Goal: Task Accomplishment & Management: Complete application form

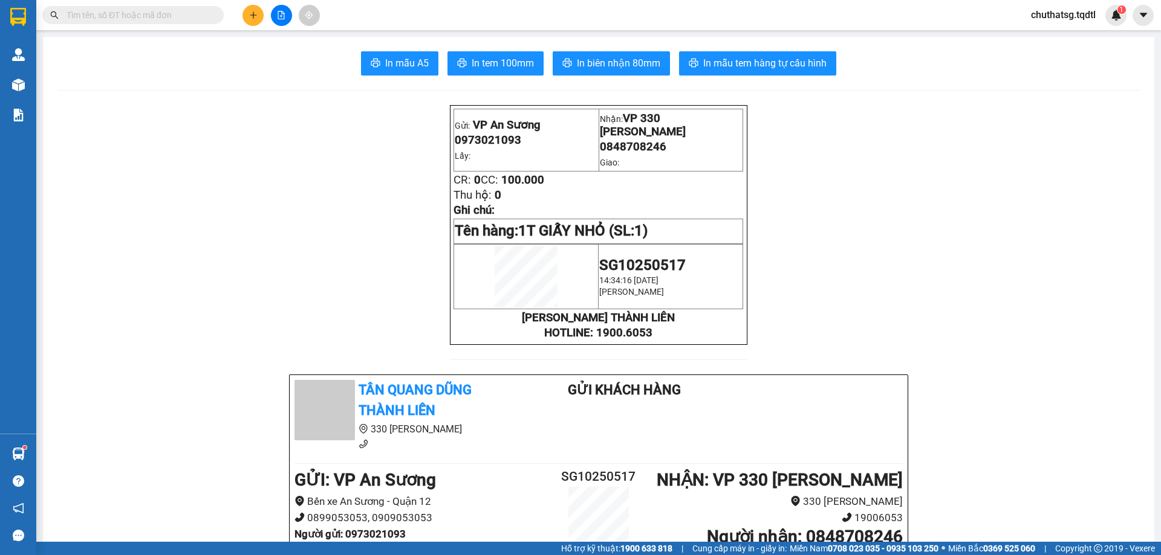
drag, startPoint x: 139, startPoint y: 10, endPoint x: 151, endPoint y: 122, distance: 112.5
click at [140, 10] on input "text" at bounding box center [137, 14] width 143 height 13
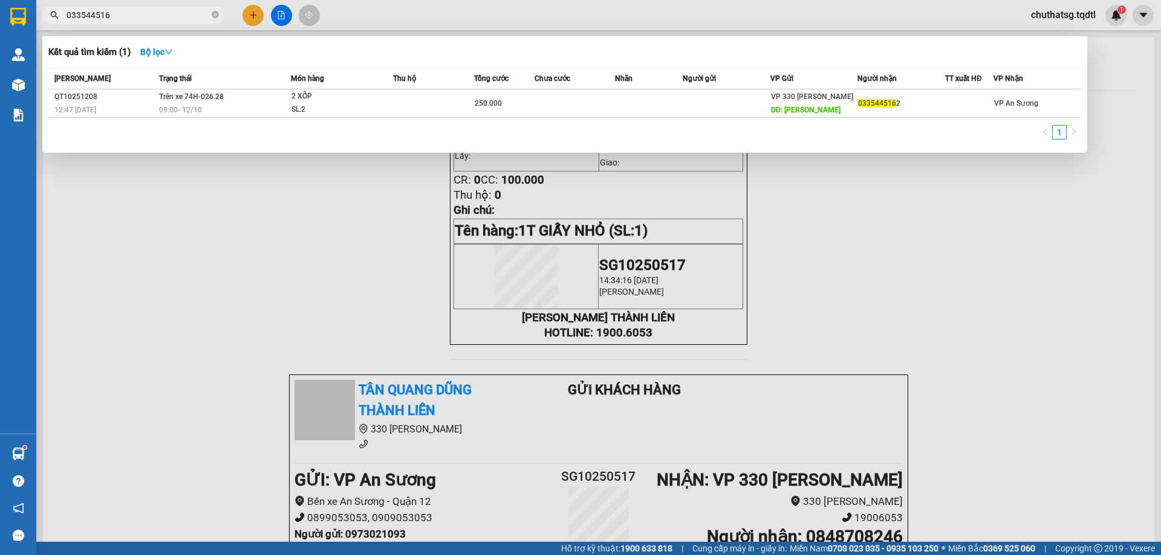
type input "0335445162"
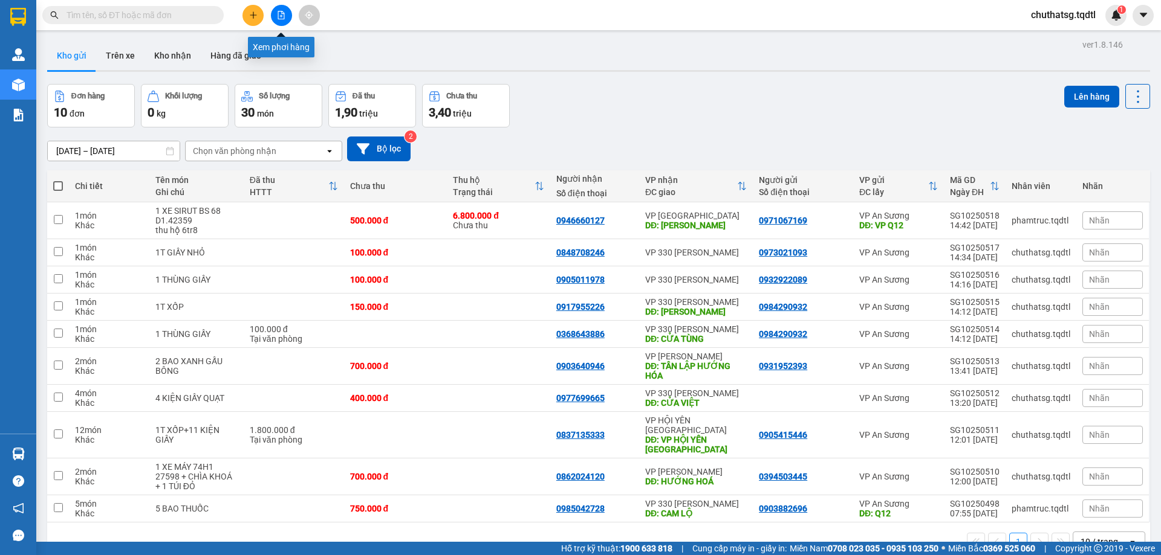
click at [279, 15] on icon "file-add" at bounding box center [281, 15] width 8 height 8
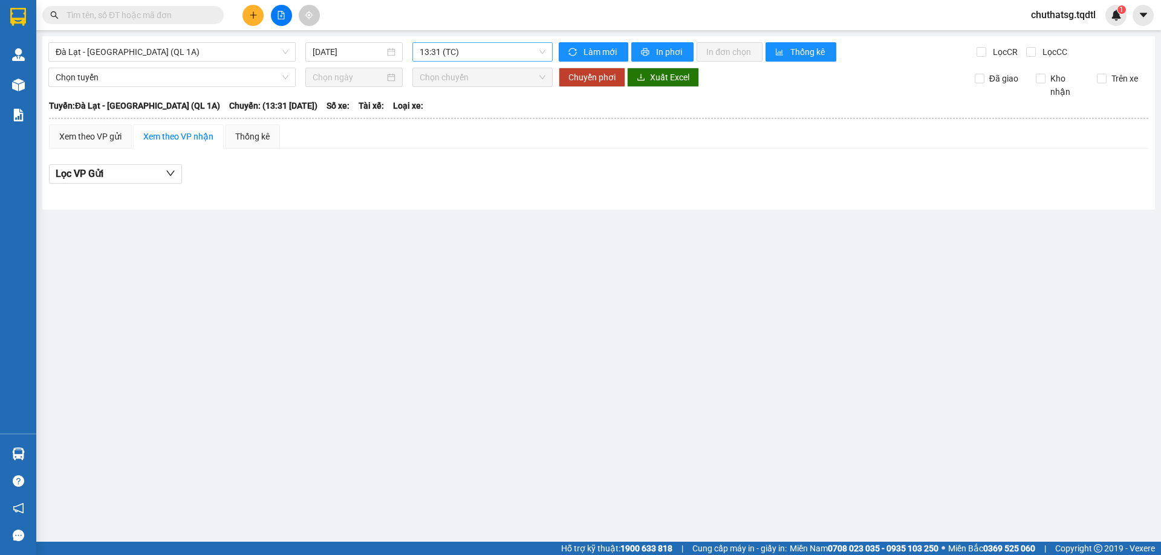
click at [478, 53] on span "13:31 (TC)" at bounding box center [482, 52] width 126 height 18
click at [150, 42] on div "[GEOGRAPHIC_DATA] - [GEOGRAPHIC_DATA] (QL 1A) [DATE] 13:31 (TC) Làm mới In phơi…" at bounding box center [598, 122] width 1112 height 173
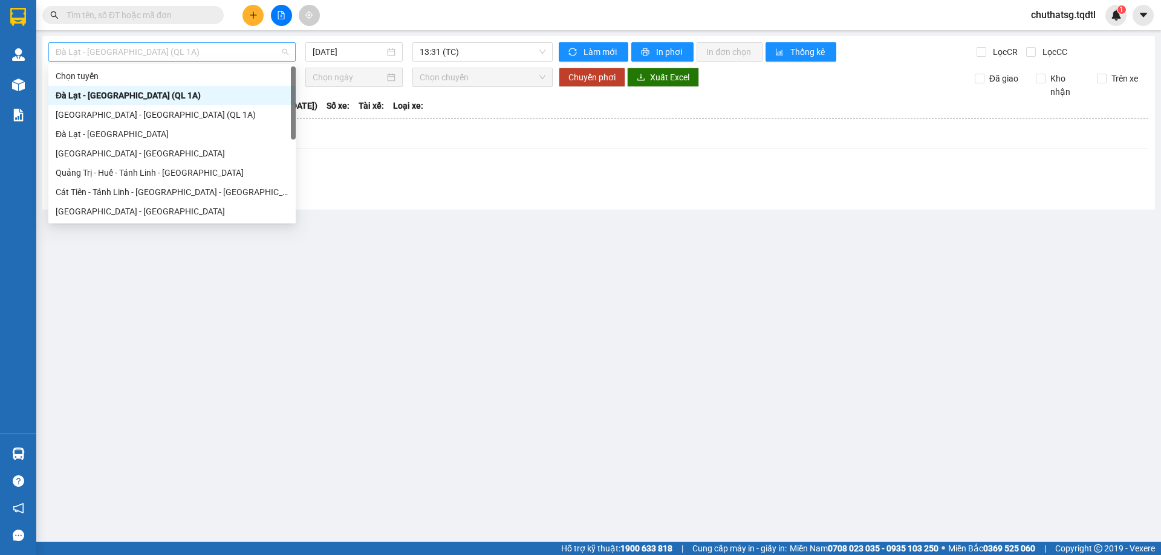
click at [151, 50] on span "Đà Lạt - [GEOGRAPHIC_DATA] (QL 1A)" at bounding box center [172, 52] width 233 height 18
click at [87, 130] on div "Đà Lạt - [GEOGRAPHIC_DATA]" at bounding box center [172, 134] width 233 height 13
type input "[DATE]"
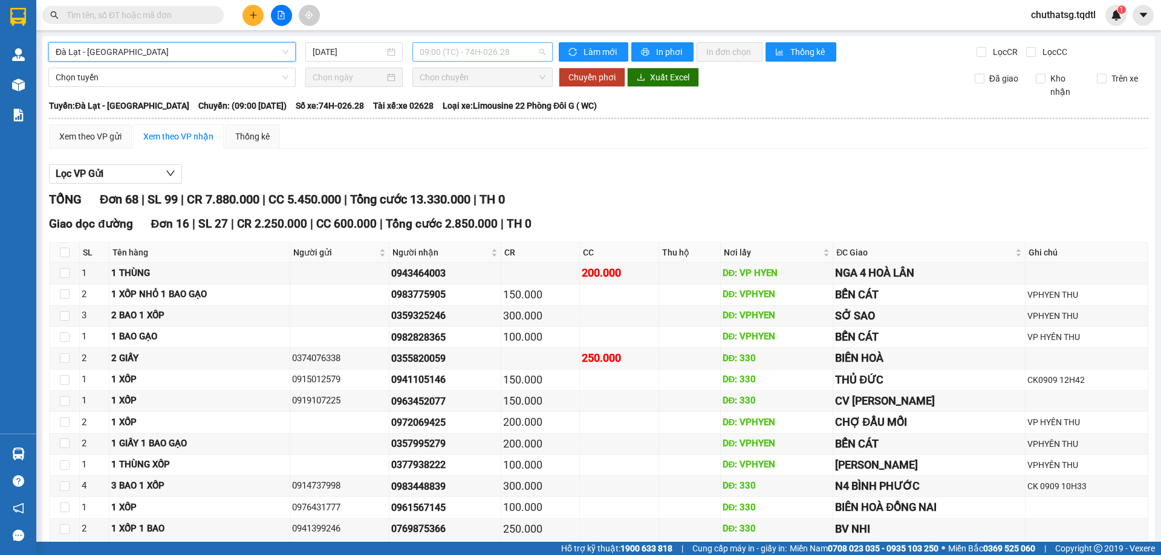
click at [508, 48] on span "09:00 (TC) - 74H-026.28" at bounding box center [482, 52] width 126 height 18
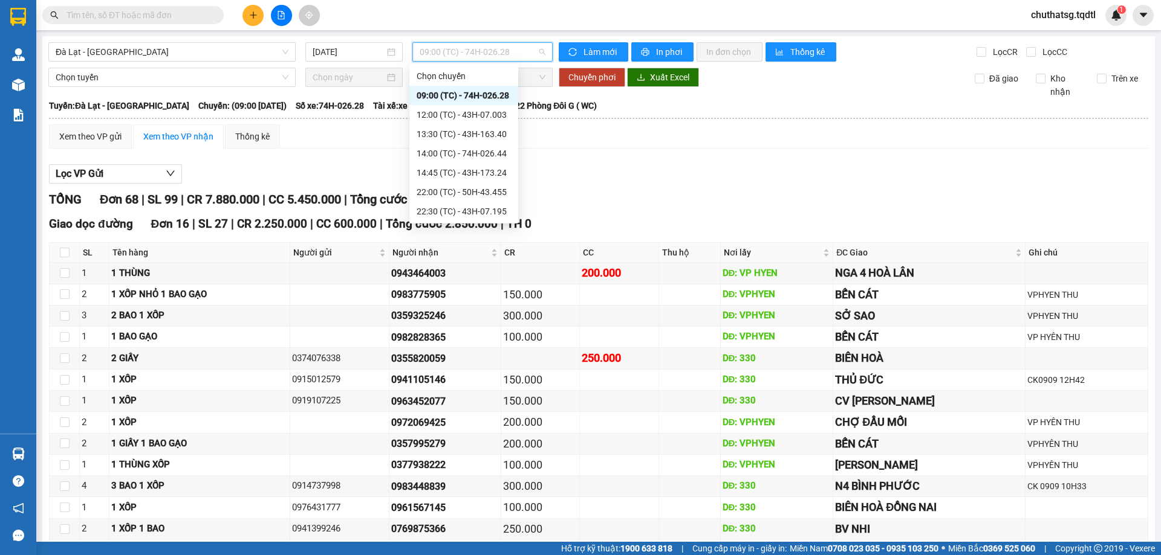
drag, startPoint x: 632, startPoint y: 189, endPoint x: 624, endPoint y: 186, distance: 7.6
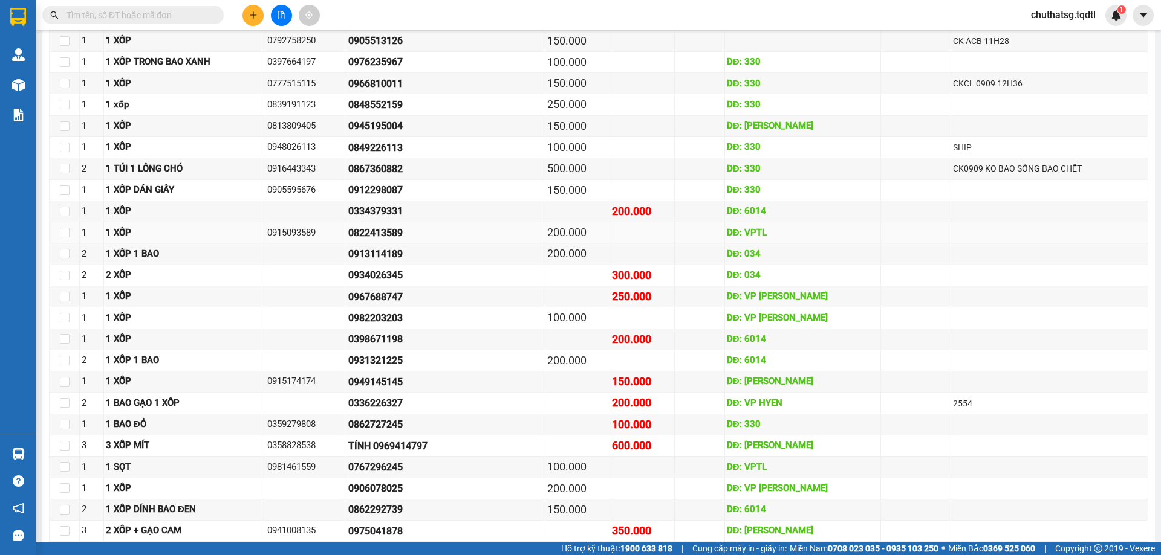
scroll to position [725, 0]
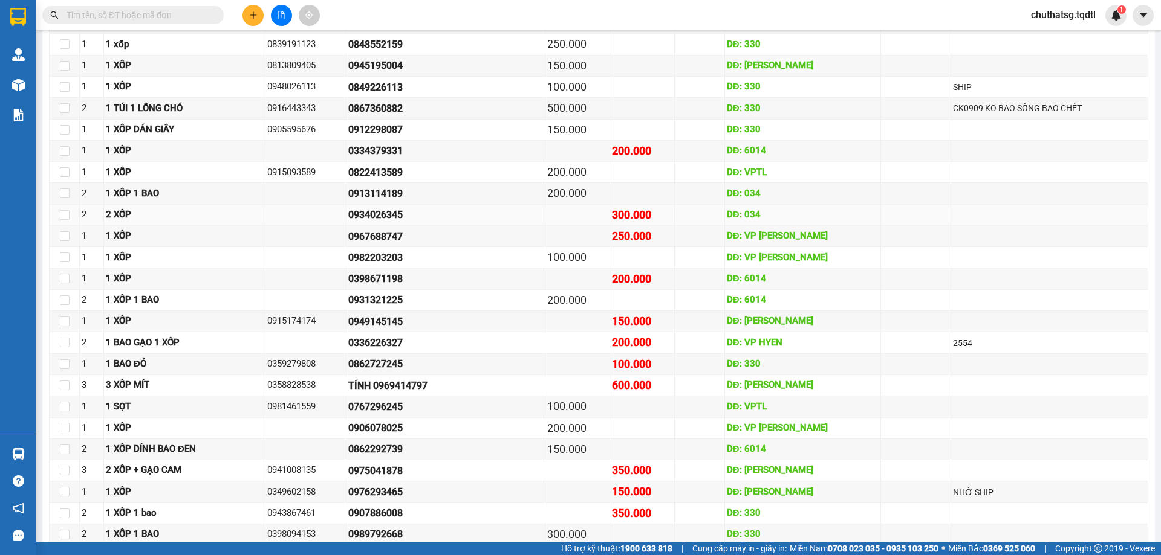
click at [1004, 212] on td at bounding box center [1049, 215] width 197 height 21
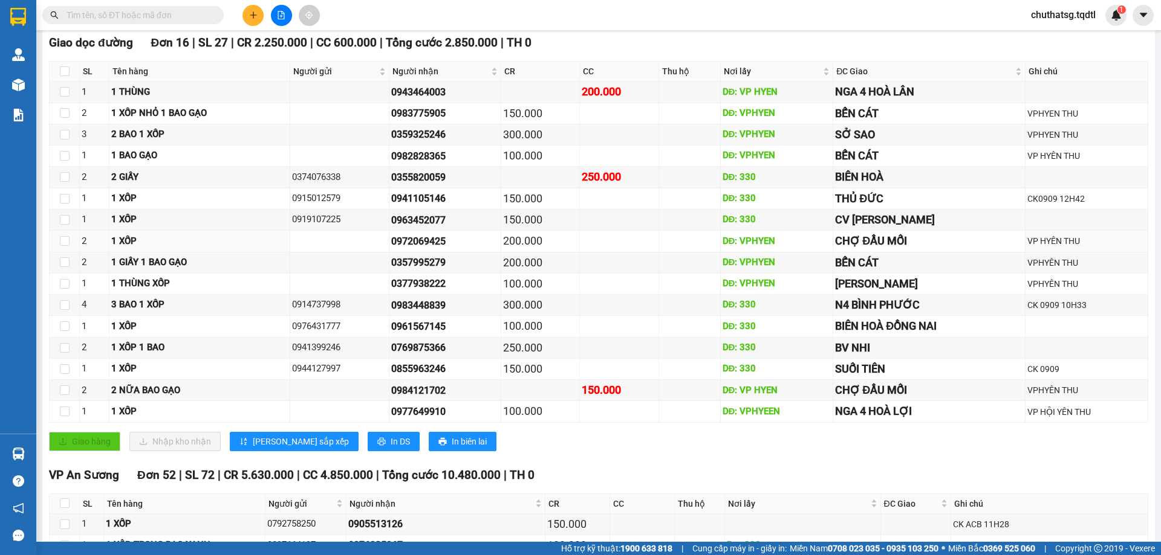
scroll to position [60, 0]
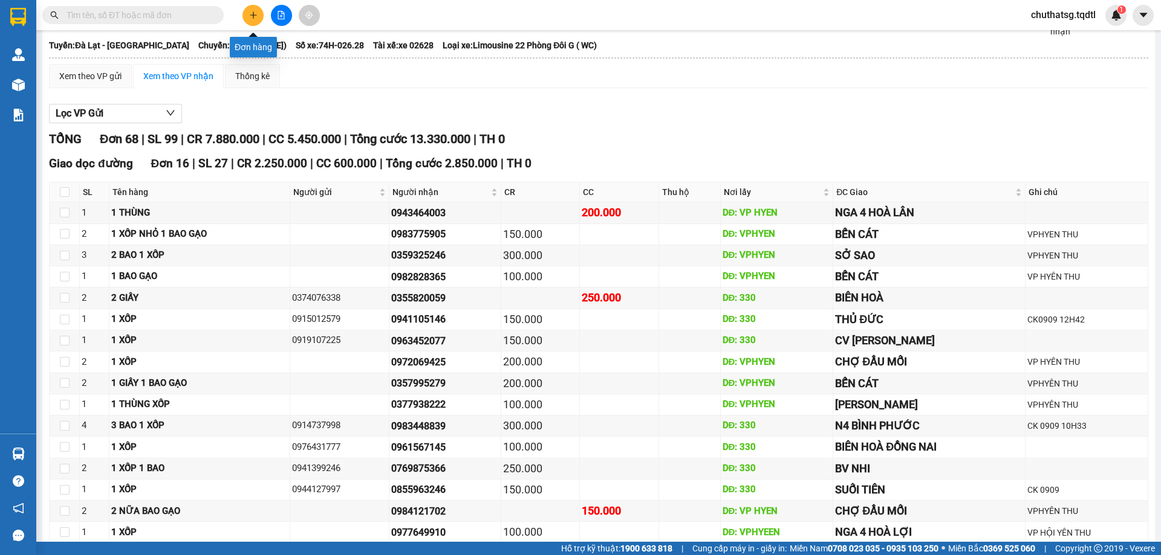
click at [251, 13] on icon "plus" at bounding box center [253, 15] width 8 height 8
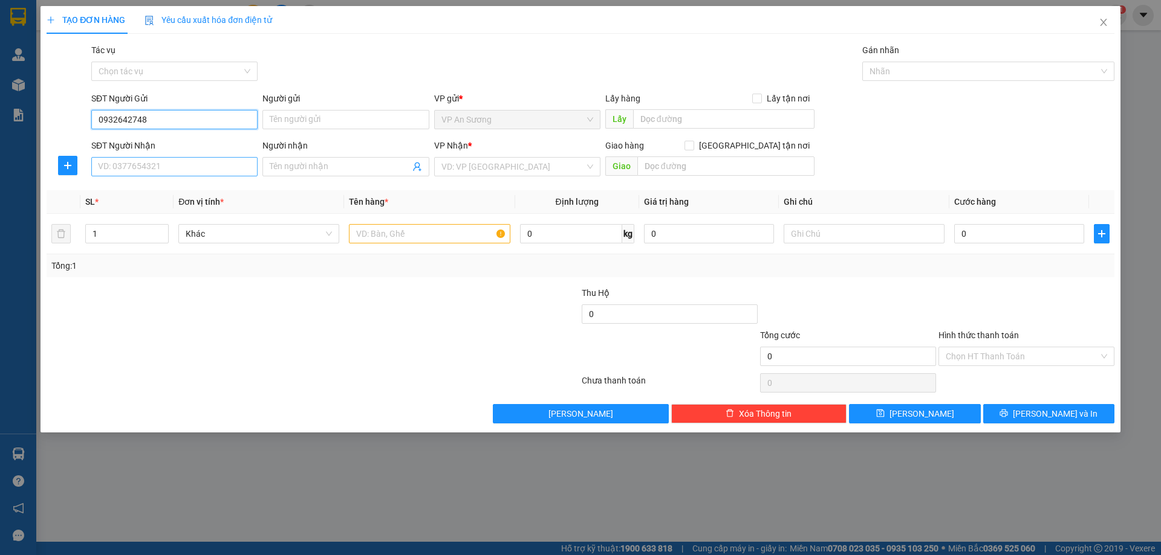
type input "0932642748"
click at [167, 165] on input "SĐT Người Nhận" at bounding box center [174, 166] width 166 height 19
type input "0931949369"
click at [506, 172] on input "search" at bounding box center [512, 167] width 143 height 18
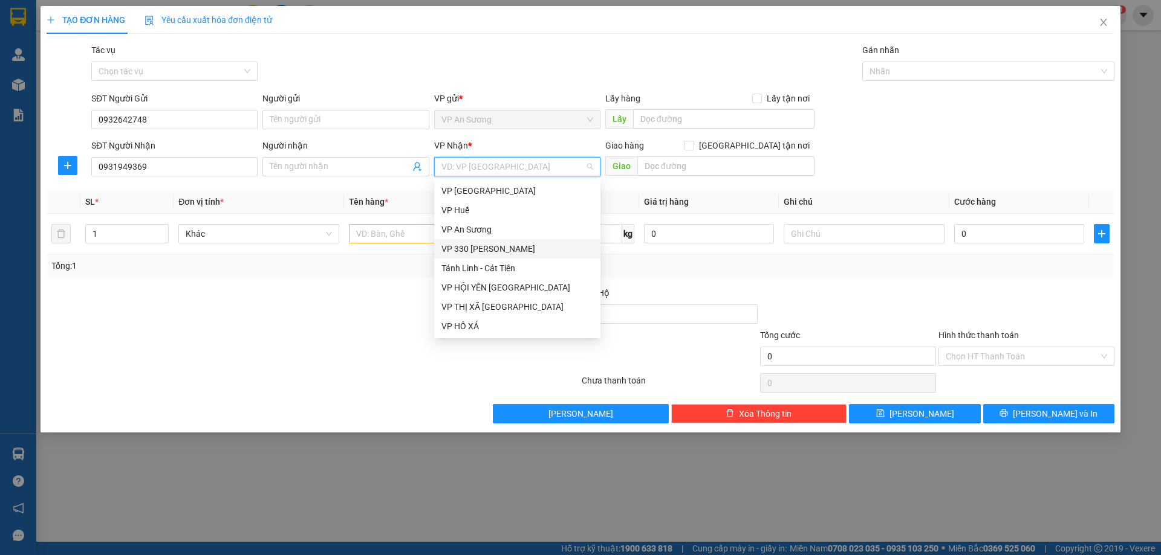
click at [514, 246] on div "VP 330 [PERSON_NAME]" at bounding box center [517, 248] width 152 height 13
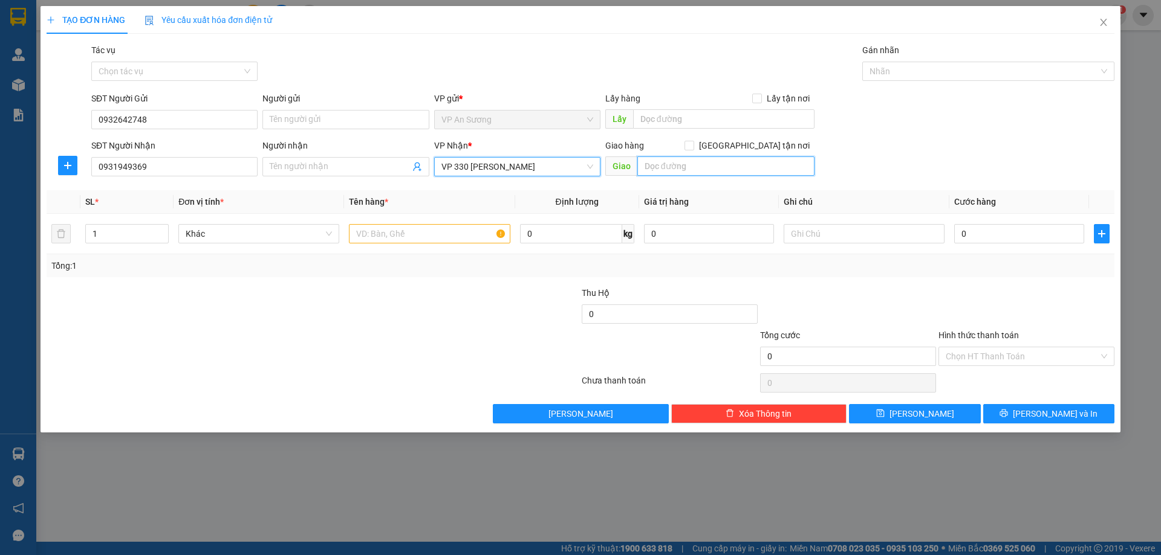
click at [661, 167] on input "text" at bounding box center [725, 166] width 177 height 19
type input "k"
click at [370, 235] on input "text" at bounding box center [429, 233] width 161 height 19
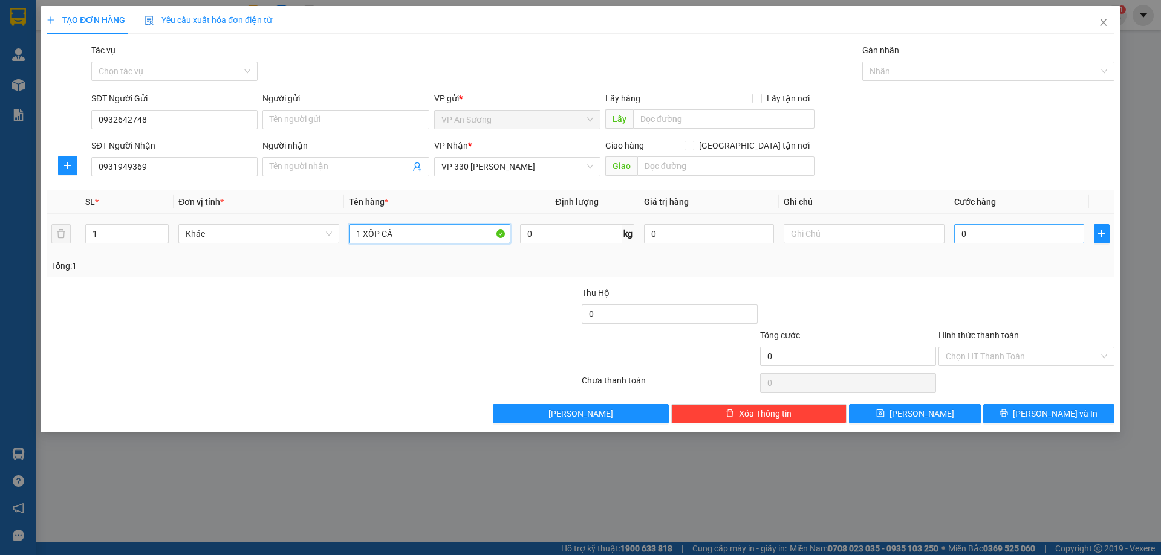
type input "1 XỐP CÁ"
click at [982, 238] on input "0" at bounding box center [1019, 233] width 130 height 19
type input "01"
type input "1"
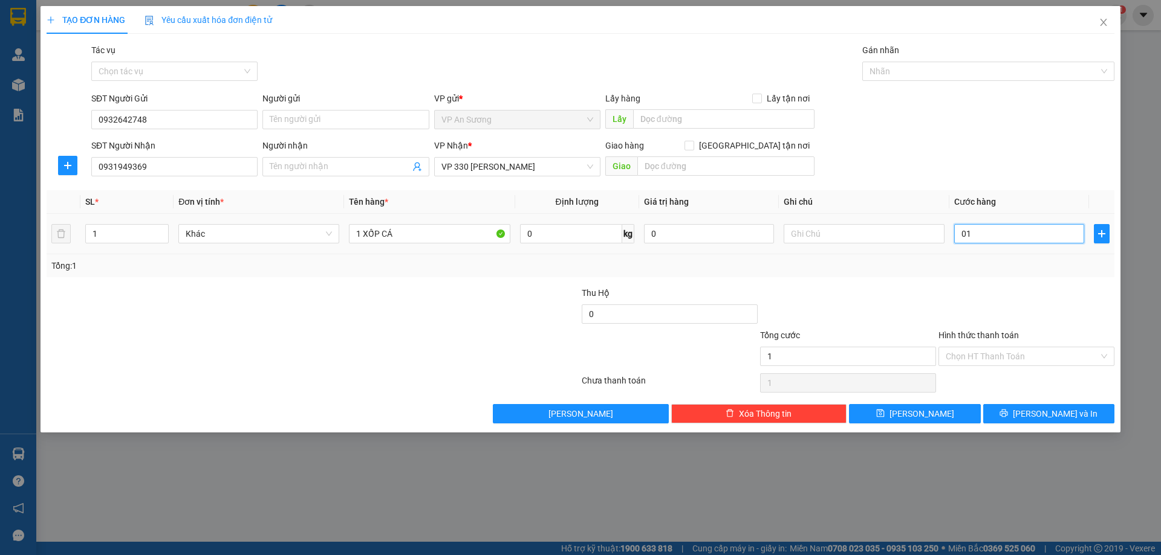
type input "010"
type input "10"
type input "0.100"
type input "100"
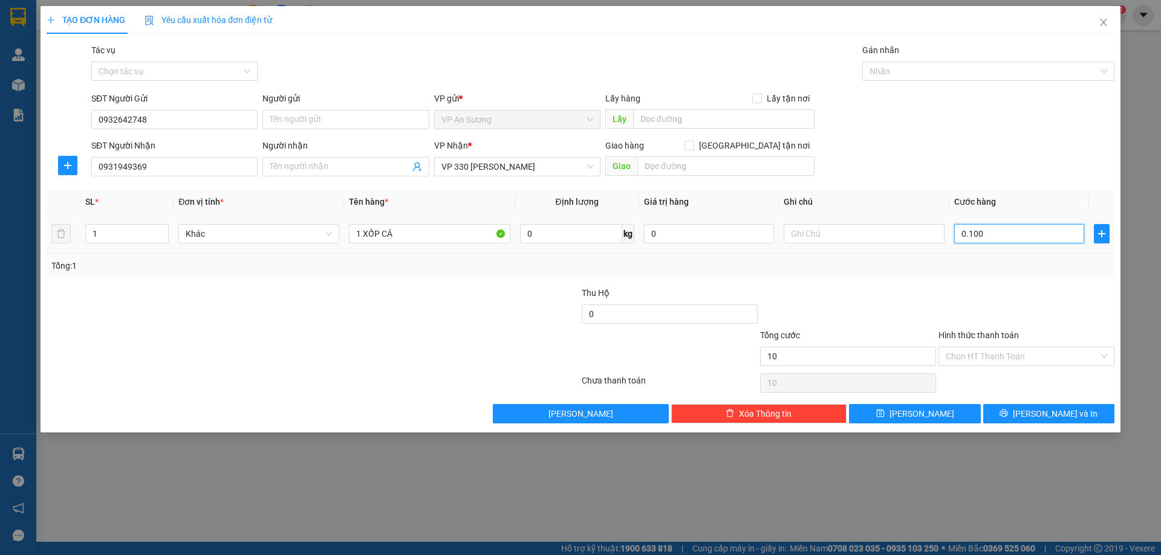
type input "100"
type input "100.000"
drag, startPoint x: 959, startPoint y: 296, endPoint x: 938, endPoint y: 282, distance: 25.0
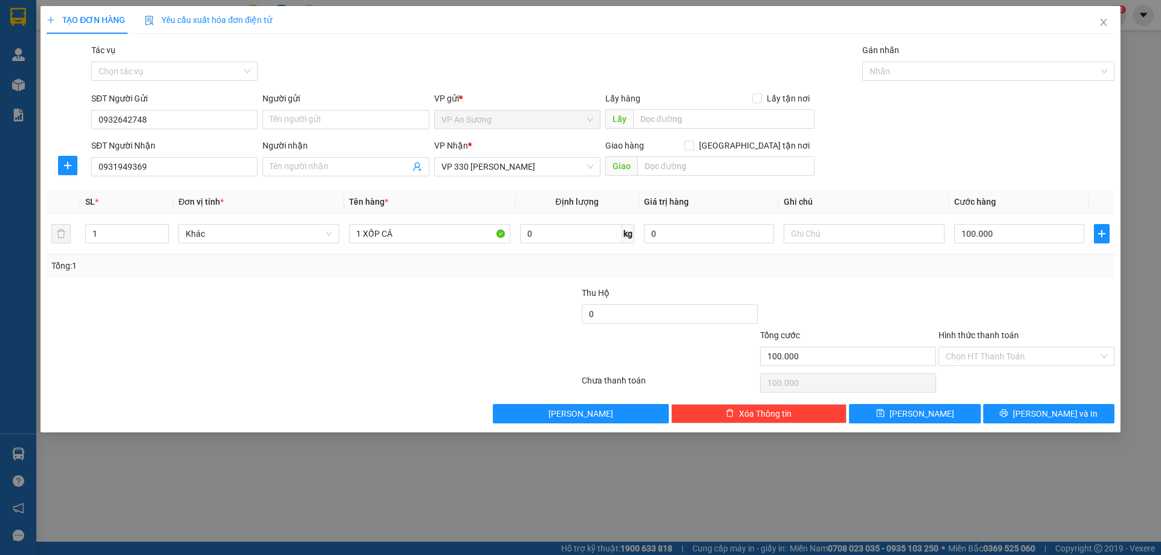
click at [957, 291] on div at bounding box center [1026, 308] width 178 height 42
click at [1008, 410] on icon "printer" at bounding box center [1003, 413] width 8 height 8
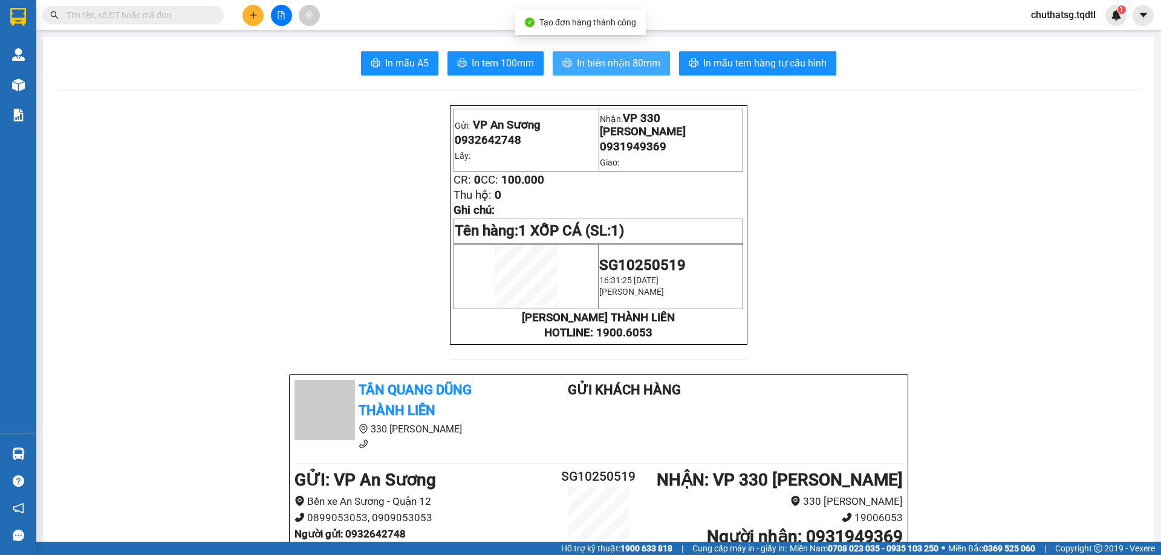
click at [613, 58] on span "In biên nhận 80mm" at bounding box center [618, 63] width 83 height 15
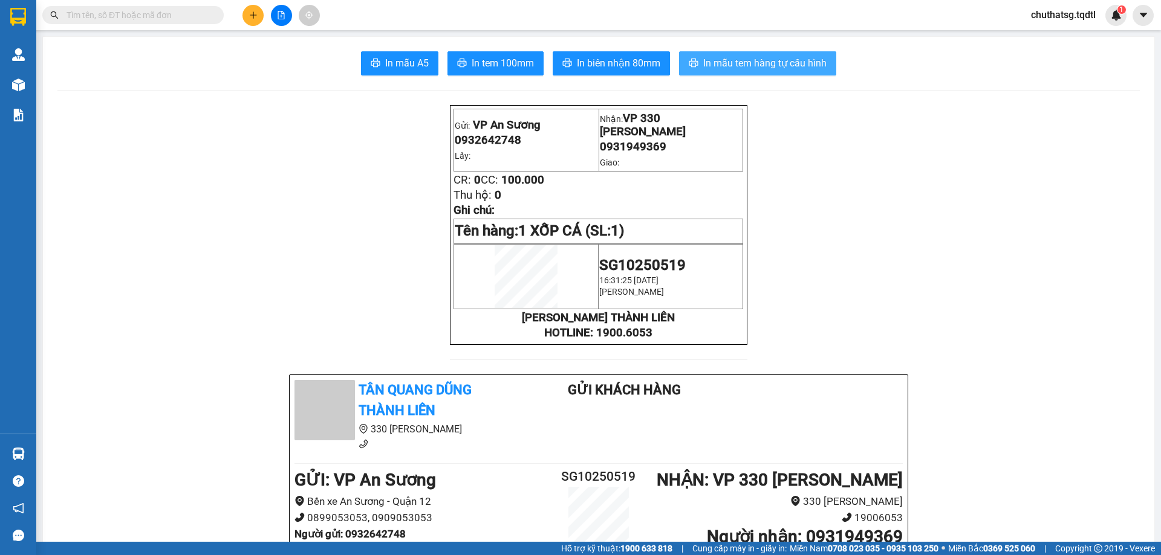
click at [766, 56] on button "In mẫu tem hàng tự cấu hình" at bounding box center [757, 63] width 157 height 24
click at [259, 17] on button at bounding box center [252, 15] width 21 height 21
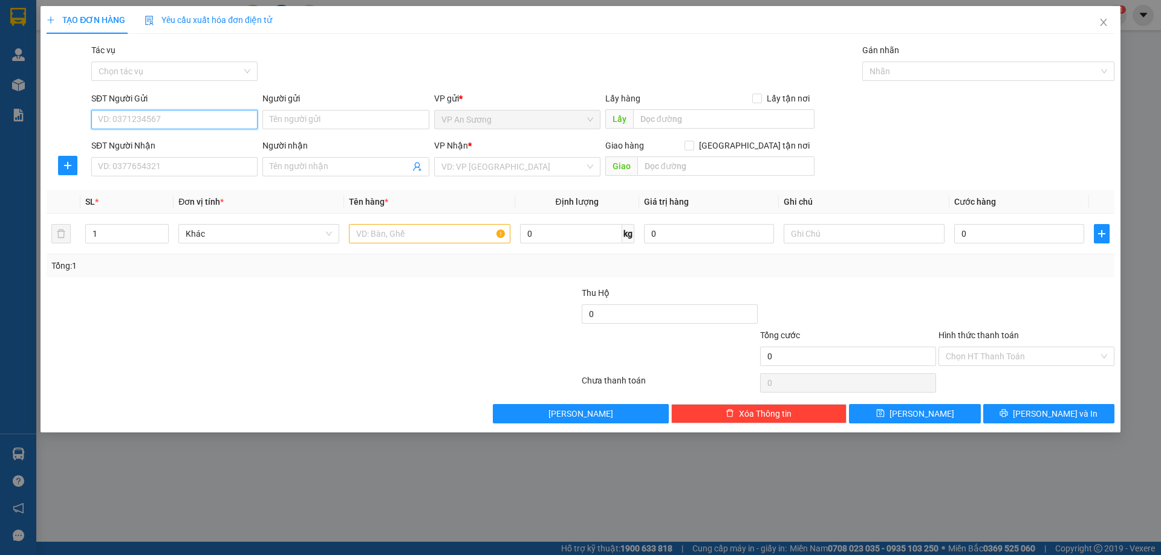
click at [176, 117] on input "SĐT Người Gửi" at bounding box center [174, 119] width 166 height 19
click at [180, 136] on div "0877973456" at bounding box center [174, 143] width 166 height 19
type input "0877973456"
type input "0828025622"
type input "TÂN LONG"
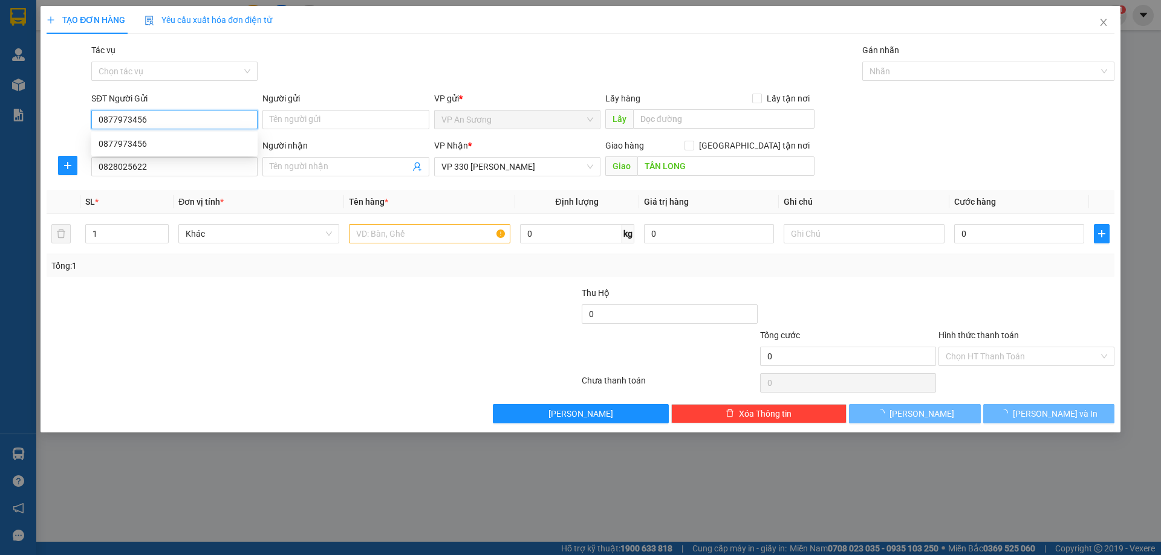
type input "700.000"
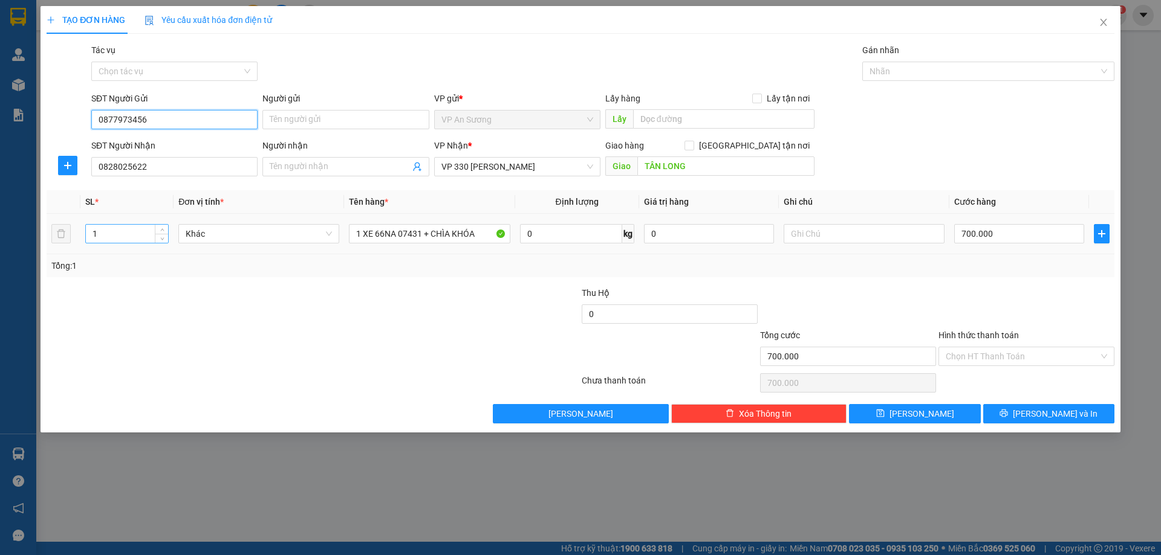
type input "0877973456"
click at [125, 232] on input "1" at bounding box center [127, 234] width 82 height 18
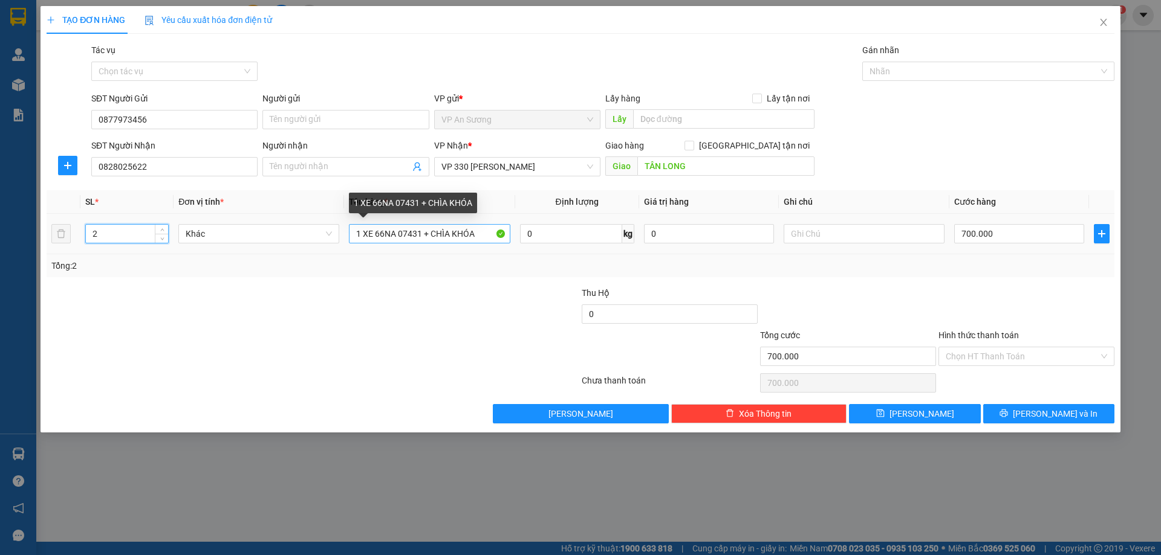
type input "2"
click at [476, 238] on input "1 XE 66NA 07431 + CHÌA KHÓA" at bounding box center [429, 233] width 161 height 19
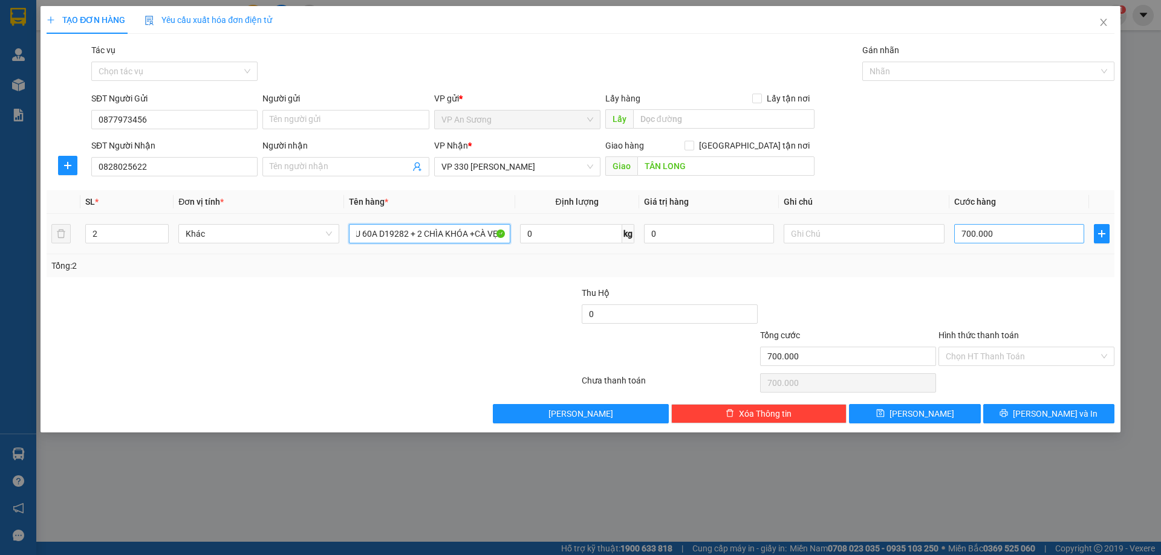
type input "2 XE FU 60A D19282 + 2 CHÌA KHÓA +CÀ VẸT"
click at [1025, 229] on input "700.000" at bounding box center [1019, 233] width 130 height 19
type input "1"
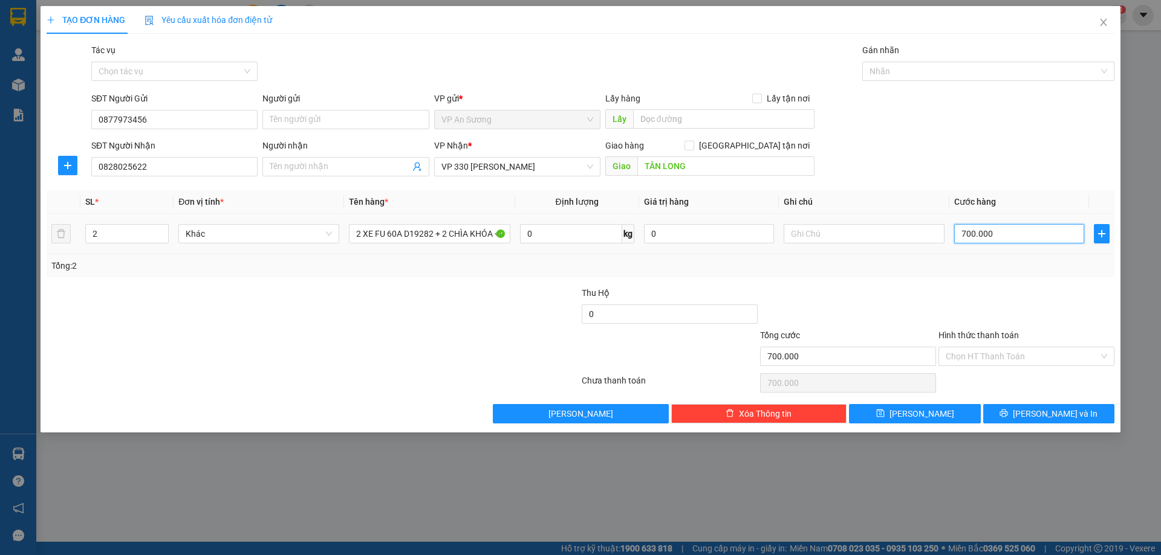
type input "1"
type input "14"
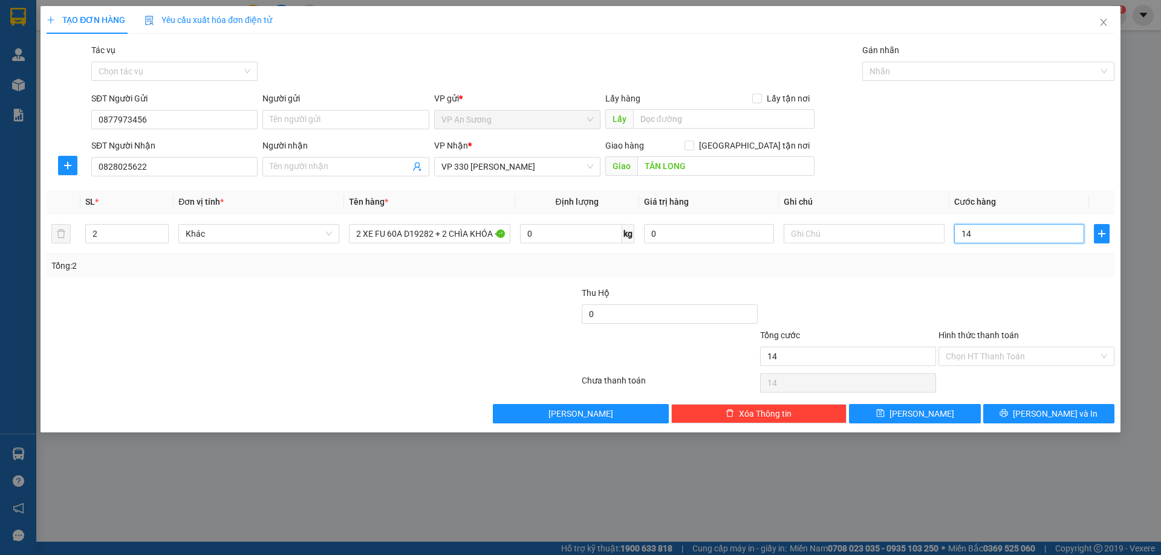
type input "140"
type input "1.400"
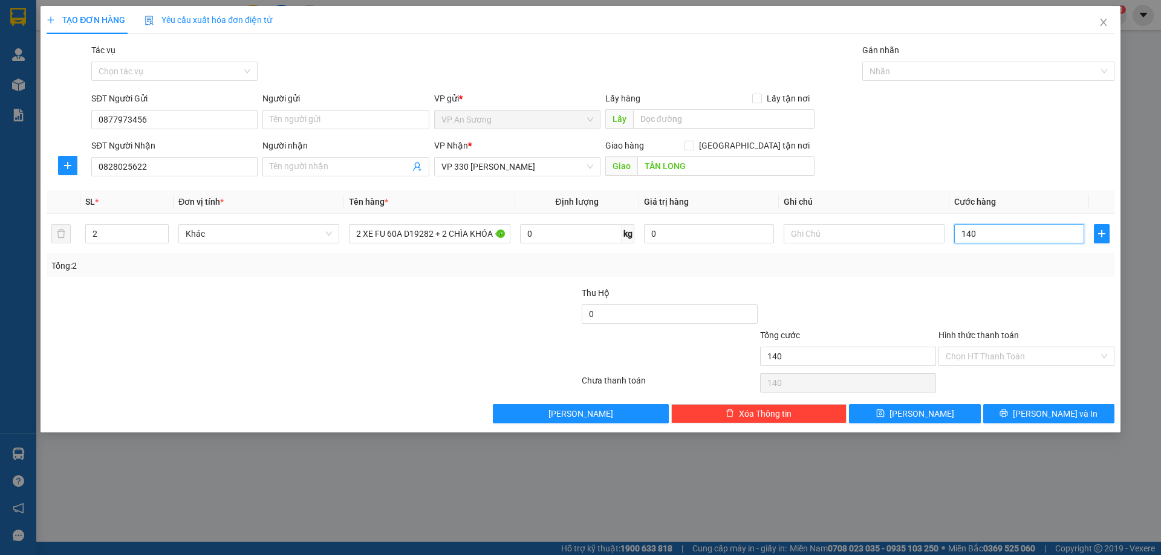
type input "1.400"
type input "14.000"
type input "140.000"
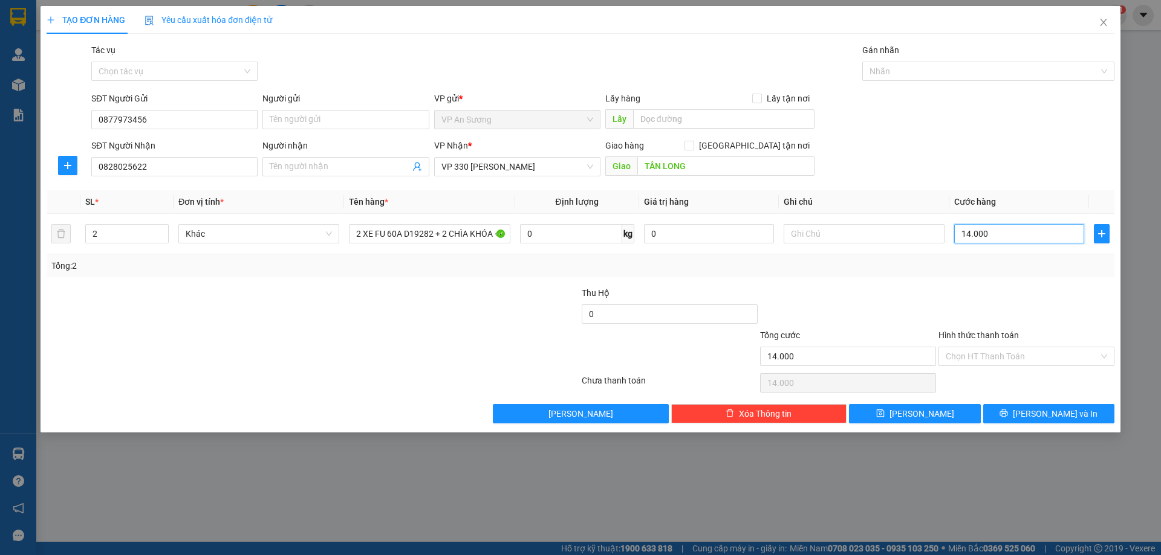
type input "140.000"
type input "1.400.000"
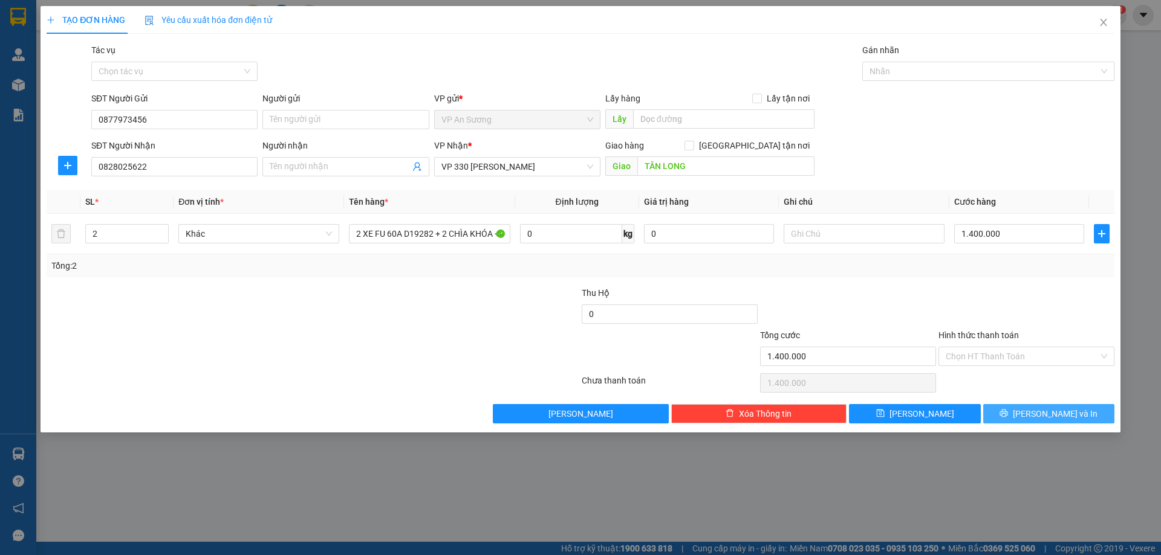
click at [1049, 404] on div "Transit Pickup Surcharge Ids Transit Deliver Surcharge Ids Transit Deliver Surc…" at bounding box center [580, 234] width 1067 height 380
click at [1049, 405] on button "[PERSON_NAME] và In" at bounding box center [1048, 413] width 131 height 19
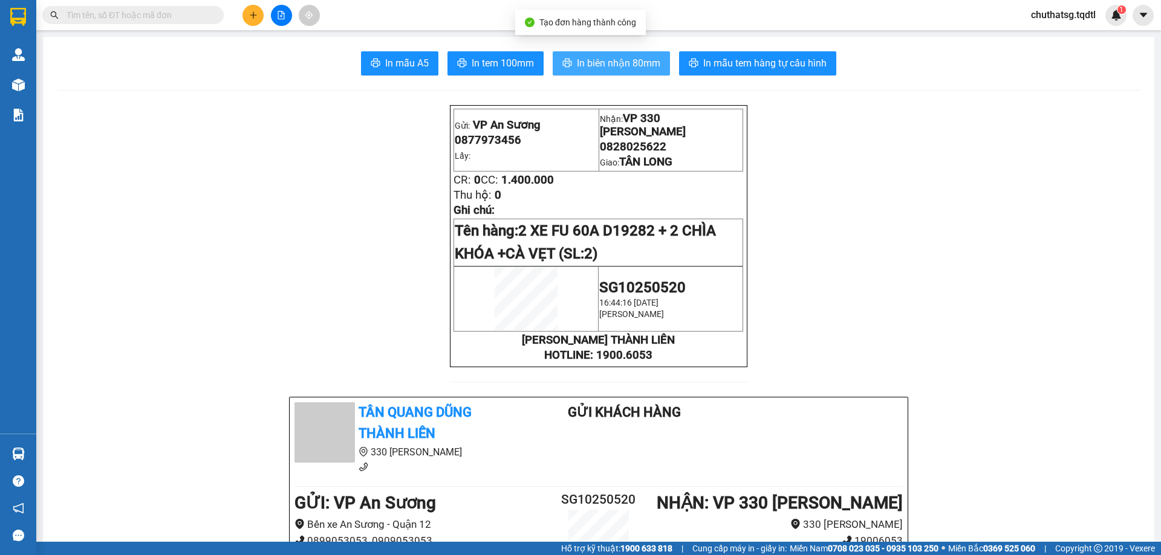
click at [627, 51] on button "In biên nhận 80mm" at bounding box center [610, 63] width 117 height 24
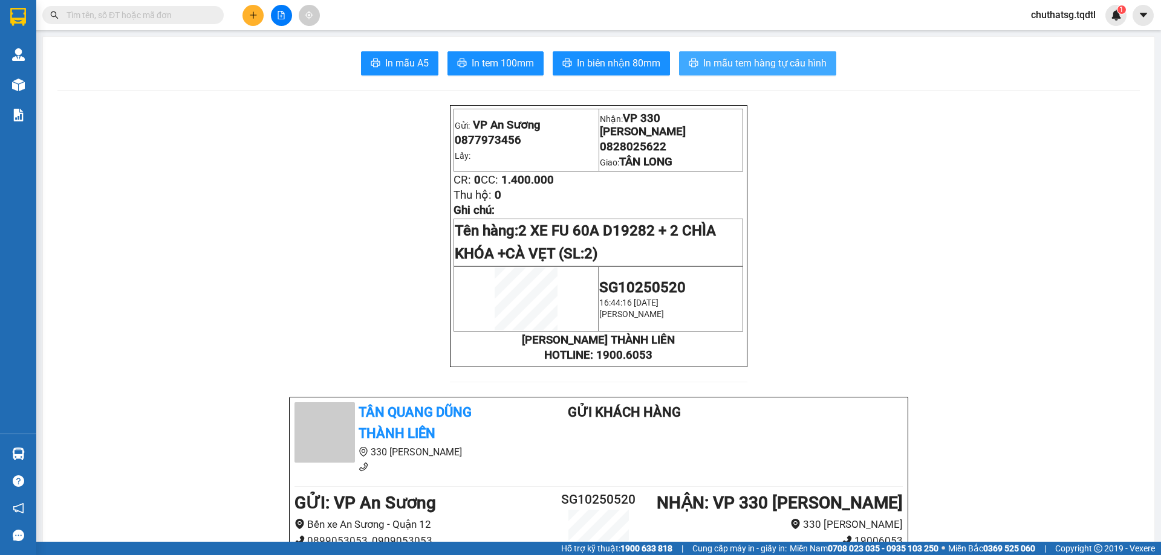
click at [771, 67] on span "In mẫu tem hàng tự cấu hình" at bounding box center [764, 63] width 123 height 15
click at [252, 9] on button at bounding box center [252, 15] width 21 height 21
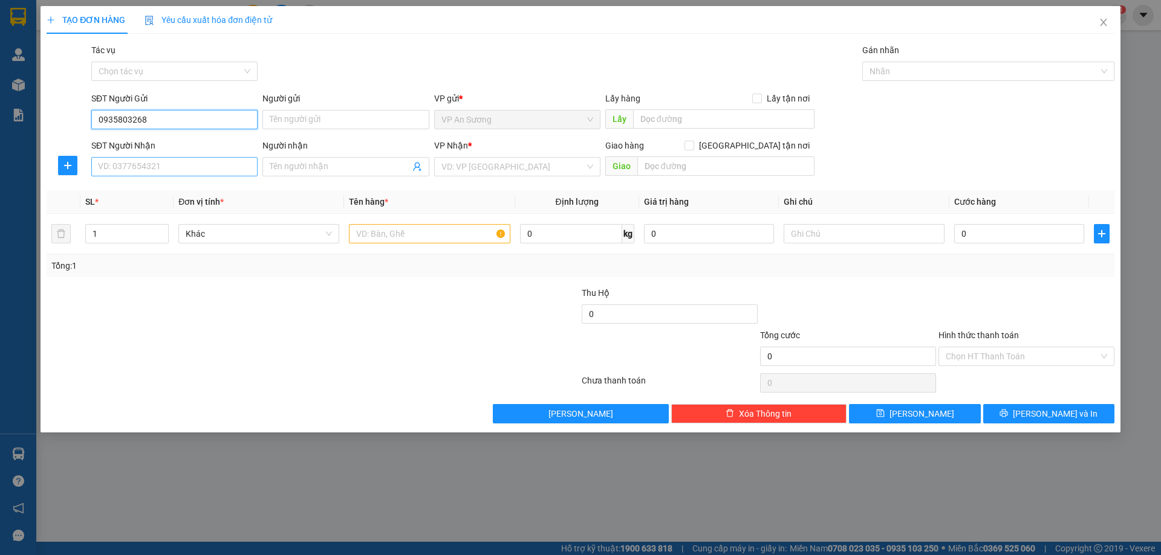
type input "0935803268"
click at [187, 166] on input "SĐT Người Nhận" at bounding box center [174, 166] width 166 height 19
click at [134, 123] on input "0935803268" at bounding box center [174, 119] width 166 height 19
click at [165, 170] on input "SĐT Người Nhận" at bounding box center [174, 166] width 166 height 19
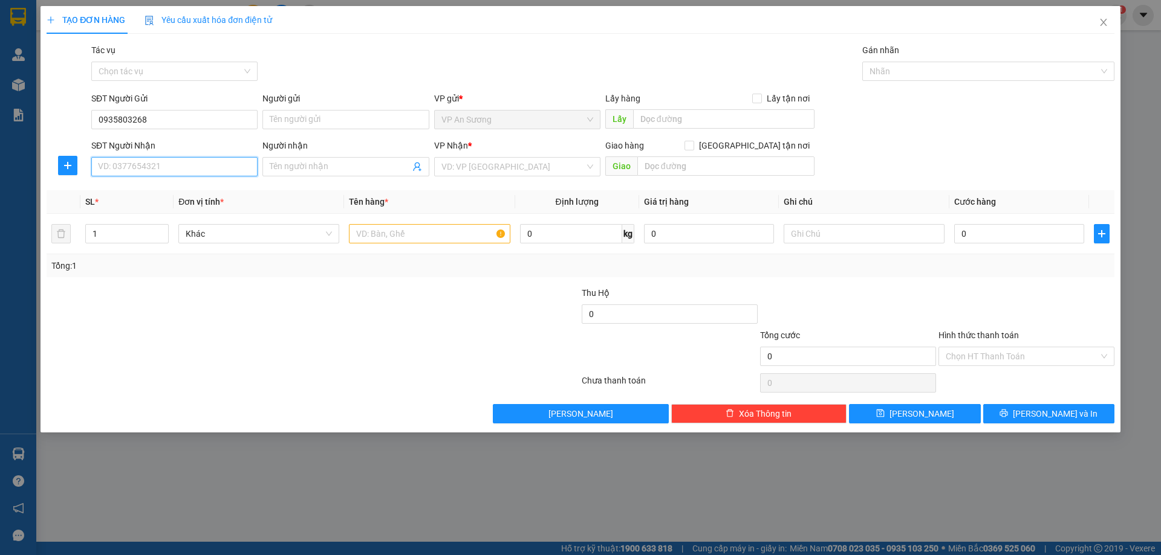
paste input "0935803268"
type input "0935803268"
click at [398, 225] on input "text" at bounding box center [429, 233] width 161 height 19
click at [516, 169] on input "search" at bounding box center [512, 167] width 143 height 18
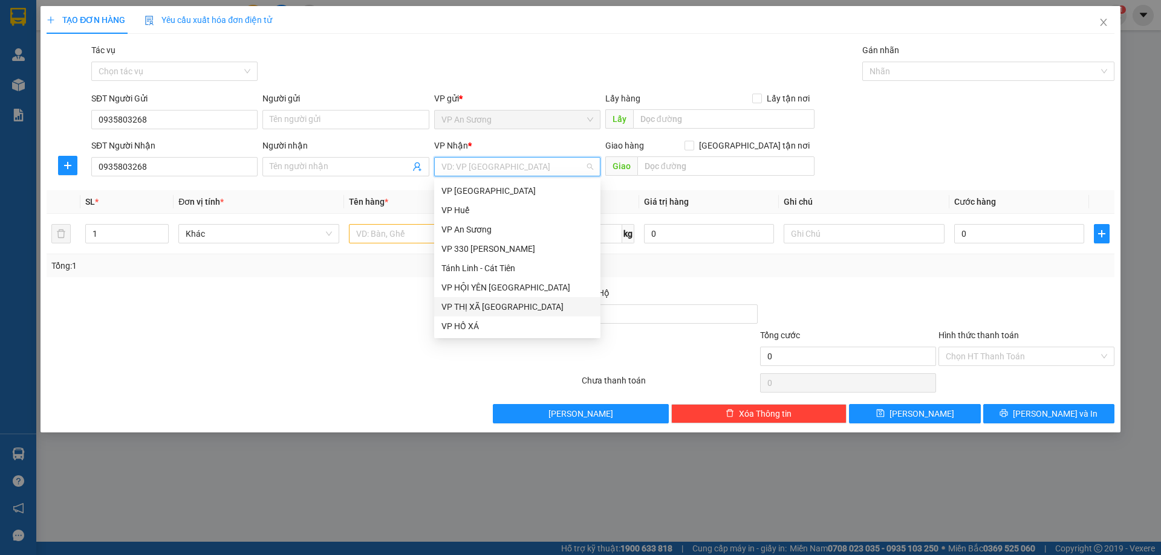
click at [490, 301] on div "VP THỊ XÃ [GEOGRAPHIC_DATA]" at bounding box center [517, 306] width 152 height 13
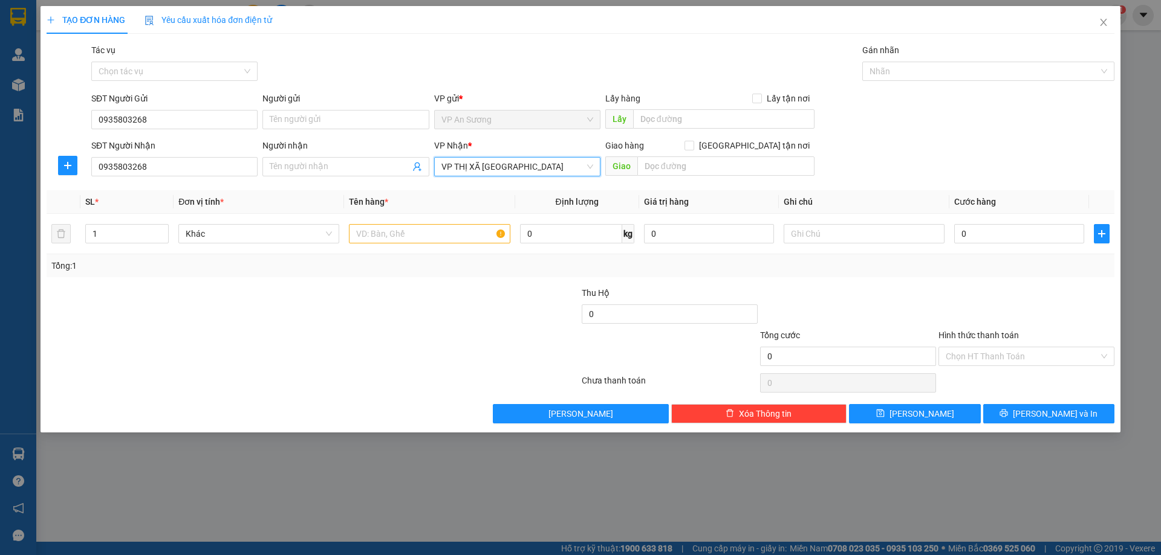
click at [541, 166] on span "VP THỊ XÃ [GEOGRAPHIC_DATA]" at bounding box center [517, 167] width 152 height 18
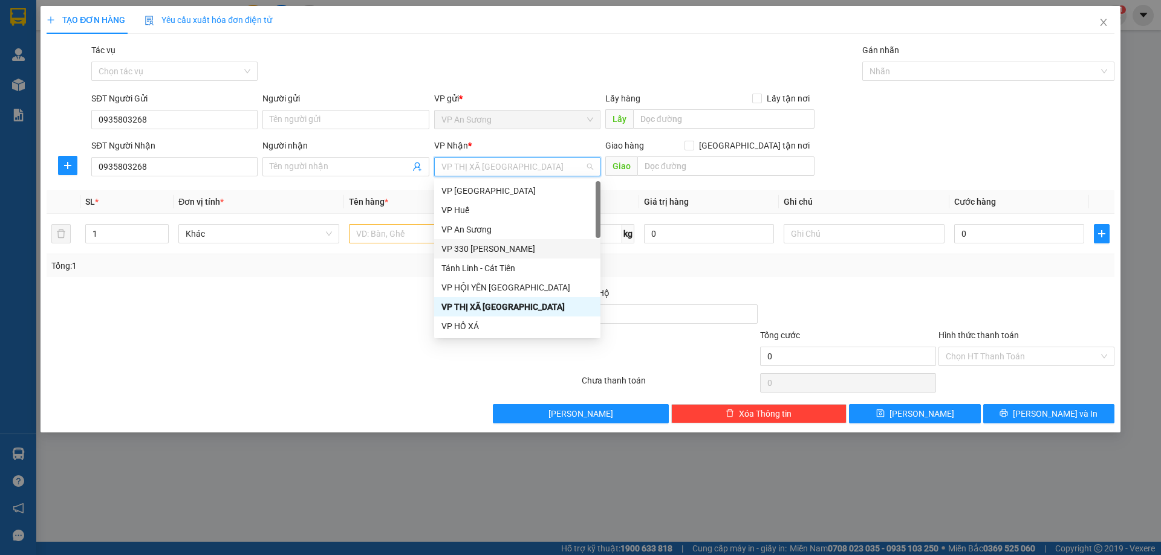
click at [496, 246] on div "VP 330 [PERSON_NAME]" at bounding box center [517, 248] width 152 height 13
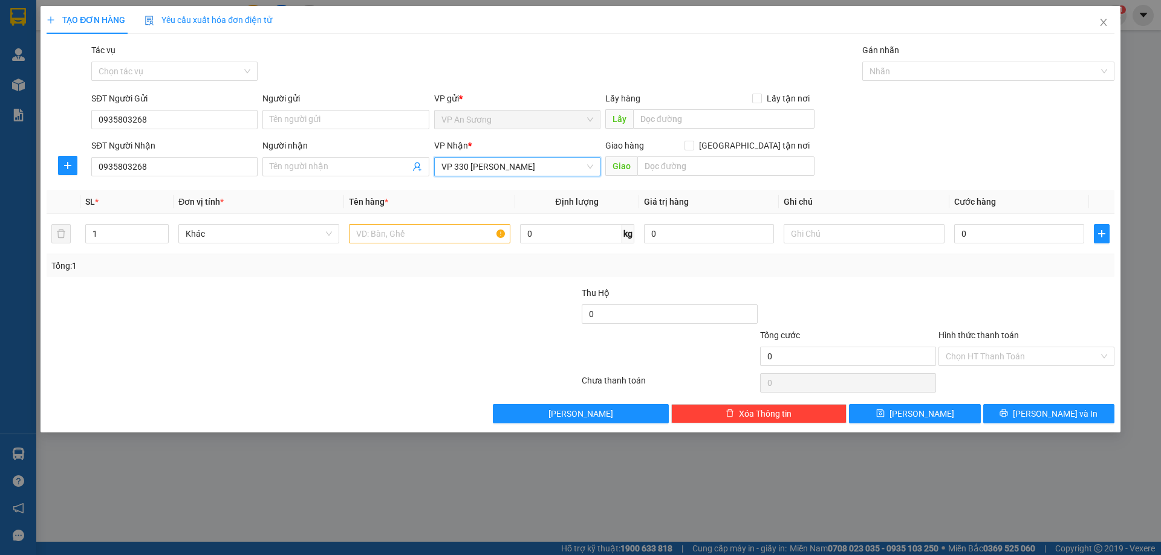
click at [525, 164] on span "VP 330 [PERSON_NAME]" at bounding box center [517, 167] width 152 height 18
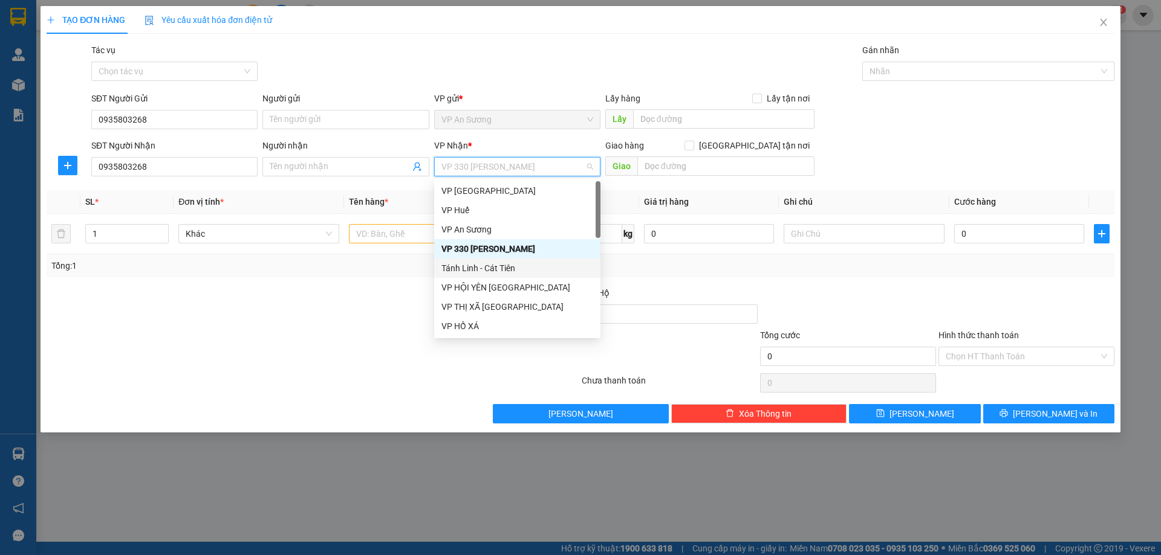
type input "T"
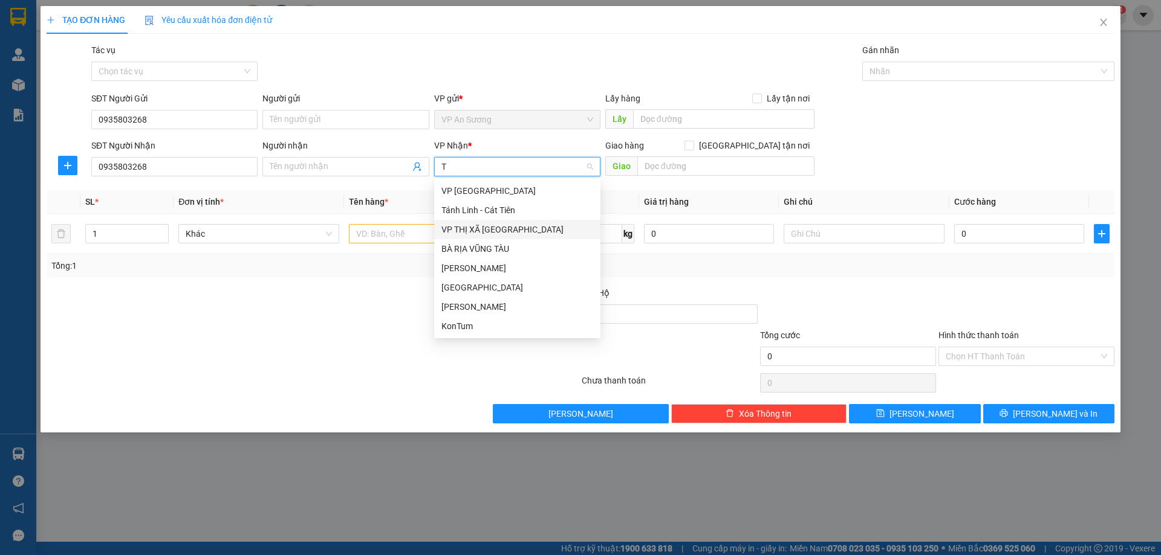
click at [504, 227] on div "VP THỊ XÃ [GEOGRAPHIC_DATA]" at bounding box center [517, 229] width 152 height 13
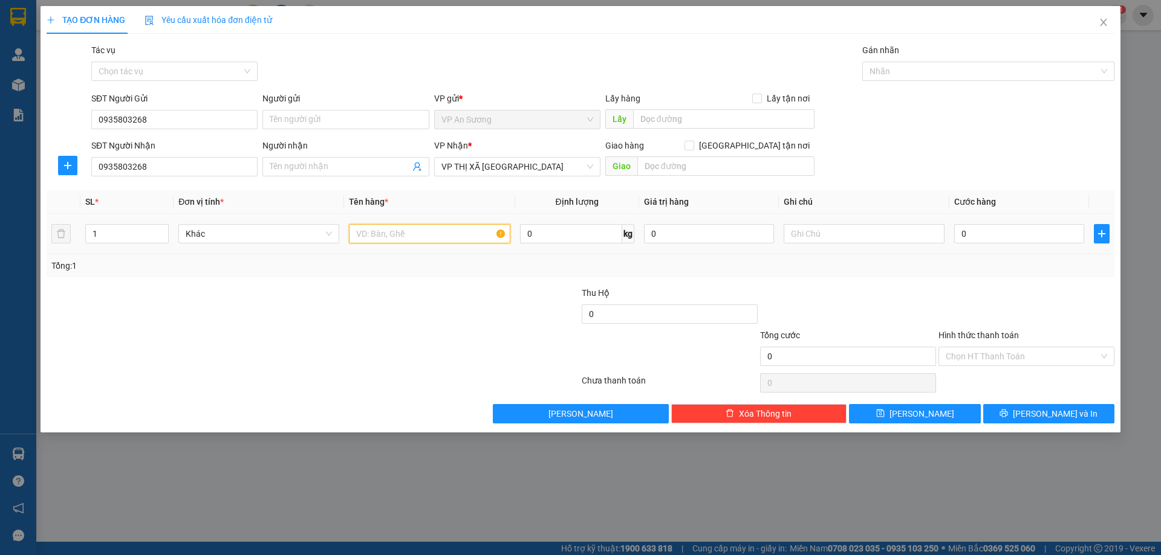
click at [412, 237] on input "text" at bounding box center [429, 233] width 161 height 19
type input "1T GIẤY NHỎ"
type input "1"
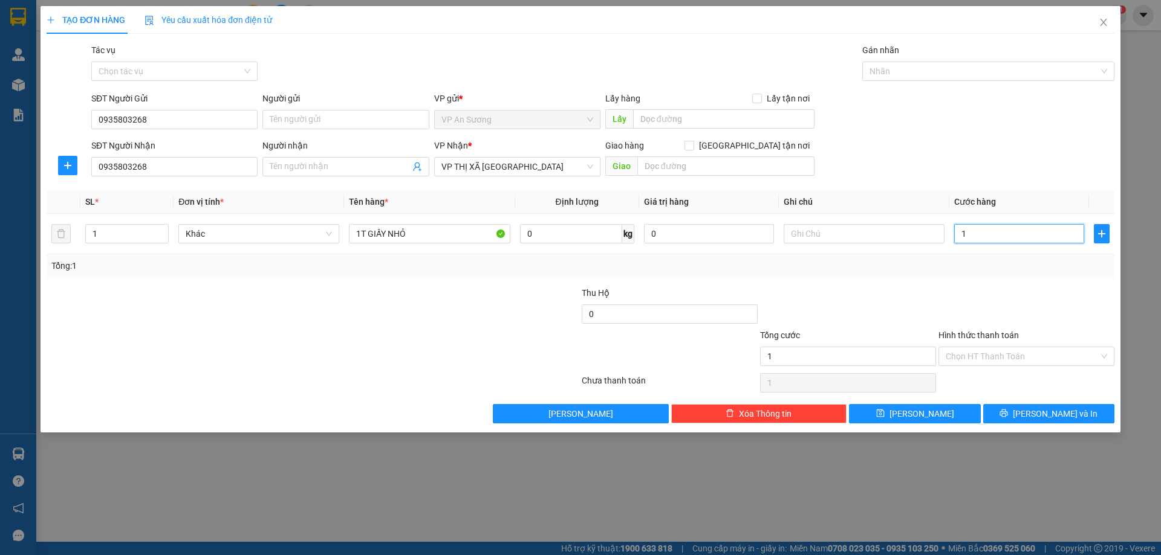
type input "10"
type input "100"
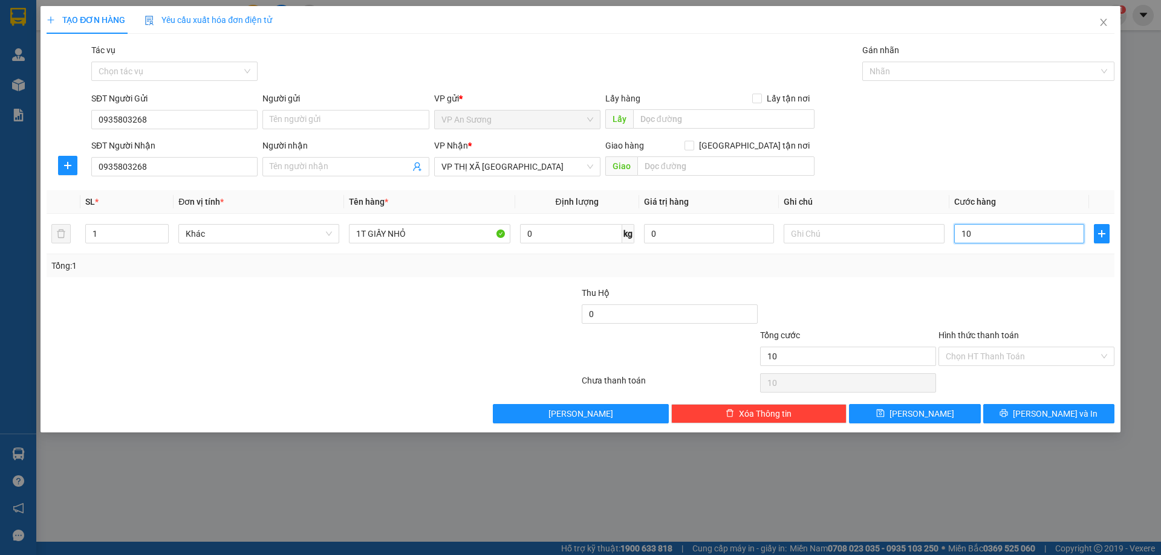
type input "100"
type input "1.000"
type input "10.000"
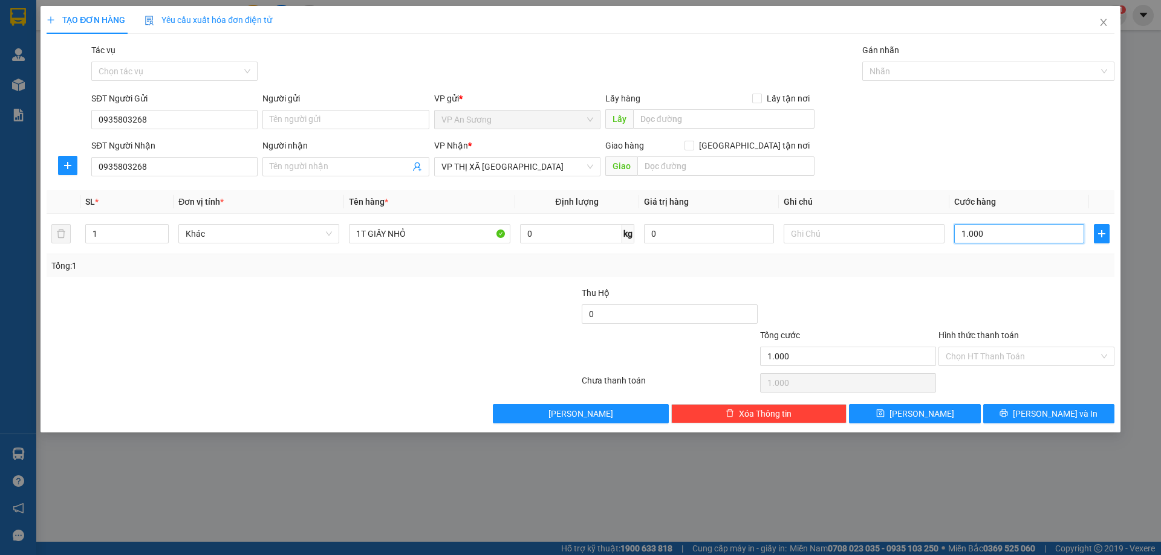
type input "10.000"
type input "100.000"
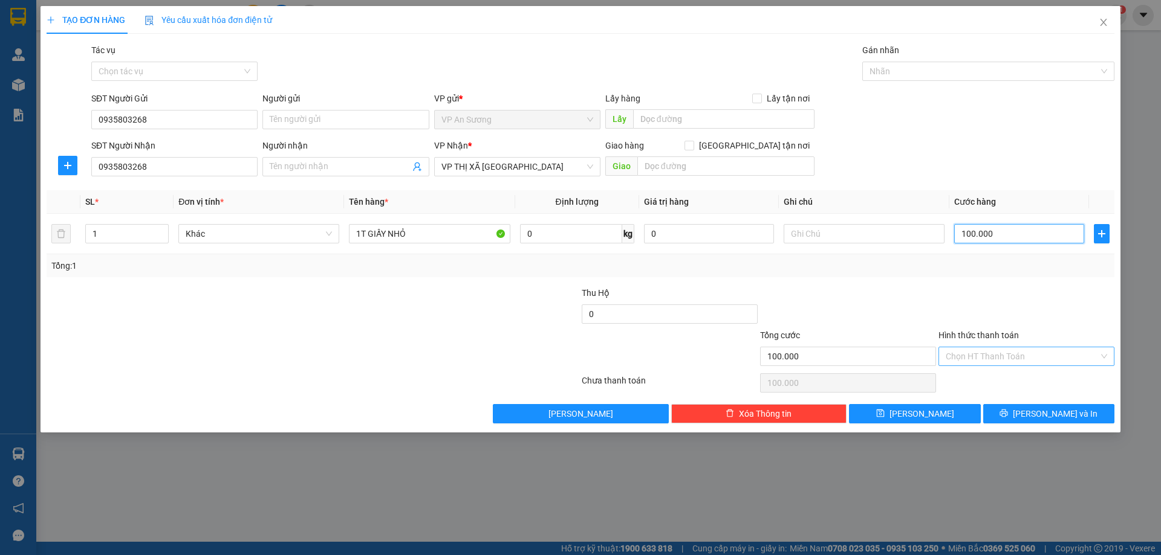
type input "100.000"
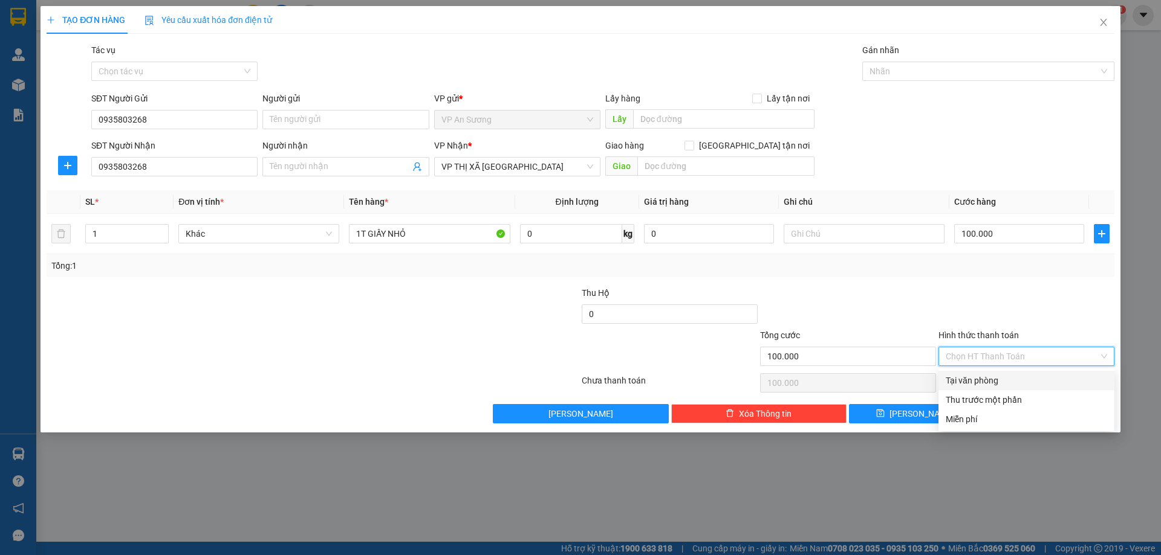
click at [1002, 358] on input "Hình thức thanh toán" at bounding box center [1021, 357] width 153 height 18
click at [1002, 374] on div "Tại văn phòng" at bounding box center [1026, 380] width 176 height 19
type input "0"
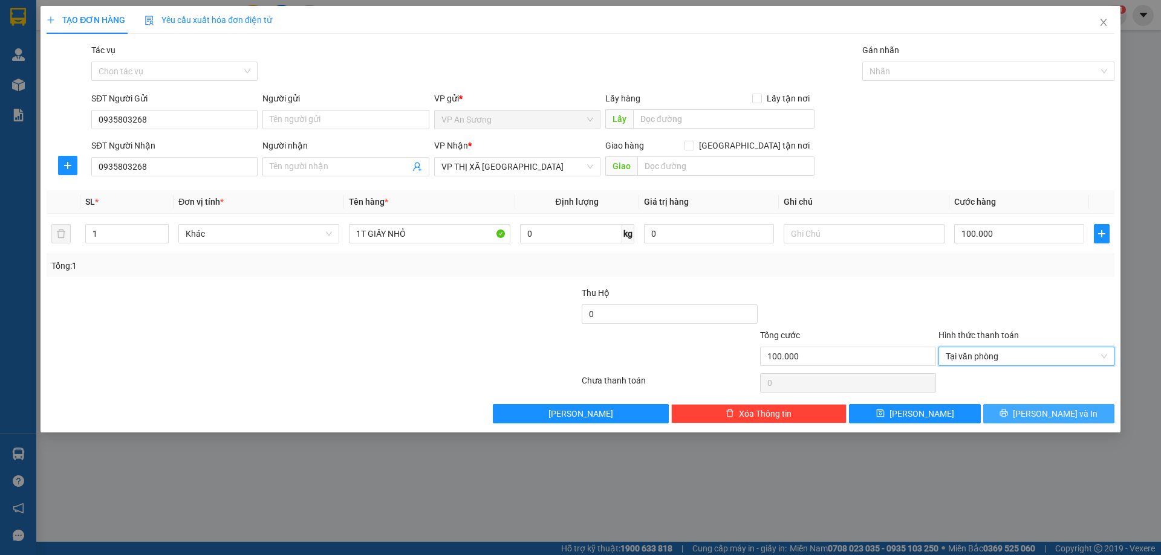
drag, startPoint x: 1023, startPoint y: 414, endPoint x: 1020, endPoint y: 407, distance: 7.3
click at [1023, 412] on button "[PERSON_NAME] và In" at bounding box center [1048, 413] width 131 height 19
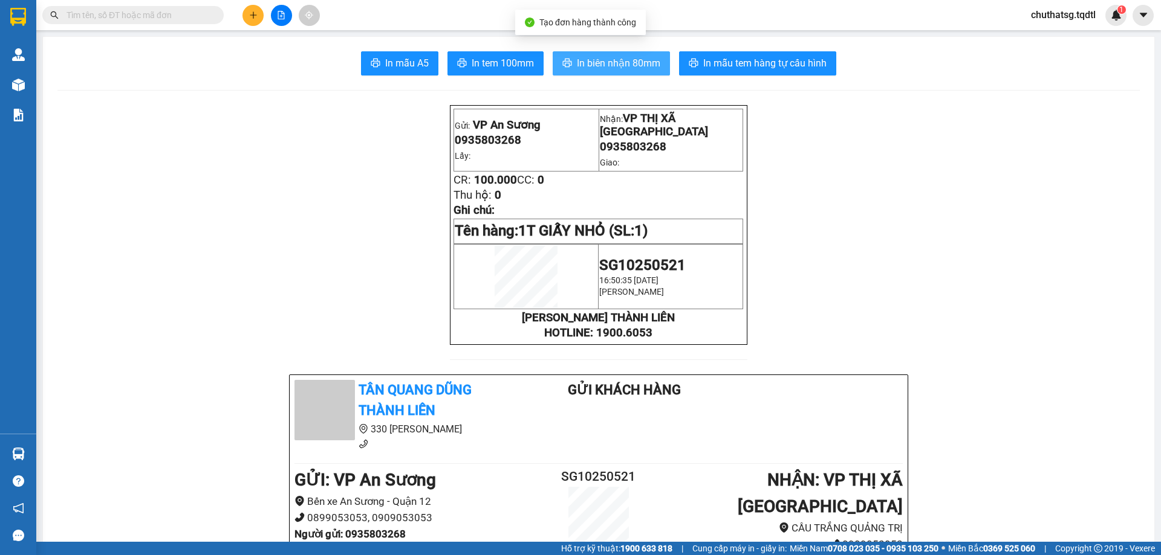
click at [636, 69] on span "In biên nhận 80mm" at bounding box center [618, 63] width 83 height 15
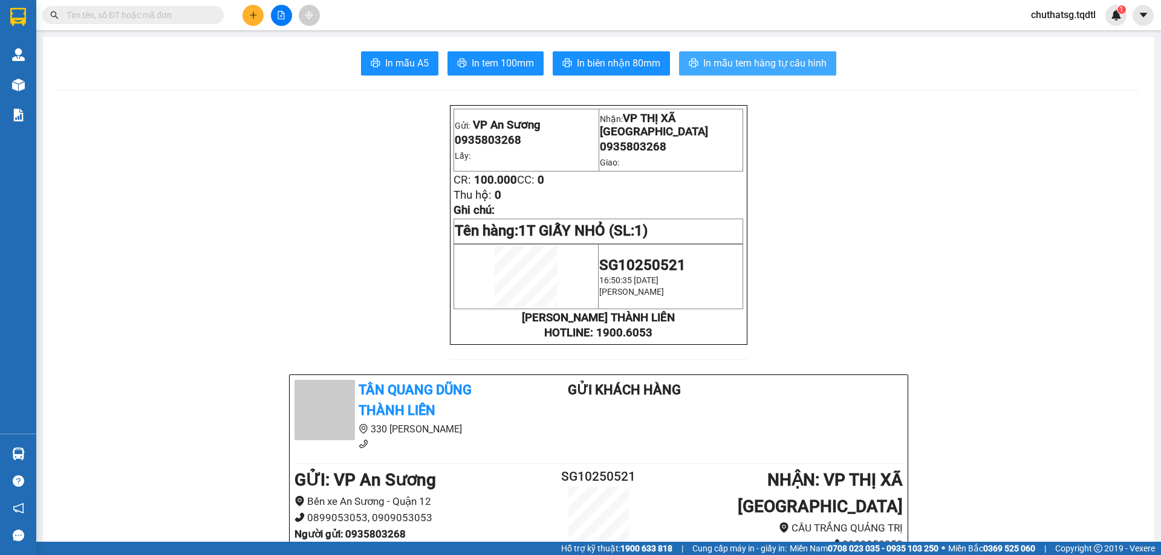
click at [752, 54] on button "In mẫu tem hàng tự cấu hình" at bounding box center [757, 63] width 157 height 24
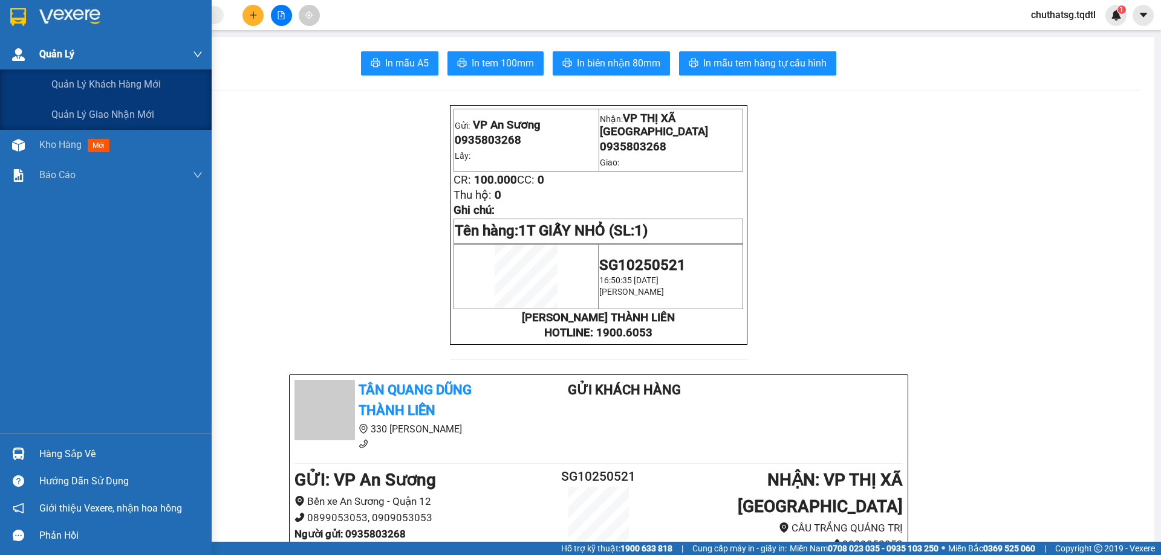
click at [75, 69] on div "Quản Lý" at bounding box center [120, 54] width 163 height 30
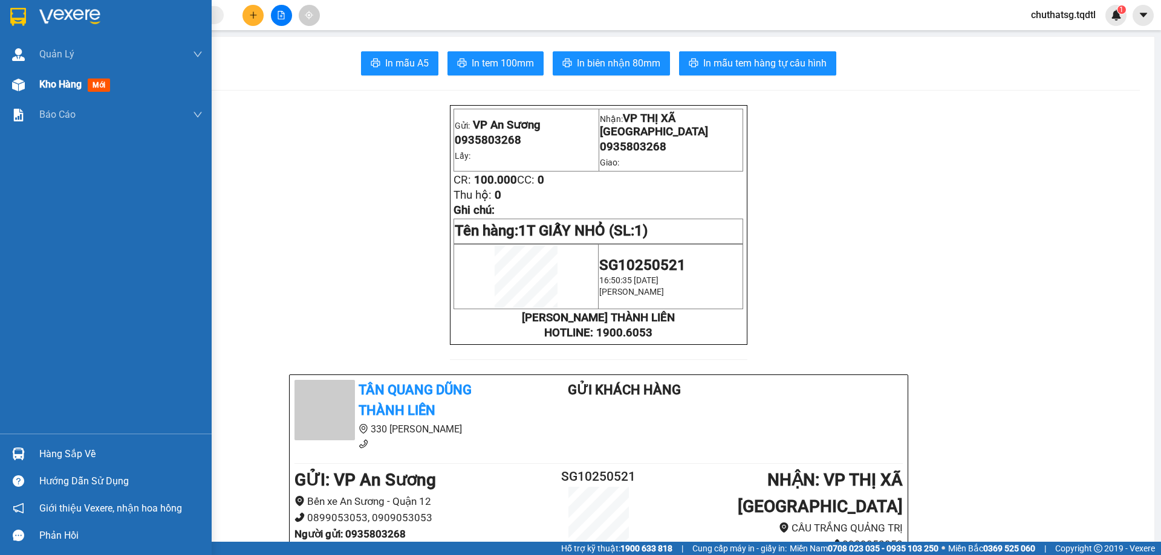
click at [68, 87] on span "Kho hàng" at bounding box center [60, 84] width 42 height 11
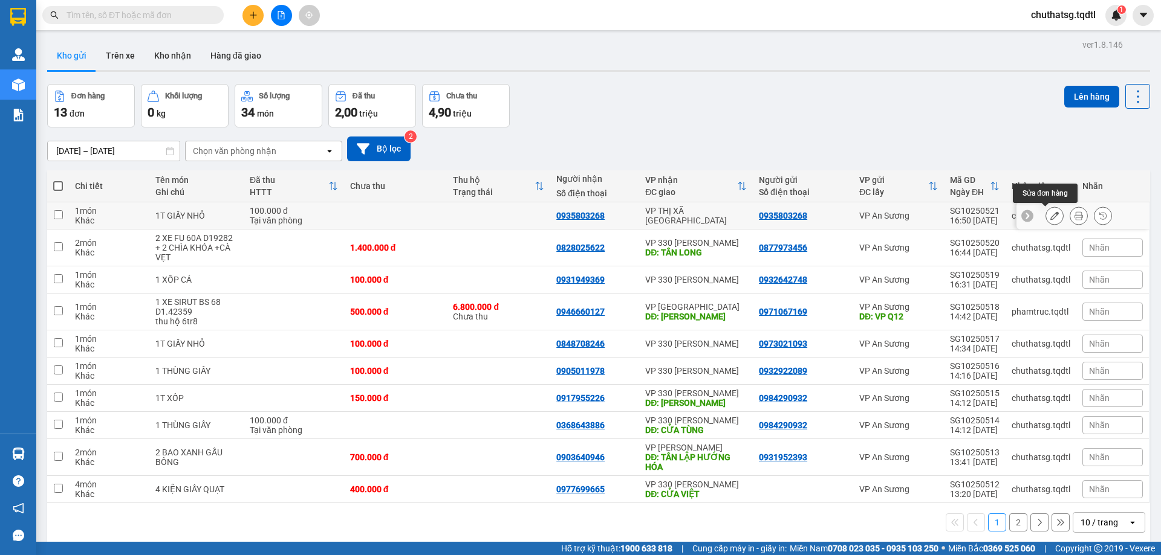
click at [1050, 215] on icon at bounding box center [1054, 216] width 8 height 8
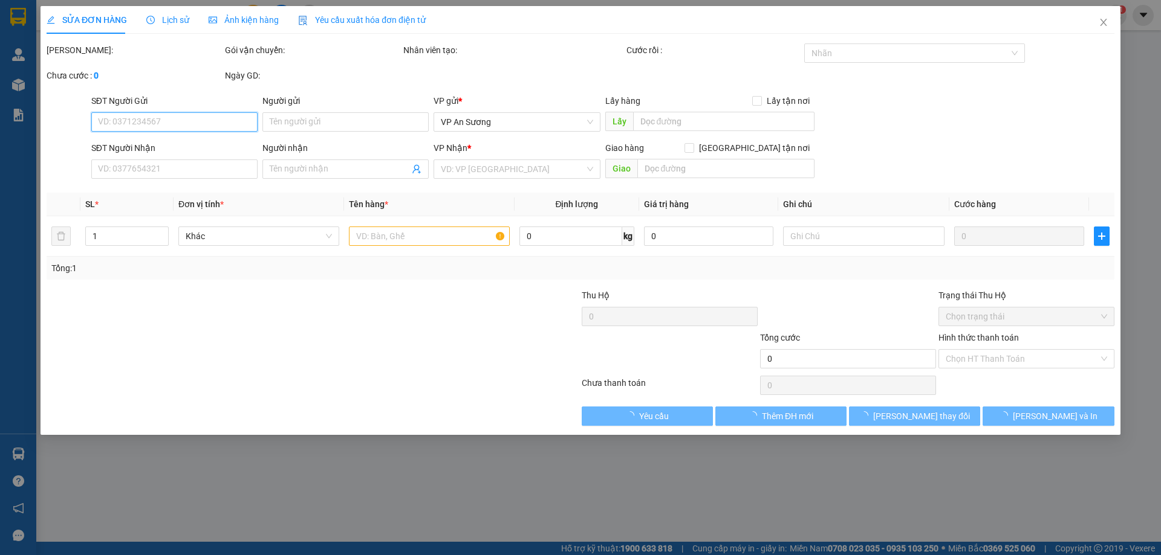
type input "0935803268"
type input "100.000"
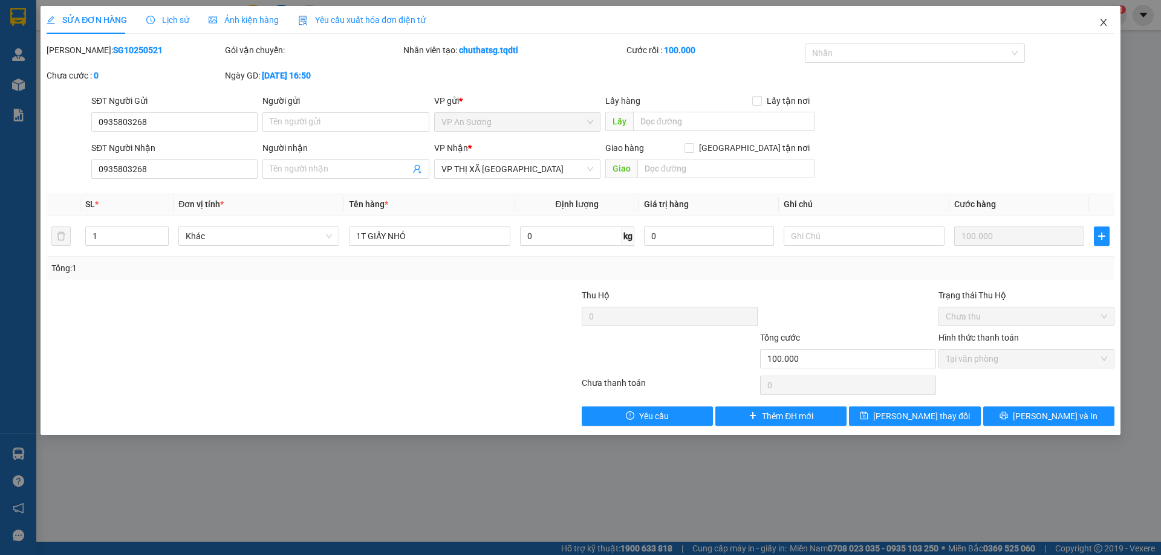
click at [1101, 25] on icon "close" at bounding box center [1102, 22] width 7 height 7
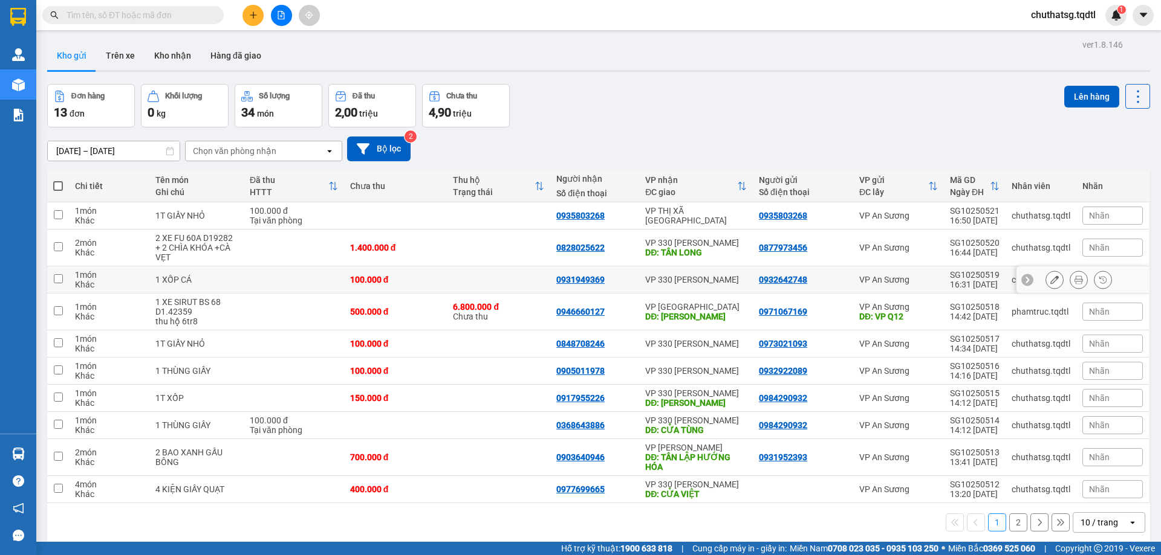
scroll to position [56, 0]
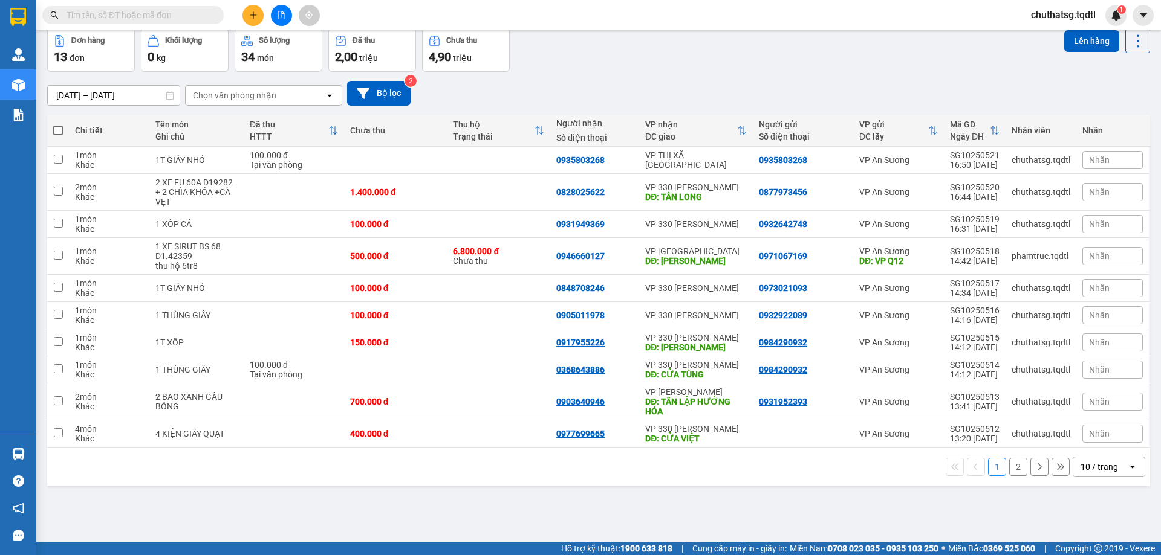
click at [1094, 464] on div "10 / trang" at bounding box center [1098, 467] width 37 height 12
click at [1095, 434] on div "100 / trang" at bounding box center [1099, 441] width 73 height 22
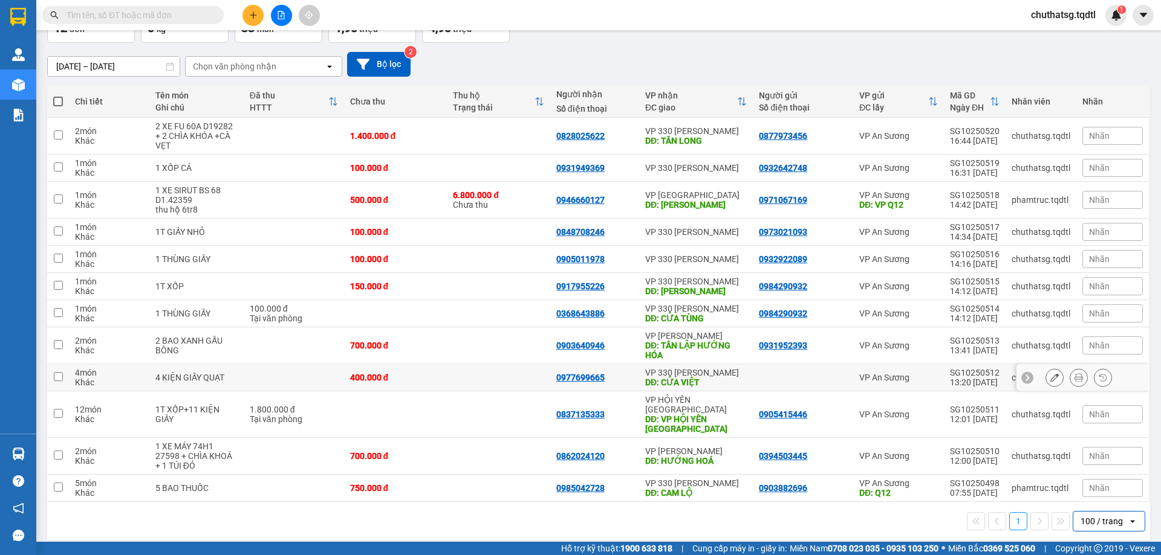
scroll to position [0, 0]
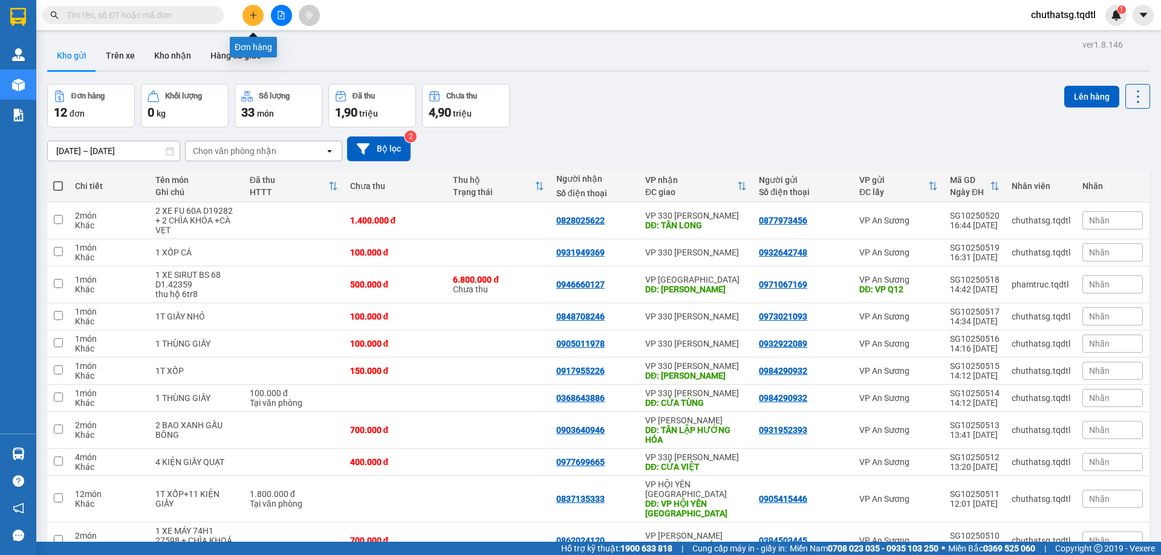
click at [247, 11] on button at bounding box center [252, 15] width 21 height 21
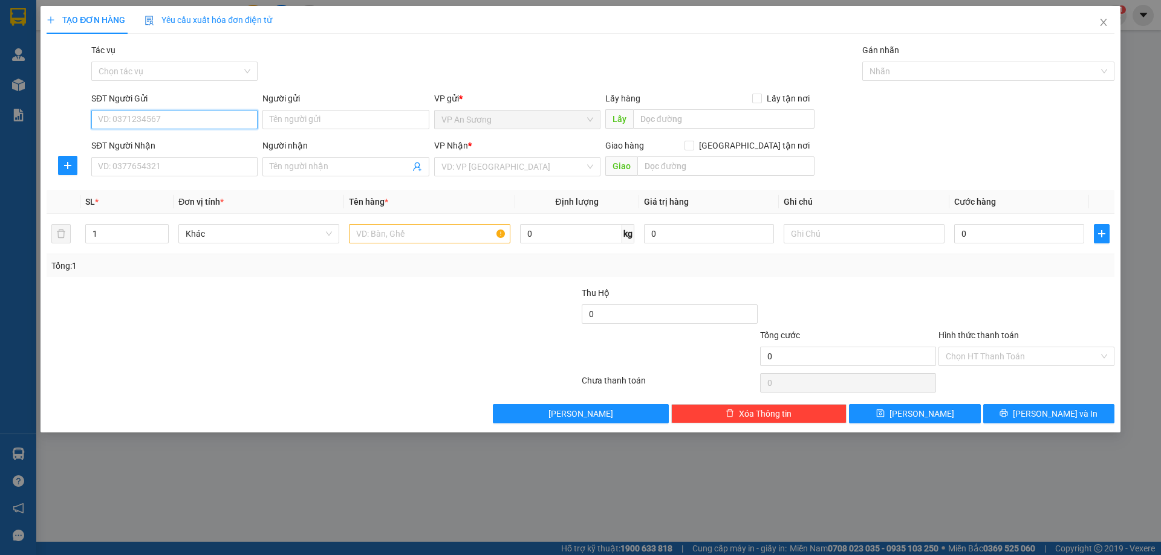
click at [122, 121] on input "SĐT Người Gửi" at bounding box center [174, 119] width 166 height 19
type input "."
type input "0935777276"
click at [119, 176] on input "SĐT Người Nhận" at bounding box center [174, 166] width 166 height 19
type input "0976673585"
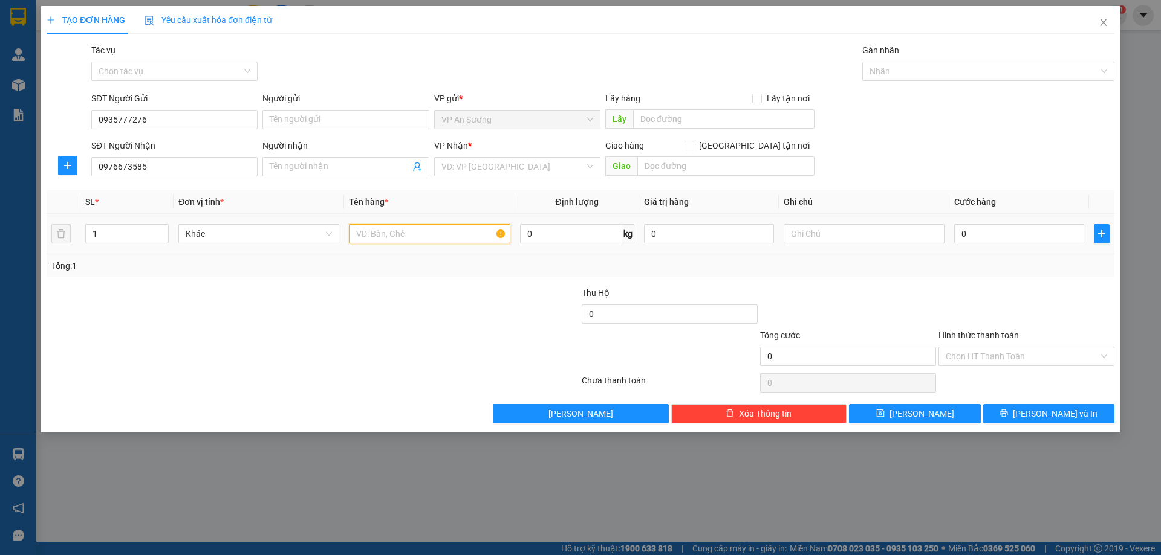
click at [375, 236] on input "text" at bounding box center [429, 233] width 161 height 19
type input "1T GIẤY NHỎ"
click at [478, 162] on div "VP Nhận * VD: VP [GEOGRAPHIC_DATA]" at bounding box center [517, 160] width 166 height 42
drag, startPoint x: 487, startPoint y: 183, endPoint x: 491, endPoint y: 172, distance: 11.7
click at [489, 180] on div "Transit Pickup Surcharge Ids Transit Deliver Surcharge Ids Transit Deliver Surc…" at bounding box center [580, 234] width 1067 height 380
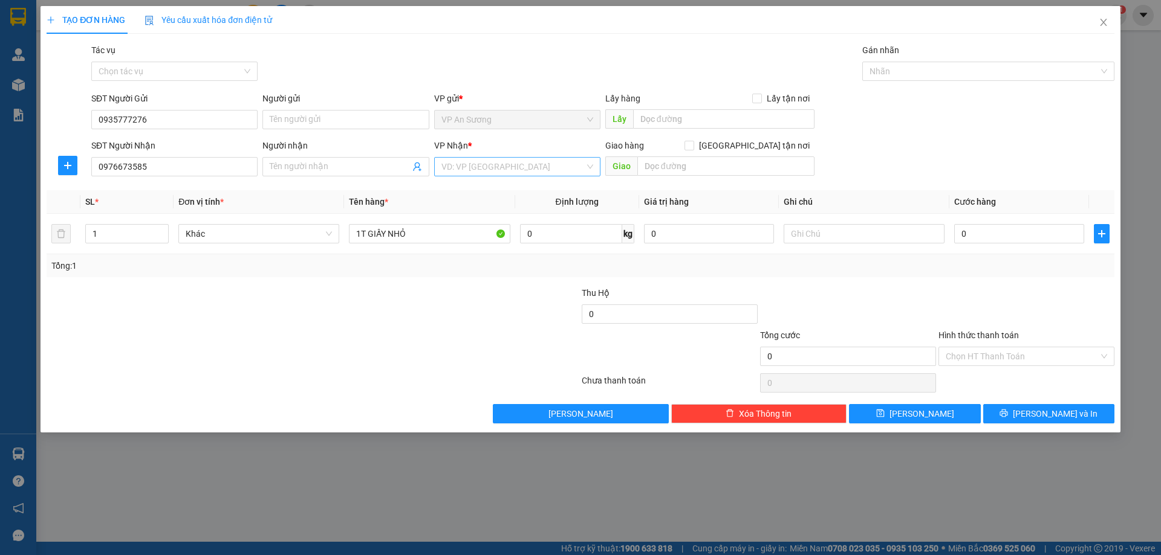
click at [491, 172] on input "search" at bounding box center [512, 167] width 143 height 18
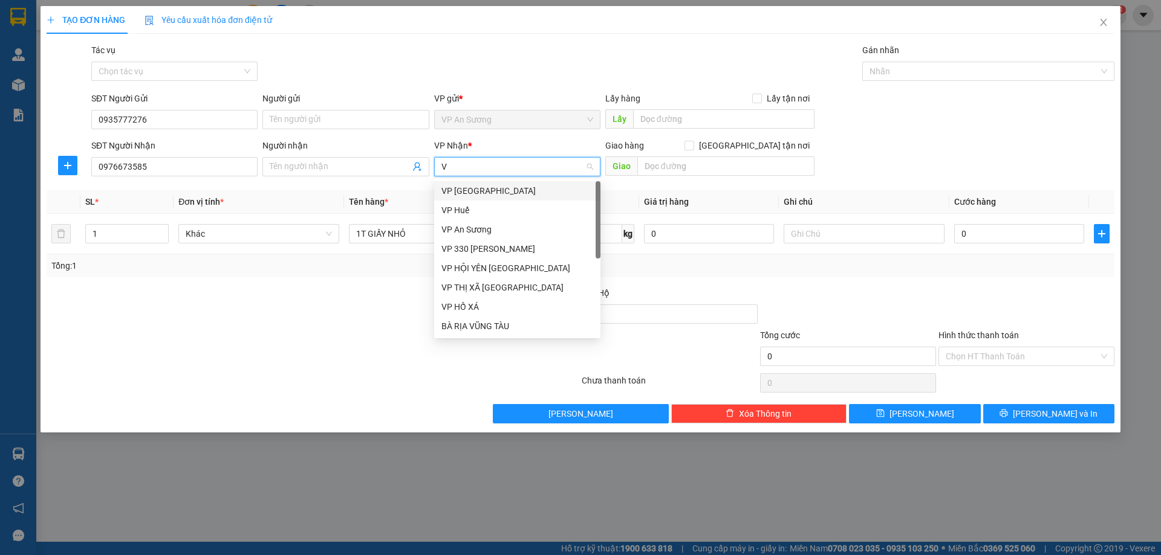
type input "VP"
click at [488, 241] on div "VP 330 [PERSON_NAME]" at bounding box center [517, 248] width 166 height 19
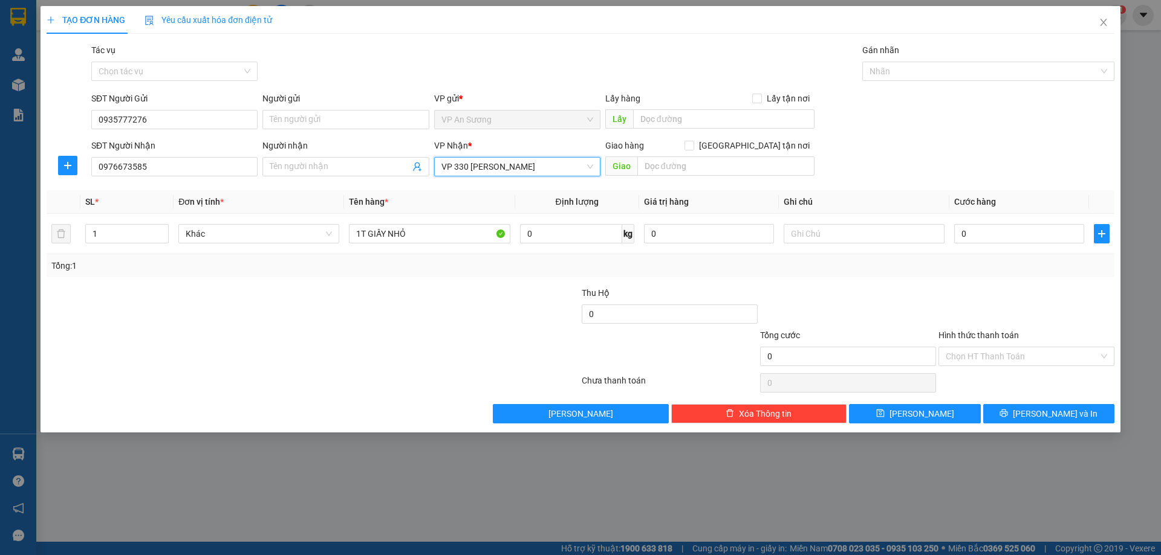
click at [526, 167] on span "VP 330 [PERSON_NAME]" at bounding box center [517, 167] width 152 height 18
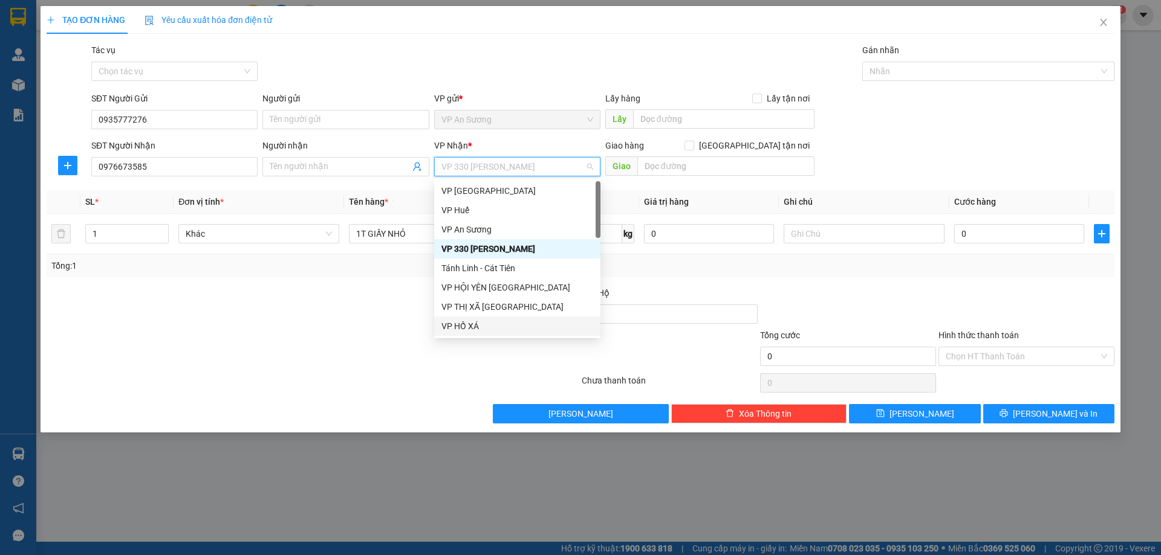
drag, startPoint x: 455, startPoint y: 323, endPoint x: 460, endPoint y: 319, distance: 6.9
click at [456, 323] on div "VP HỒ XÁ" at bounding box center [517, 326] width 152 height 13
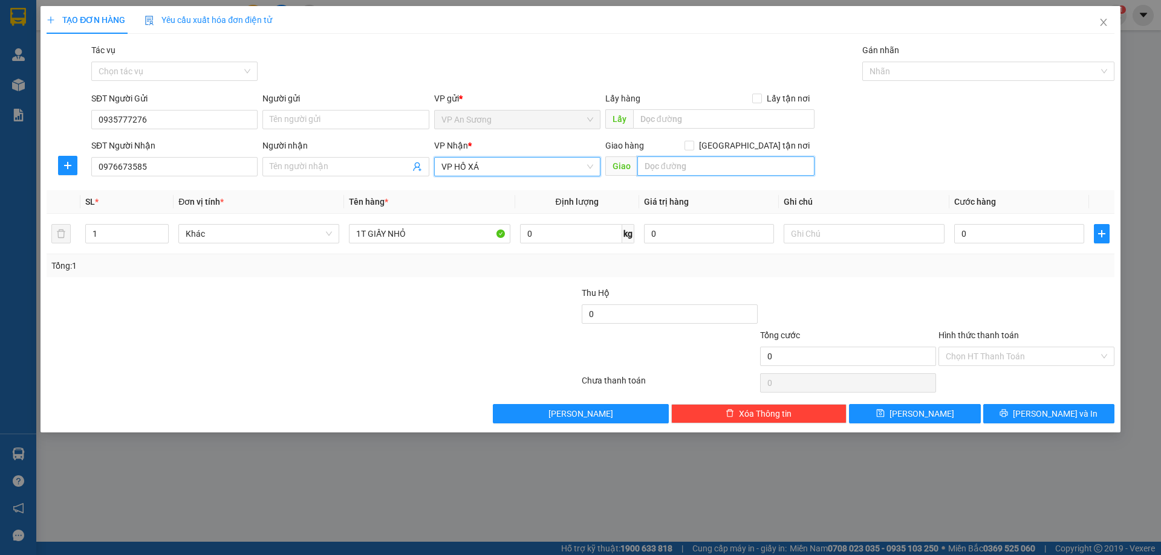
click at [674, 168] on input "text" at bounding box center [725, 166] width 177 height 19
type input "VP HỒ XÁ"
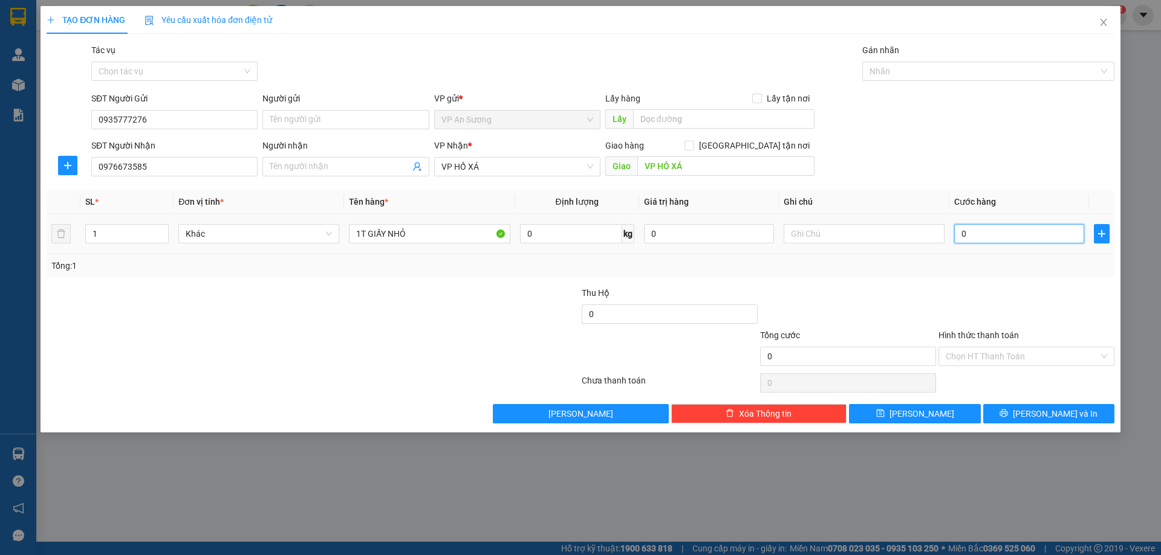
click at [1043, 236] on input "0" at bounding box center [1019, 233] width 130 height 19
type input "1"
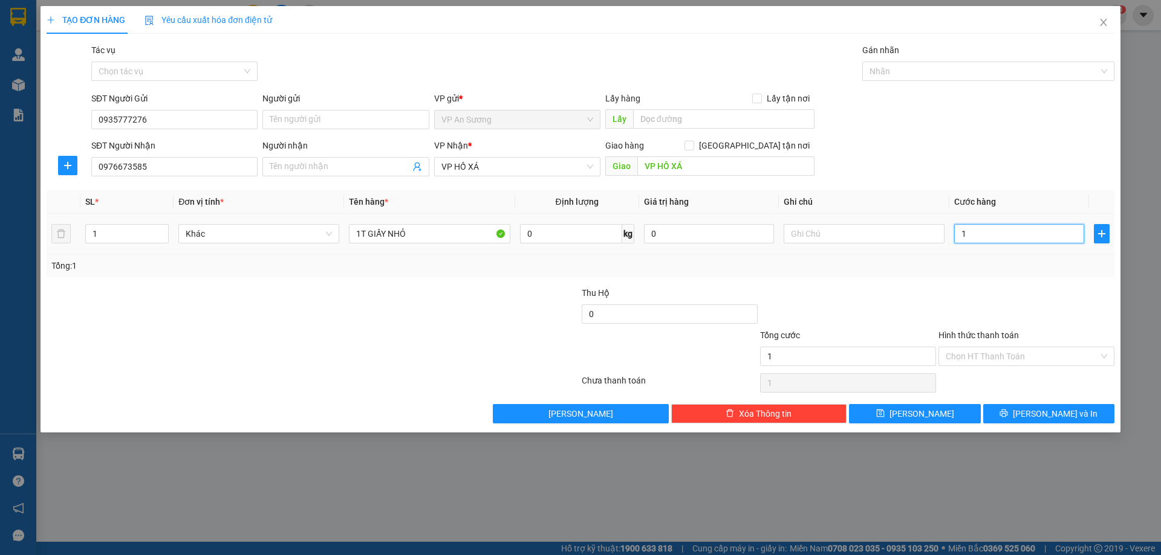
type input "10"
type input "100"
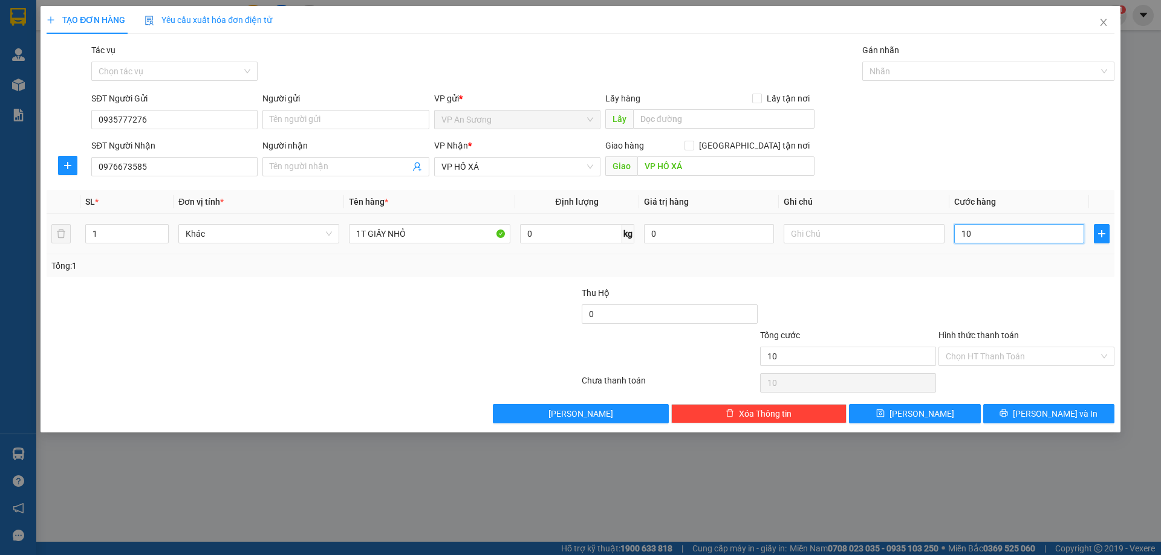
type input "100"
type input "1.000"
type input "10.000"
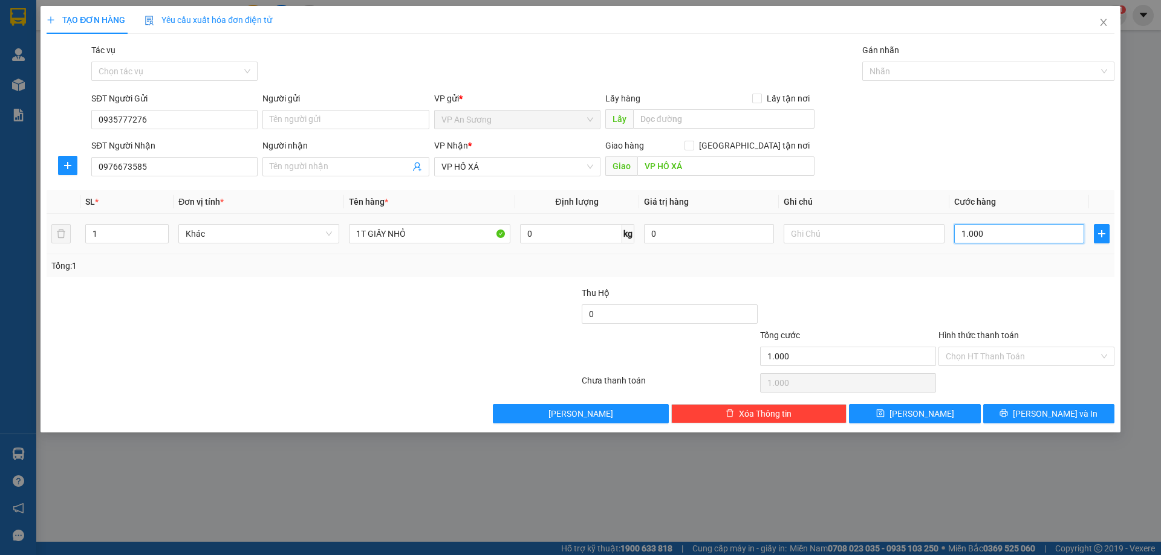
type input "10.000"
type input "100.000"
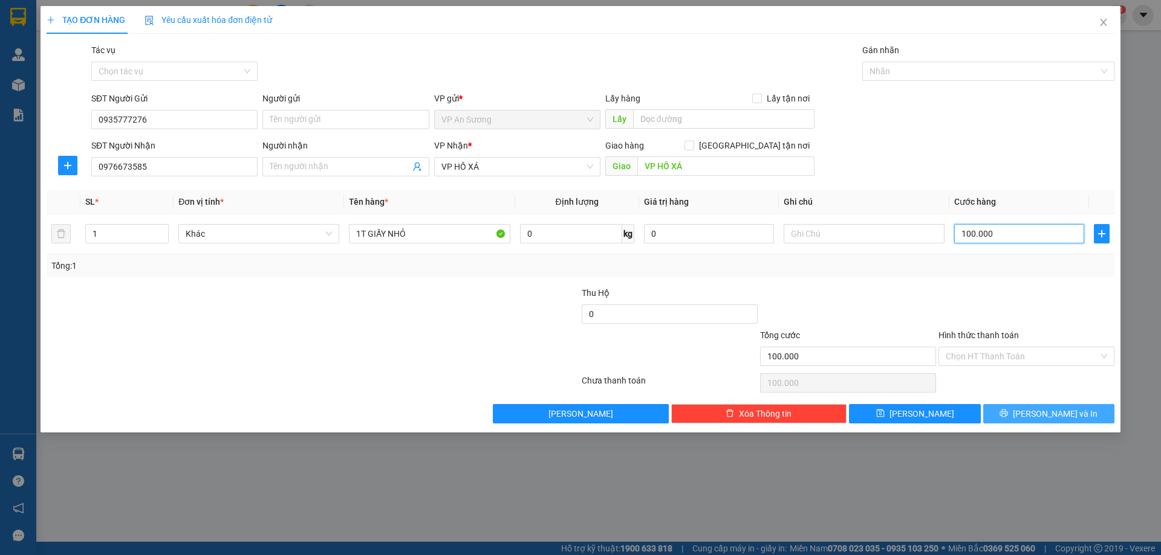
type input "100.000"
drag, startPoint x: 996, startPoint y: 411, endPoint x: 992, endPoint y: 419, distance: 8.9
click at [996, 413] on button "[PERSON_NAME] và In" at bounding box center [1048, 413] width 131 height 19
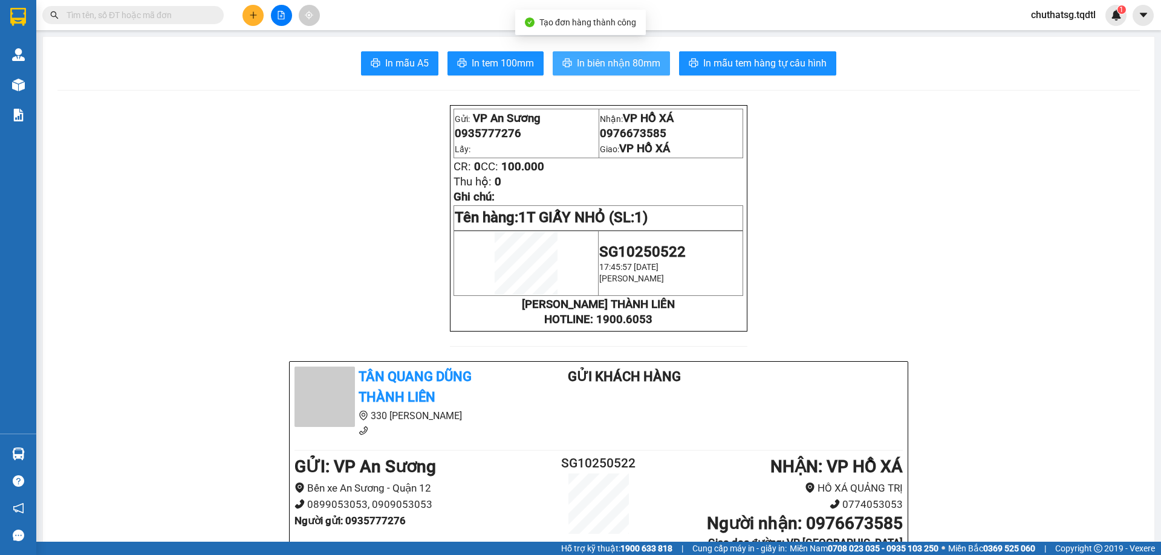
click at [589, 70] on button "In biên nhận 80mm" at bounding box center [610, 63] width 117 height 24
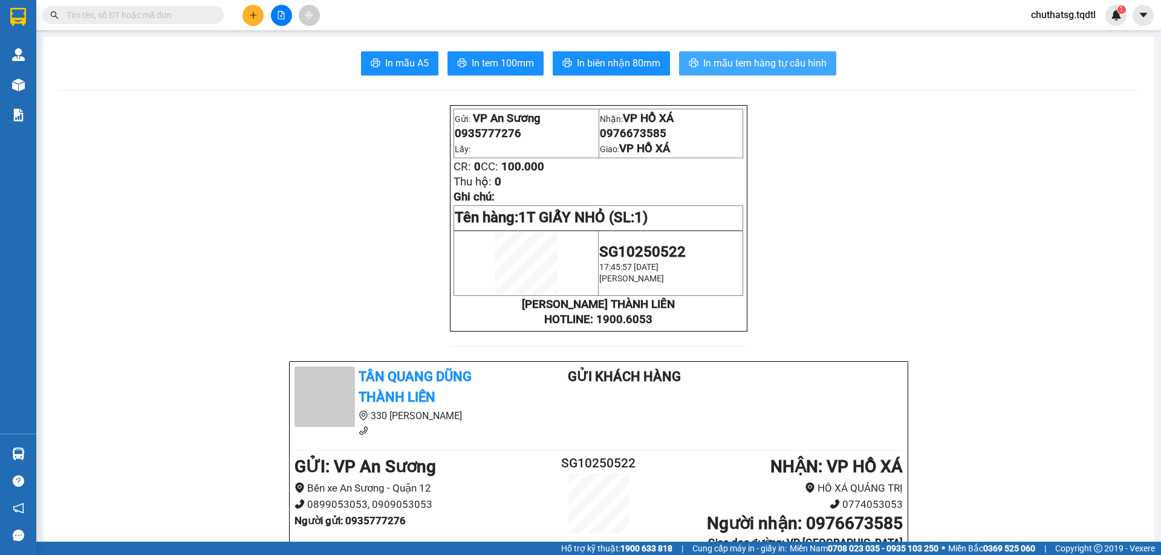
click at [759, 56] on span "In mẫu tem hàng tự cấu hình" at bounding box center [764, 63] width 123 height 15
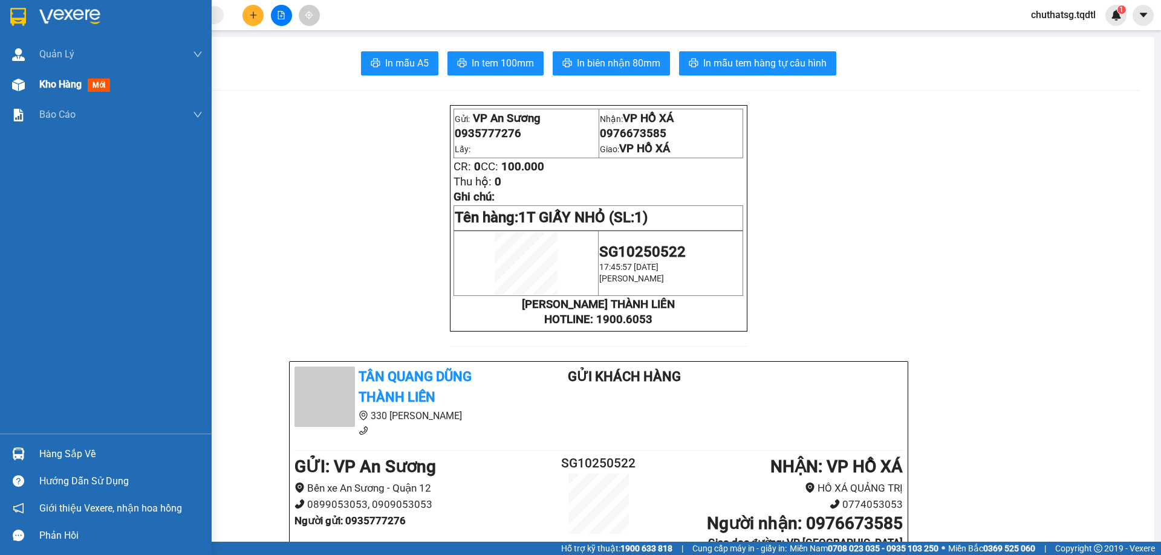
click at [52, 91] on div "Kho hàng mới" at bounding box center [77, 84] width 76 height 15
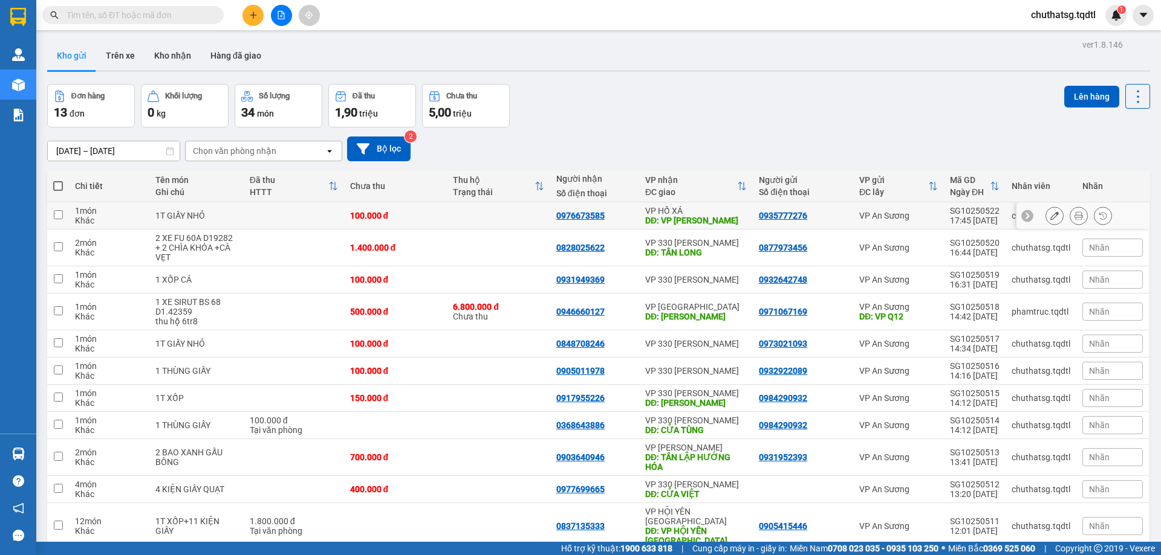
click at [1050, 213] on icon at bounding box center [1054, 216] width 8 height 8
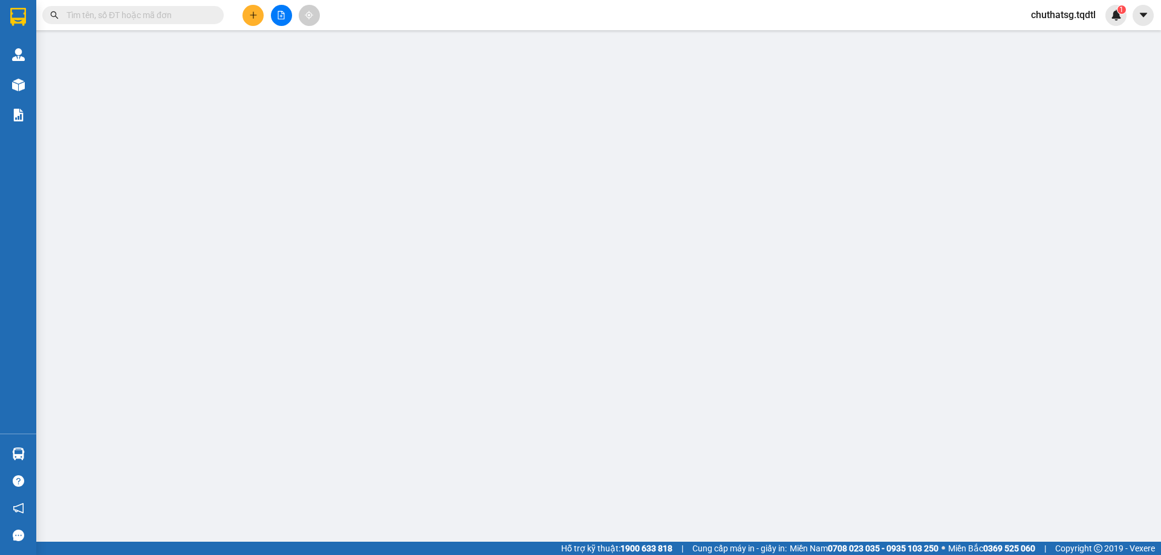
type input "0935777276"
type input "0976673585"
type input "VP HỒ XÁ"
type input "100.000"
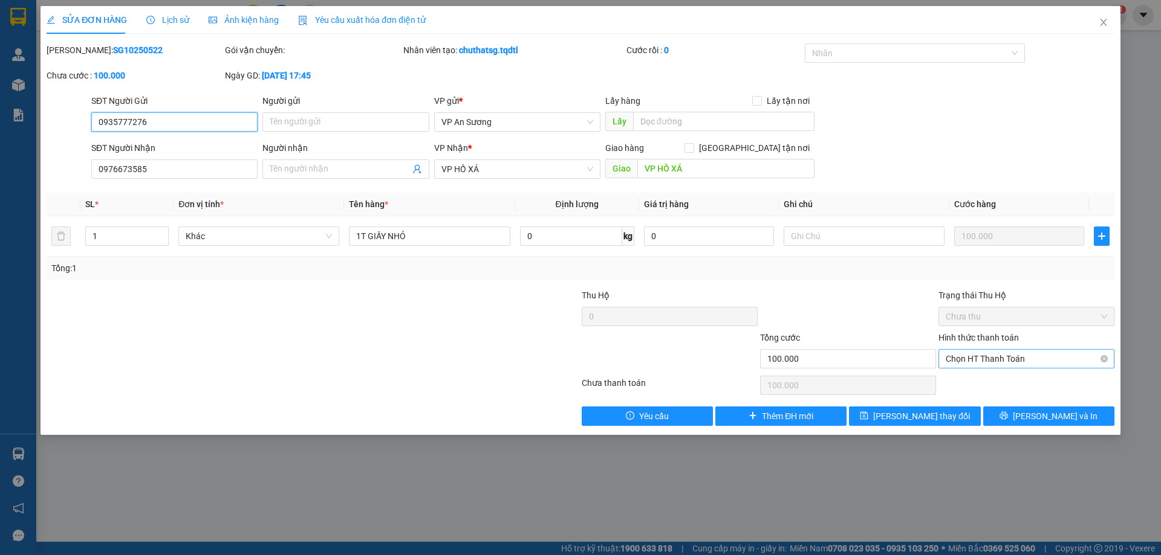
drag, startPoint x: 1023, startPoint y: 361, endPoint x: 1009, endPoint y: 371, distance: 16.4
click at [1023, 360] on span "Chọn HT Thanh Toán" at bounding box center [1025, 359] width 161 height 18
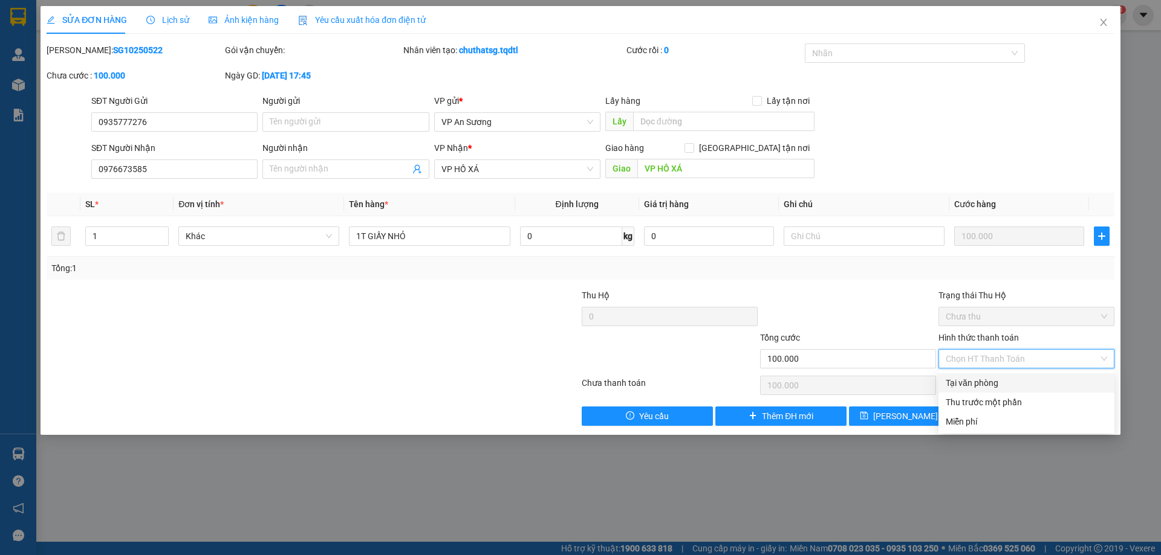
click at [999, 382] on div "Tại văn phòng" at bounding box center [1025, 383] width 161 height 13
type input "0"
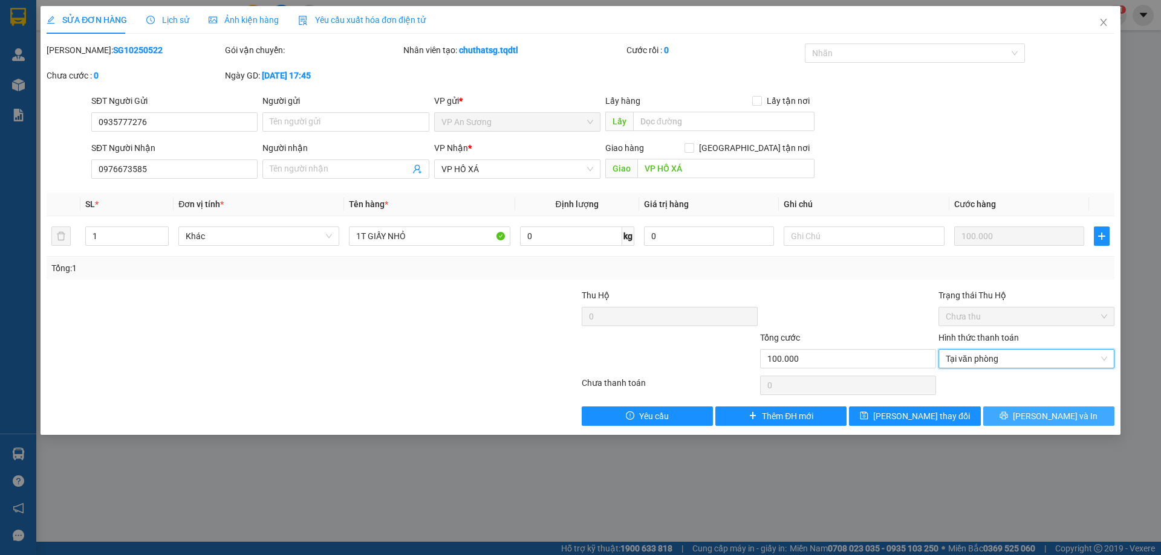
drag, startPoint x: 1022, startPoint y: 413, endPoint x: 999, endPoint y: 410, distance: 22.6
click at [1025, 415] on button "[PERSON_NAME] và In" at bounding box center [1048, 416] width 131 height 19
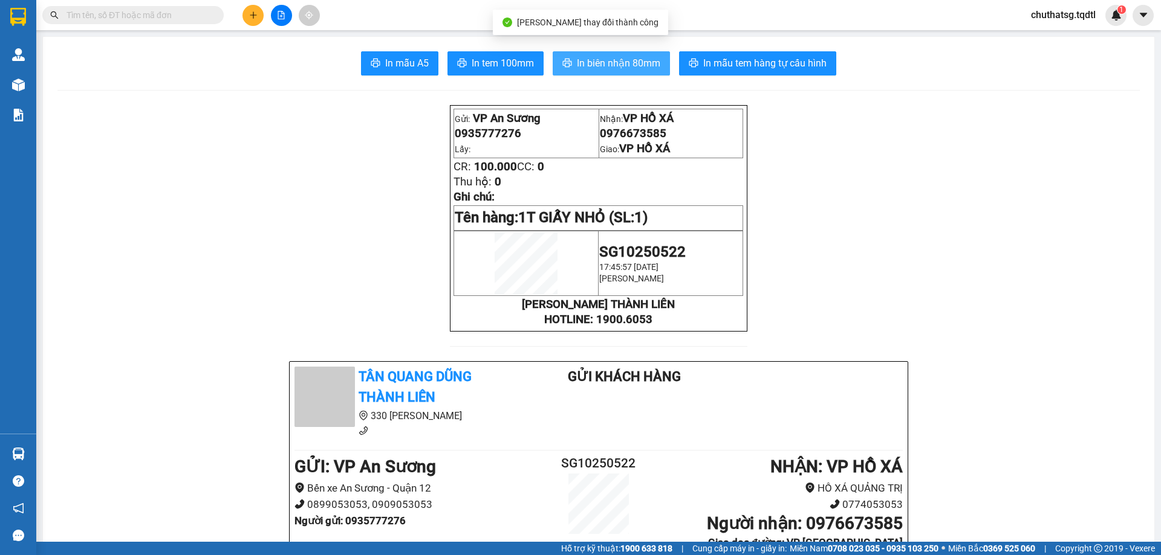
click at [624, 60] on span "In biên nhận 80mm" at bounding box center [618, 63] width 83 height 15
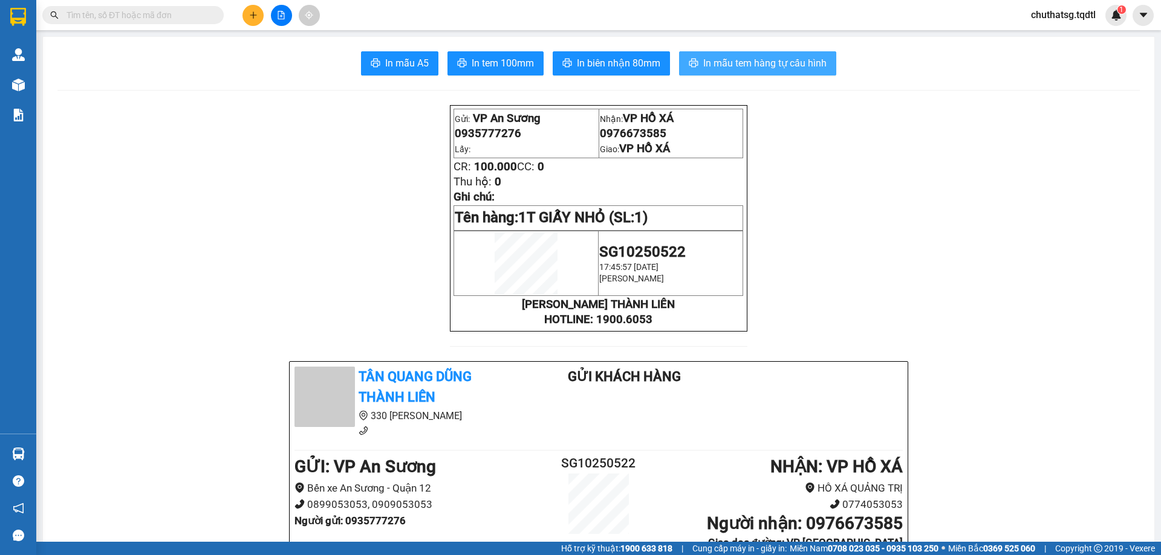
click at [797, 62] on span "In mẫu tem hàng tự cấu hình" at bounding box center [764, 63] width 123 height 15
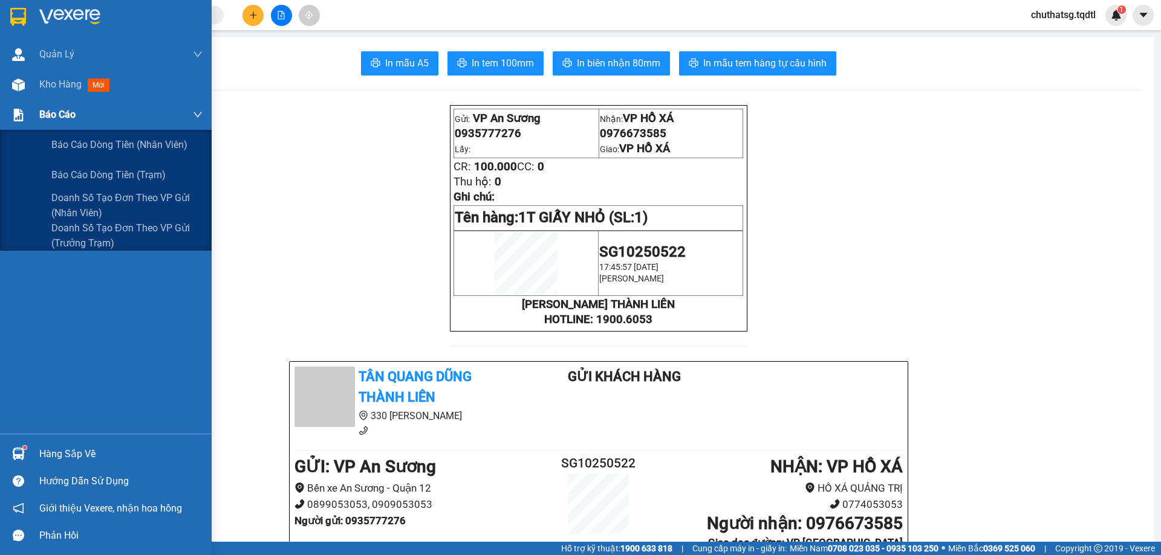
click at [45, 111] on span "Báo cáo" at bounding box center [57, 114] width 36 height 15
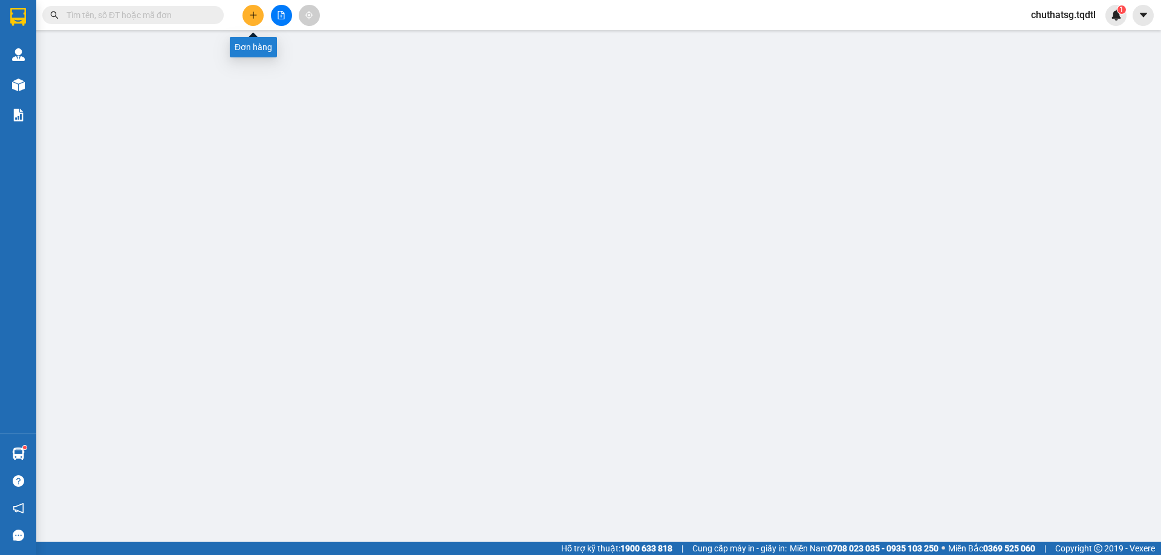
click at [251, 15] on icon "plus" at bounding box center [253, 15] width 7 height 1
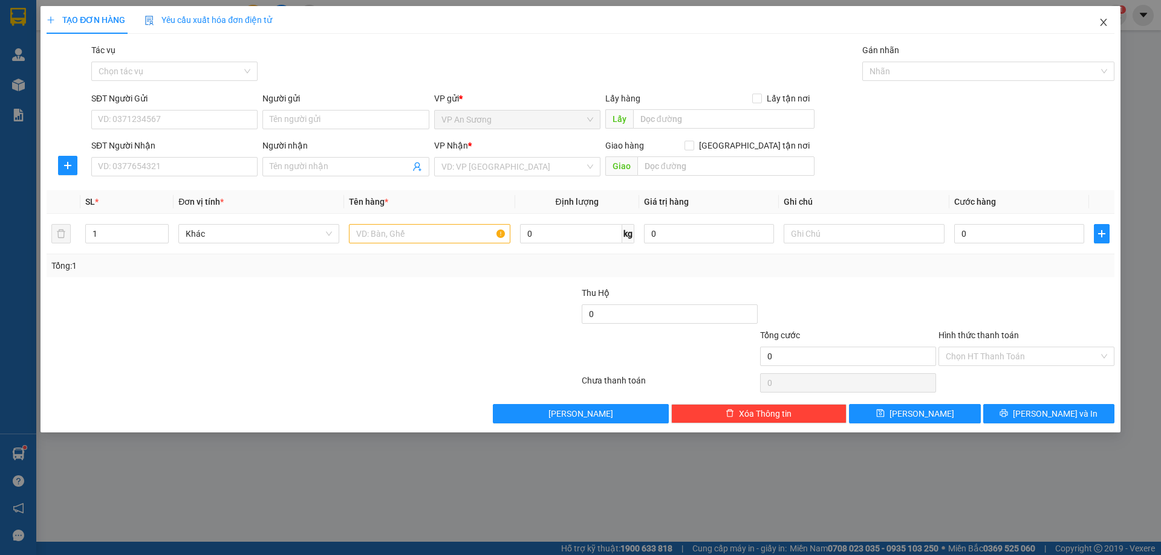
drag, startPoint x: 1101, startPoint y: 22, endPoint x: 1066, endPoint y: 37, distance: 38.2
click at [1066, 37] on div "TẠO ĐƠN HÀNG Yêu cầu xuất hóa đơn điện tử Transit Pickup Surcharge Ids Transit …" at bounding box center [580, 219] width 1080 height 427
click at [1099, 22] on icon "close" at bounding box center [1103, 23] width 10 height 10
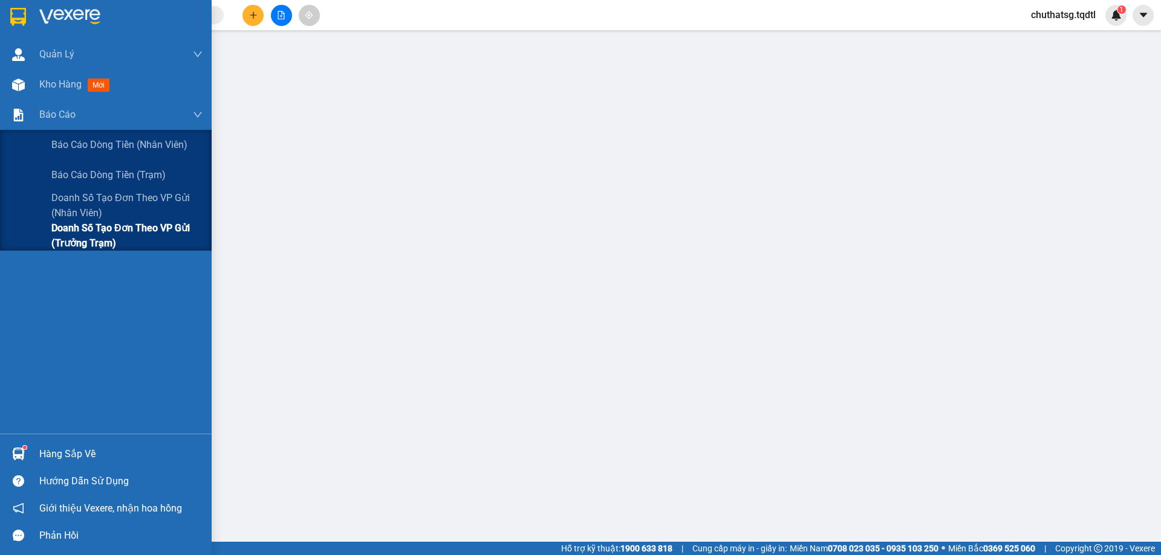
click at [63, 232] on span "Doanh số tạo đơn theo VP gửi (trưởng trạm)" at bounding box center [126, 236] width 151 height 30
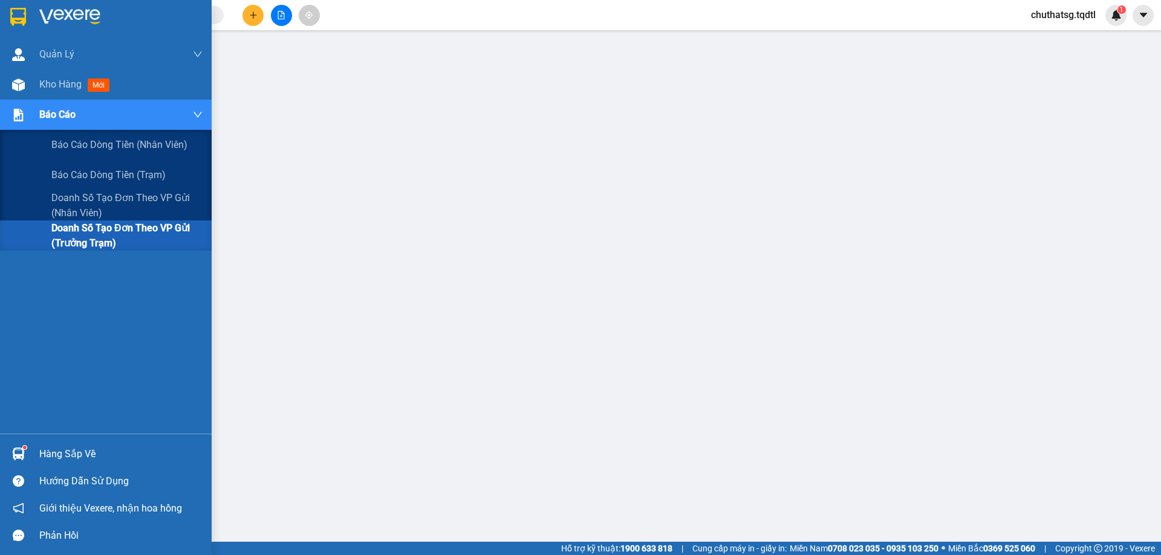
click at [88, 110] on div "Báo cáo" at bounding box center [120, 115] width 163 height 30
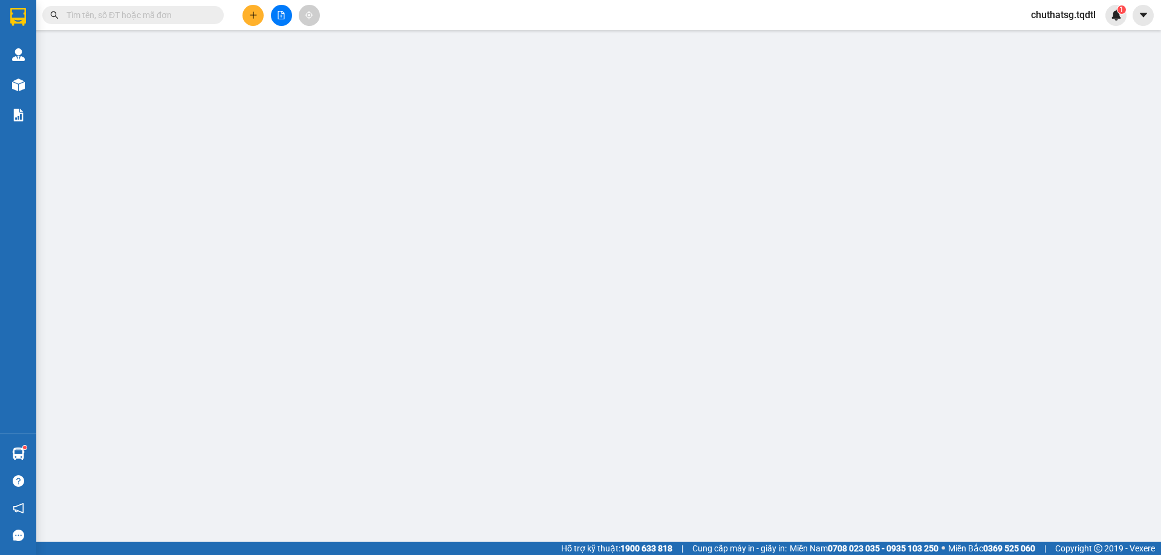
click at [192, 8] on span at bounding box center [132, 15] width 181 height 18
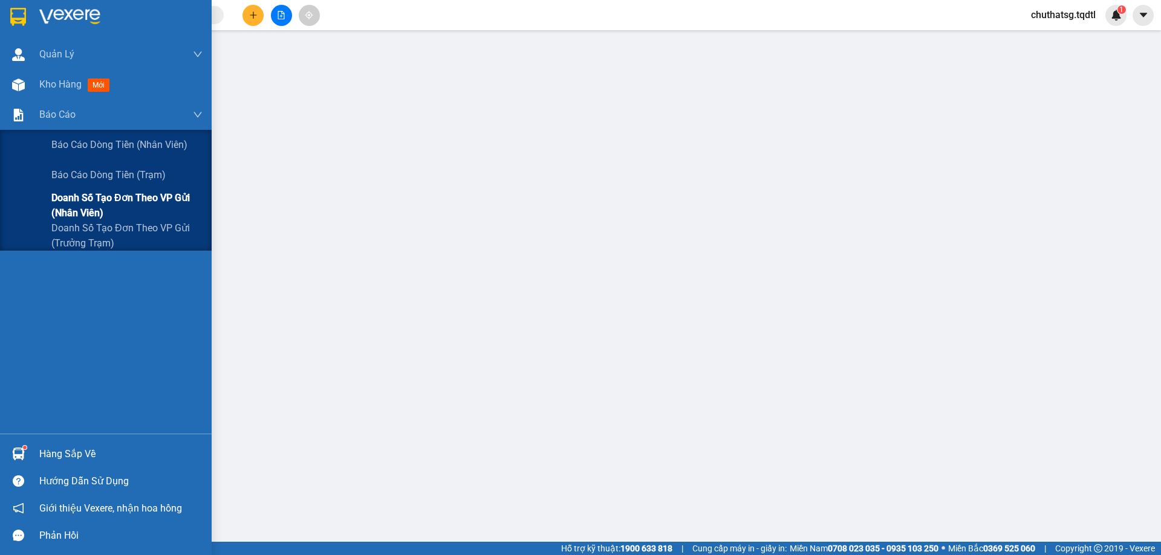
click at [60, 201] on span "Doanh số tạo đơn theo VP gửi (nhân viên)" at bounding box center [126, 205] width 151 height 30
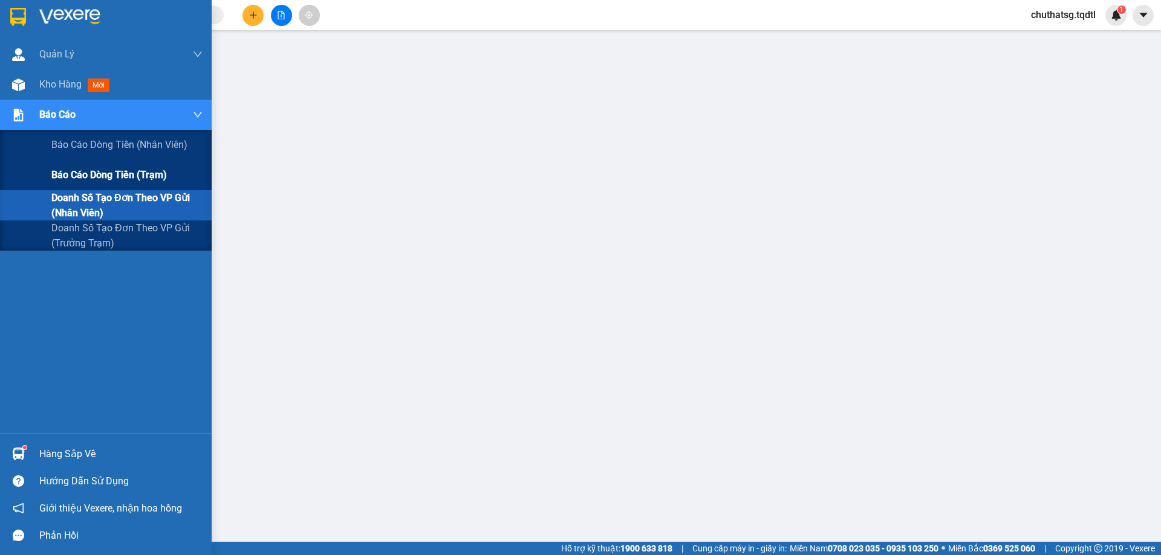
click at [62, 172] on span "Báo cáo dòng tiền (trạm)" at bounding box center [108, 174] width 115 height 15
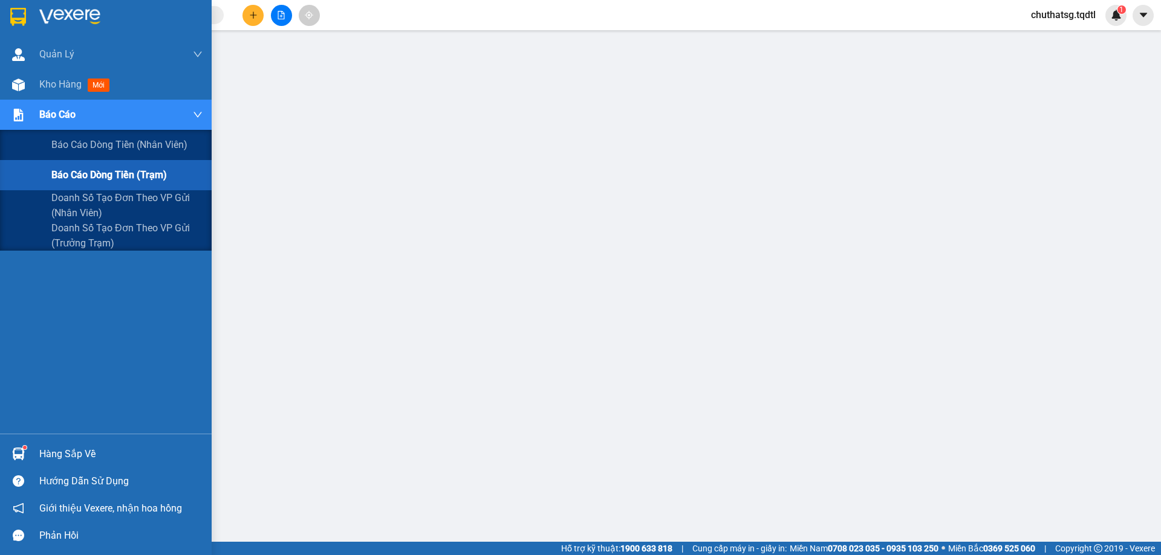
click at [67, 170] on span "Báo cáo dòng tiền (trạm)" at bounding box center [108, 174] width 115 height 15
click at [81, 230] on span "Doanh số tạo đơn theo VP gửi (trưởng trạm)" at bounding box center [126, 236] width 151 height 30
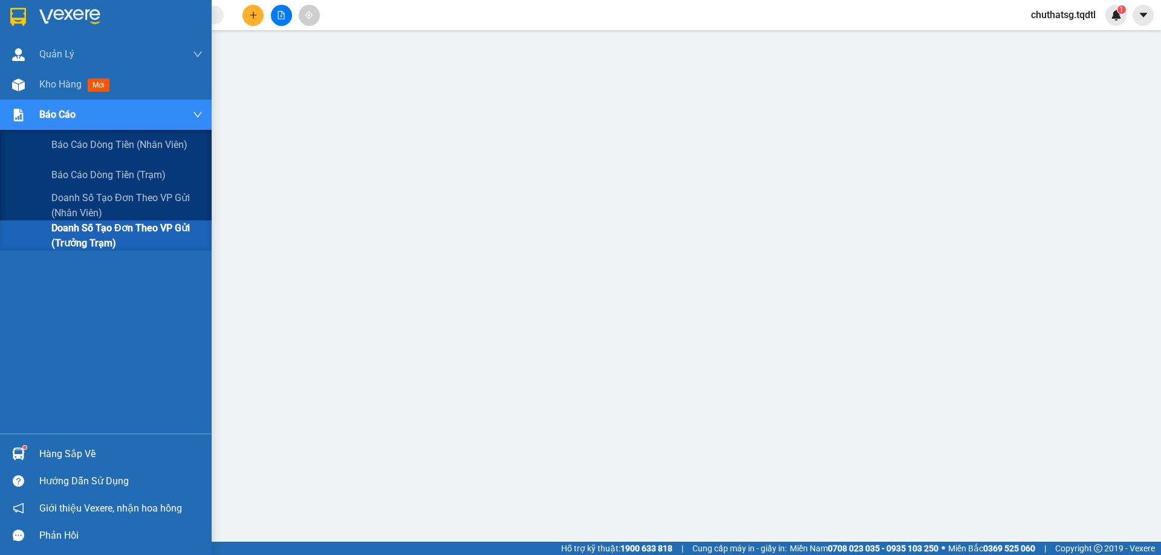
click at [54, 232] on span "Doanh số tạo đơn theo VP gửi (trưởng trạm)" at bounding box center [126, 236] width 151 height 30
click at [132, 228] on span "Doanh số tạo đơn theo VP gửi (trưởng trạm)" at bounding box center [126, 236] width 151 height 30
click at [66, 230] on span "Doanh số tạo đơn theo VP gửi (trưởng trạm)" at bounding box center [126, 236] width 151 height 30
click at [121, 229] on span "Doanh số tạo đơn theo VP gửi (trưởng trạm)" at bounding box center [126, 236] width 151 height 30
click at [59, 110] on span "Báo cáo" at bounding box center [57, 114] width 36 height 15
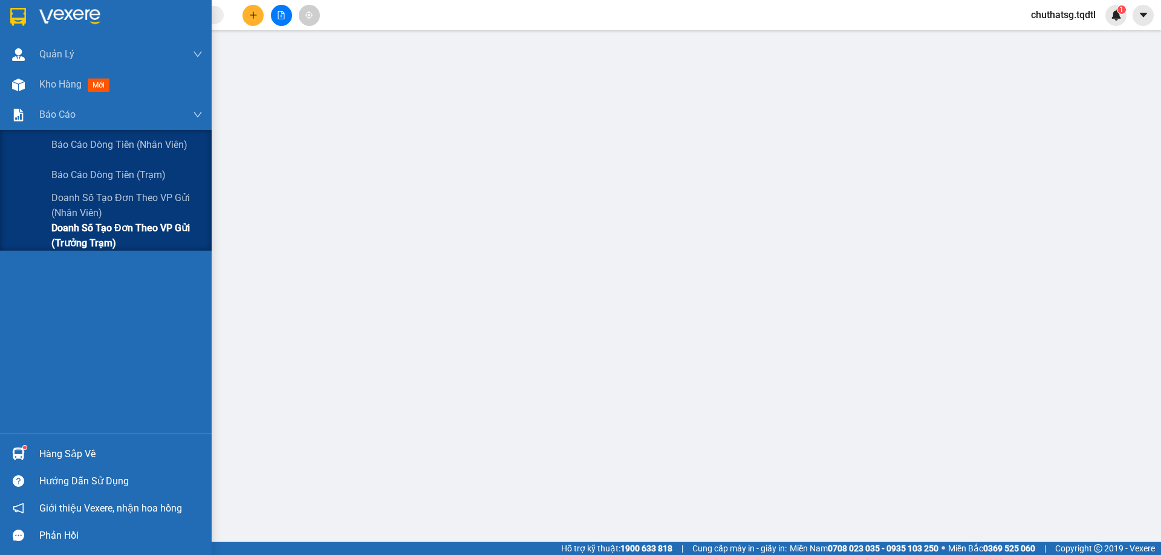
click at [70, 233] on span "Doanh số tạo đơn theo VP gửi (trưởng trạm)" at bounding box center [126, 236] width 151 height 30
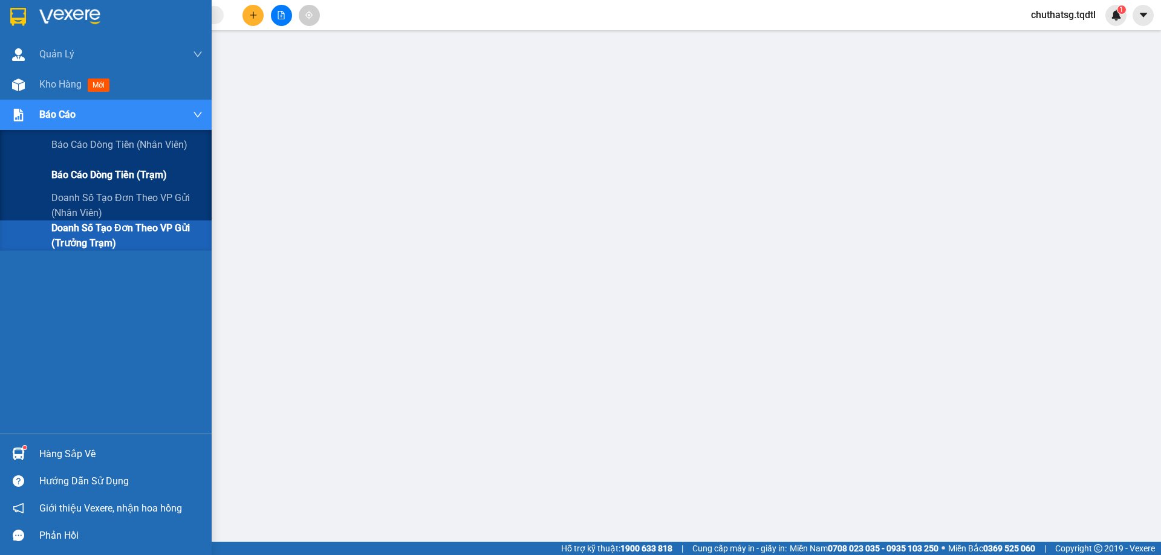
click at [74, 176] on span "Báo cáo dòng tiền (trạm)" at bounding box center [108, 174] width 115 height 15
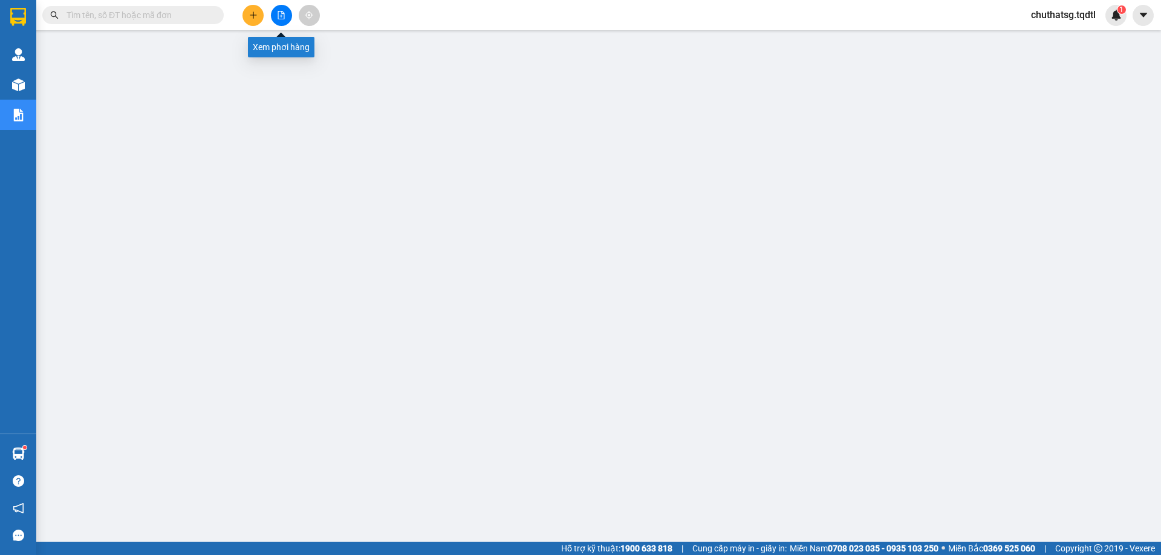
click at [274, 13] on button at bounding box center [281, 15] width 21 height 21
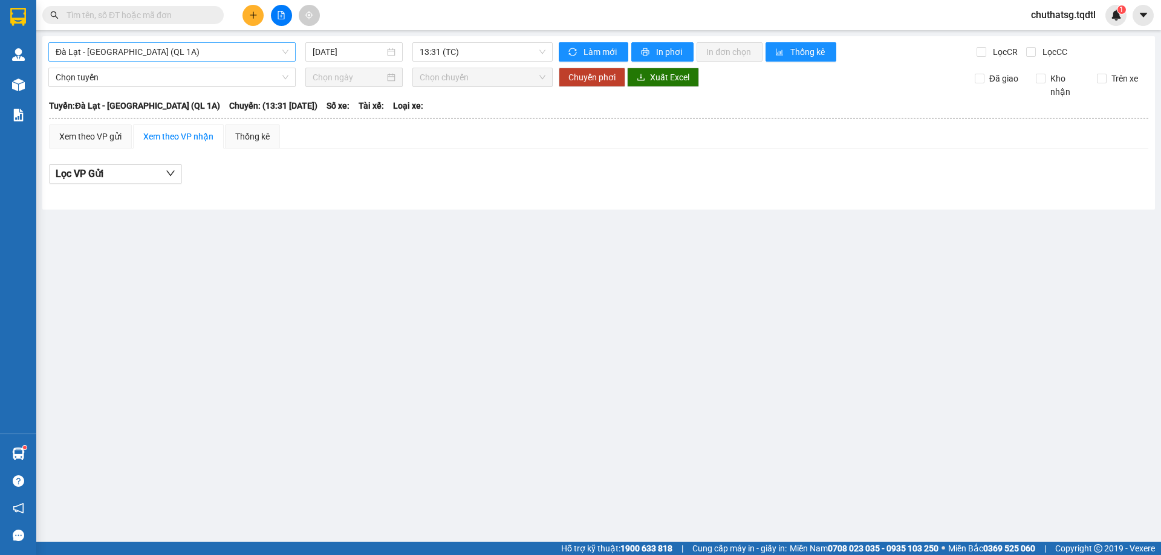
click at [200, 54] on span "Đà Lạt - [GEOGRAPHIC_DATA] (QL 1A)" at bounding box center [172, 52] width 233 height 18
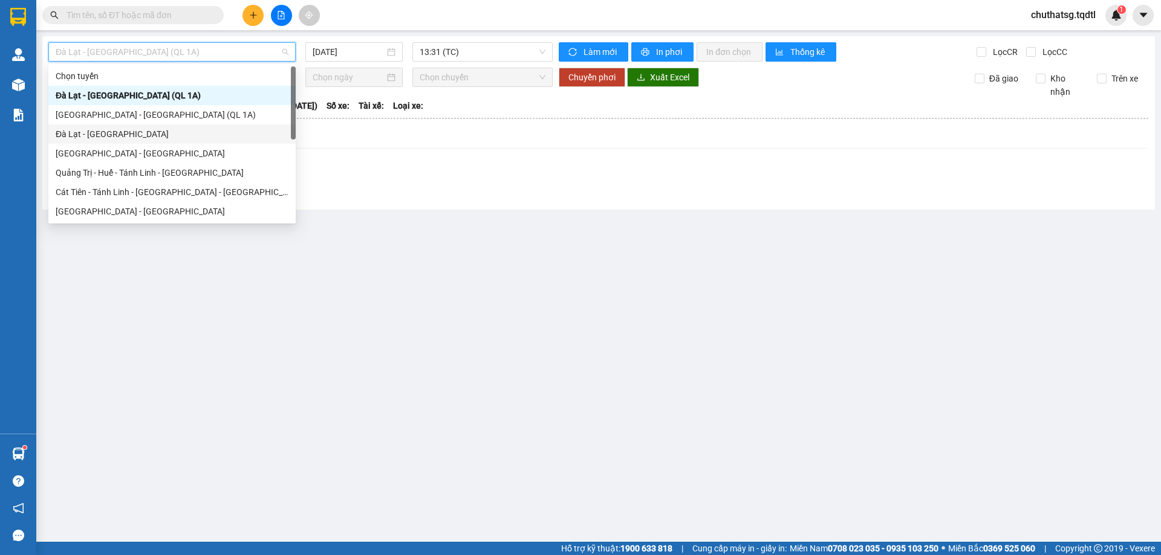
click at [132, 138] on div "Đà Lạt - [GEOGRAPHIC_DATA]" at bounding box center [172, 134] width 233 height 13
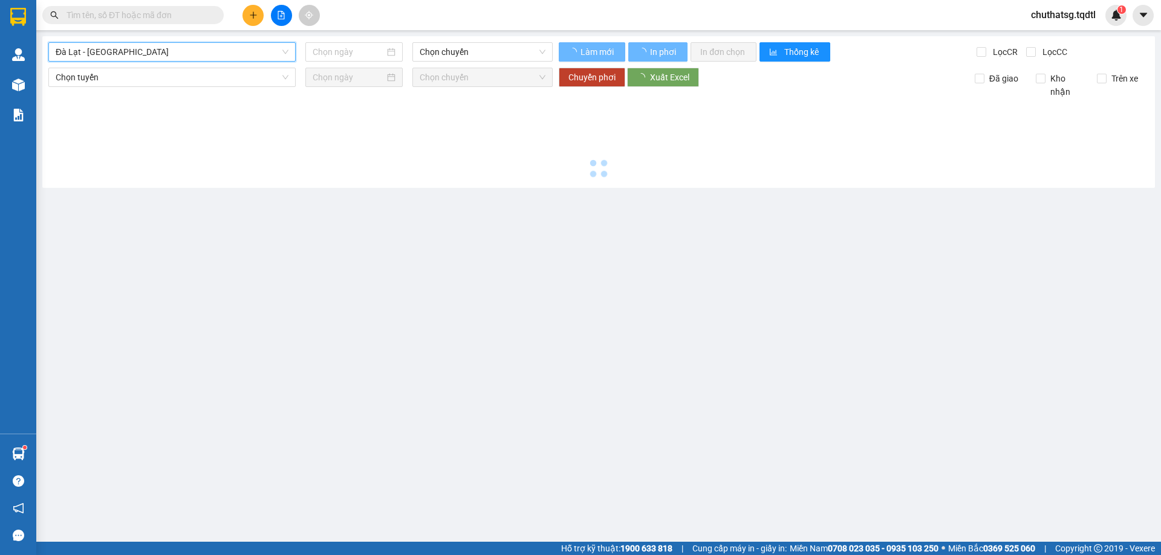
type input "[DATE]"
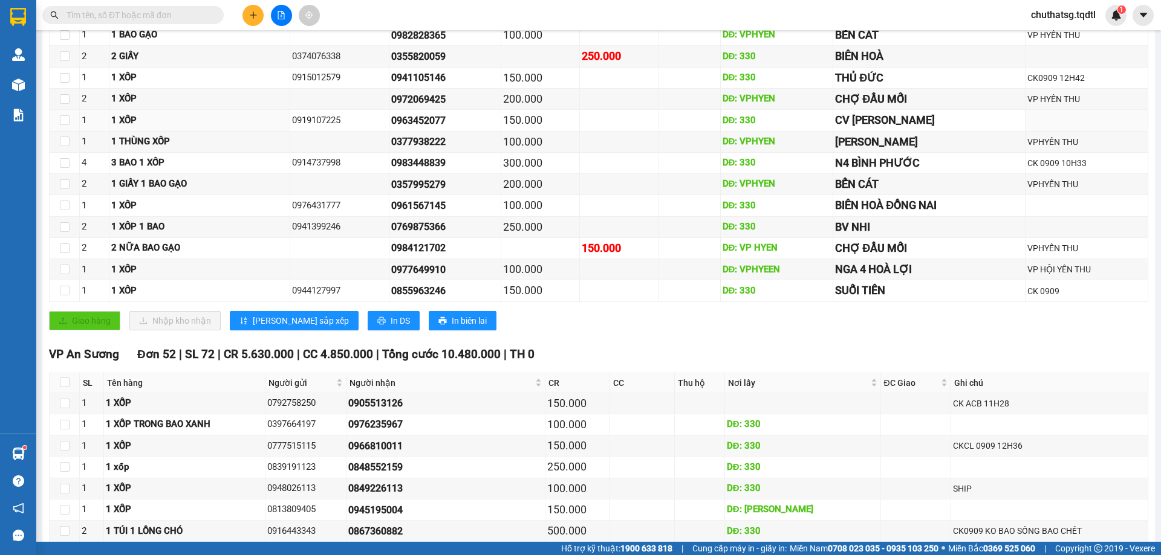
scroll to position [544, 0]
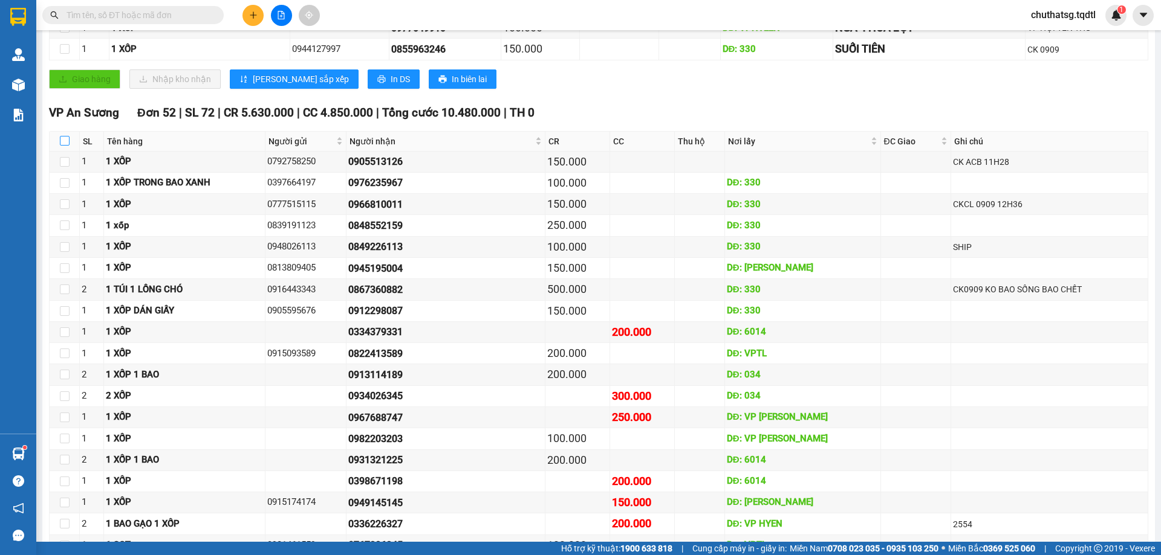
click at [67, 141] on input "checkbox" at bounding box center [65, 141] width 10 height 10
checkbox input "true"
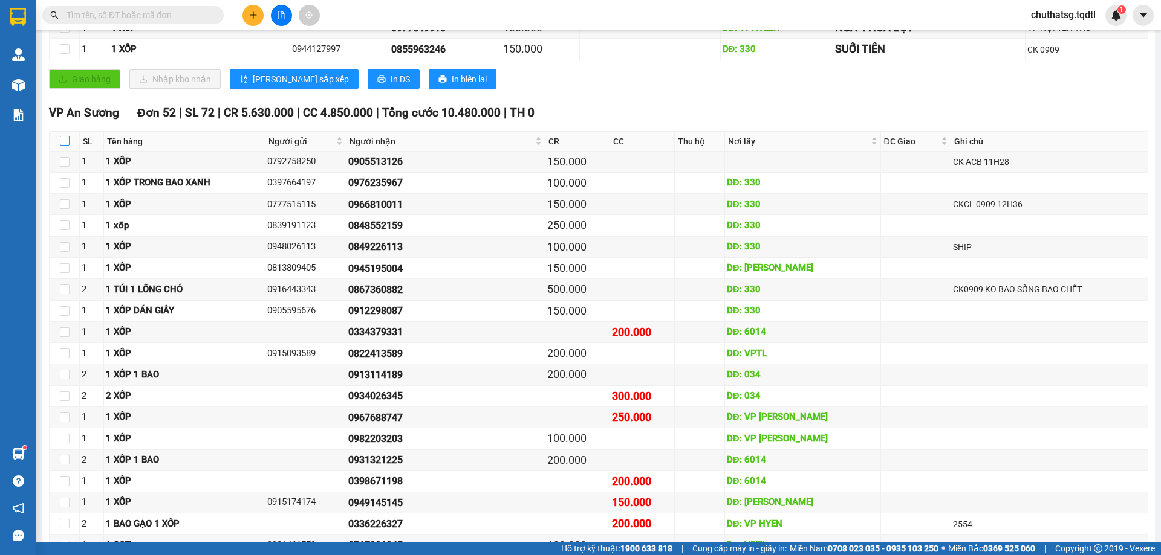
checkbox input "true"
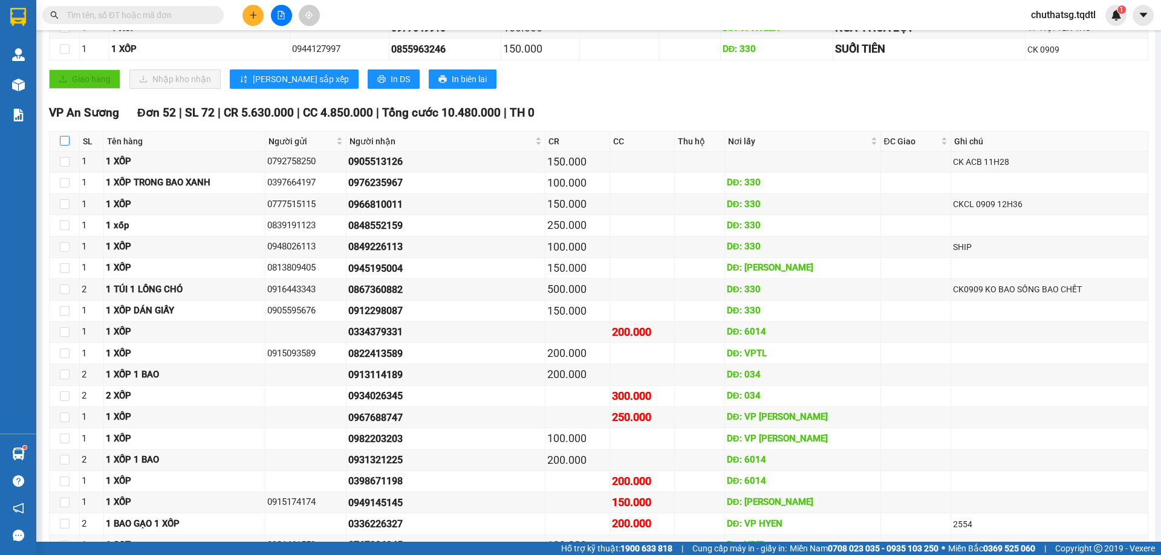
checkbox input "true"
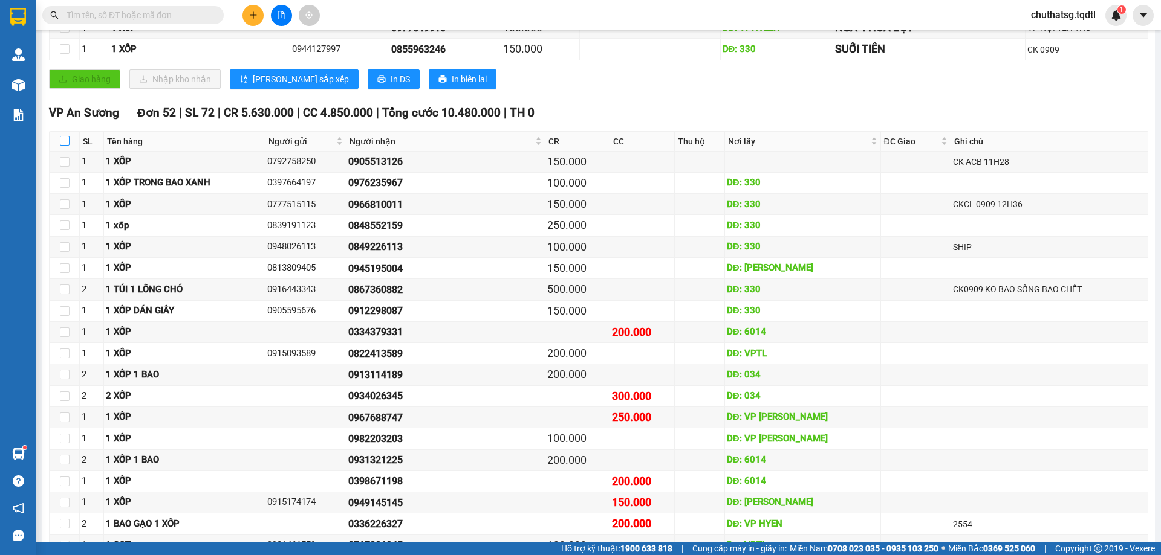
checkbox input "true"
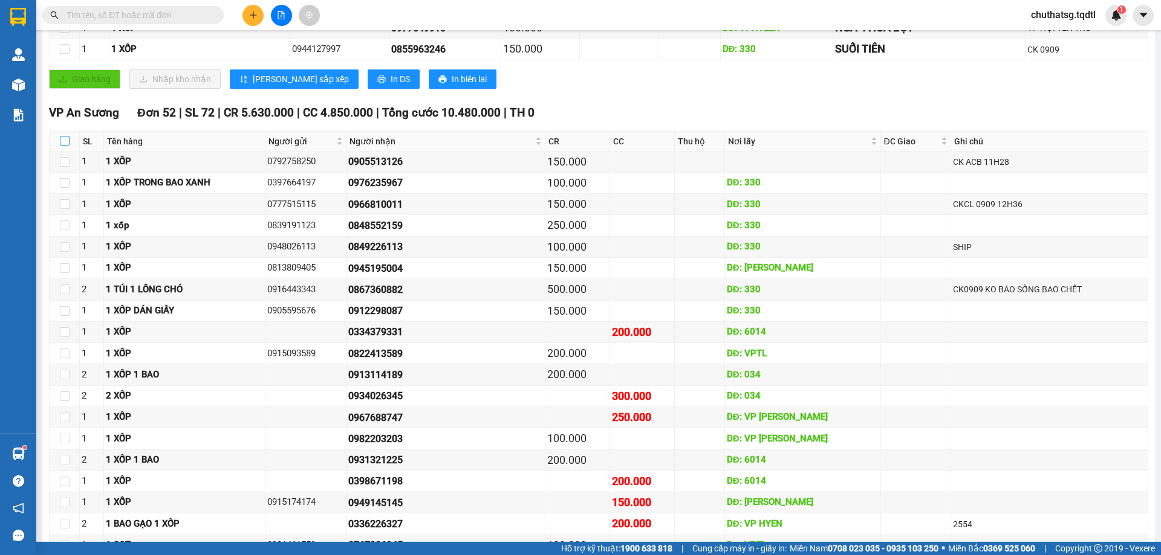
checkbox input "true"
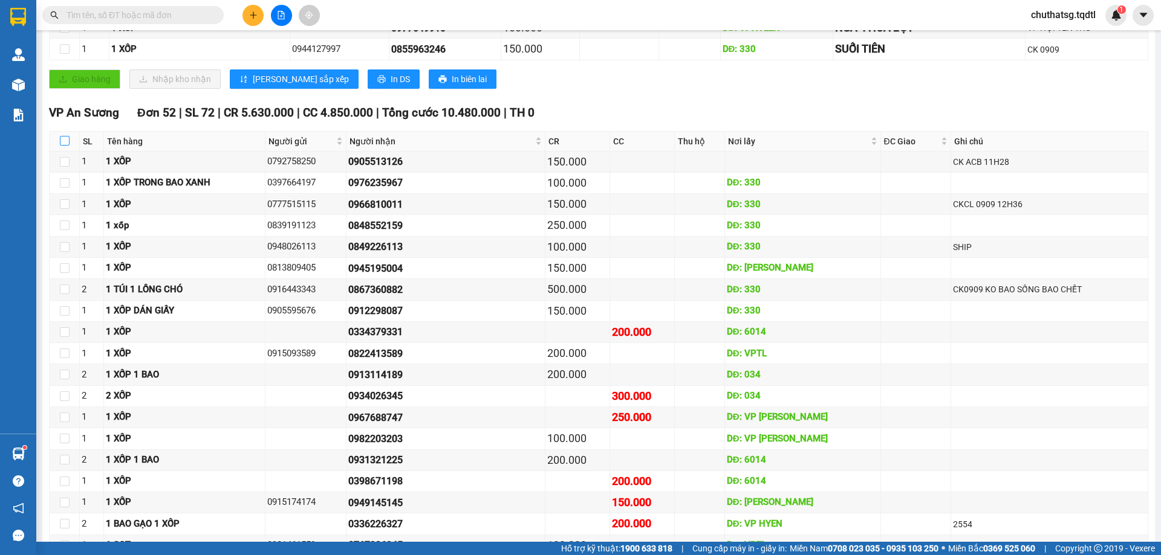
checkbox input "true"
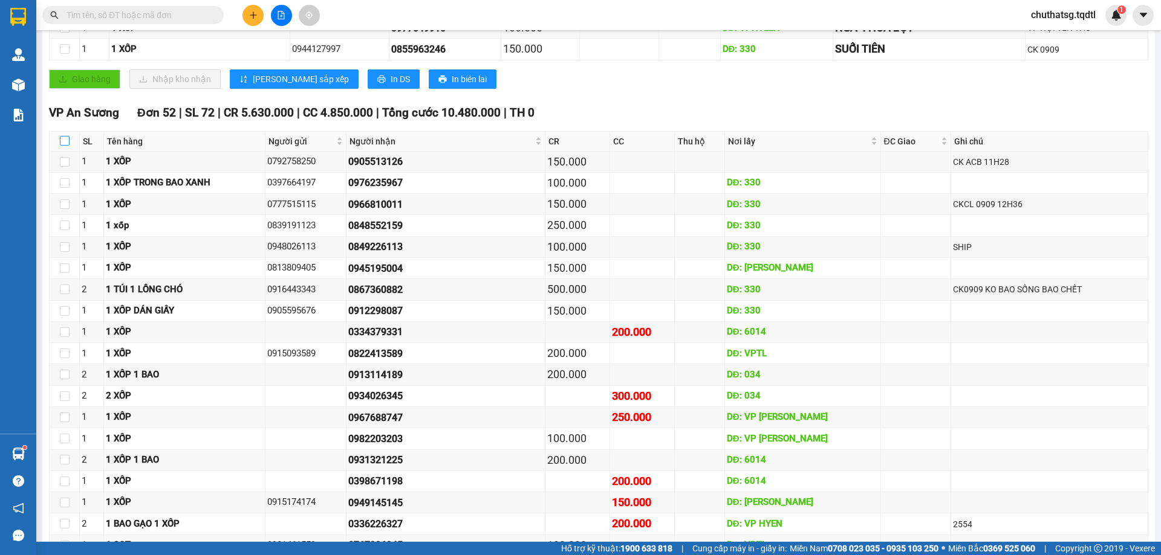
checkbox input "true"
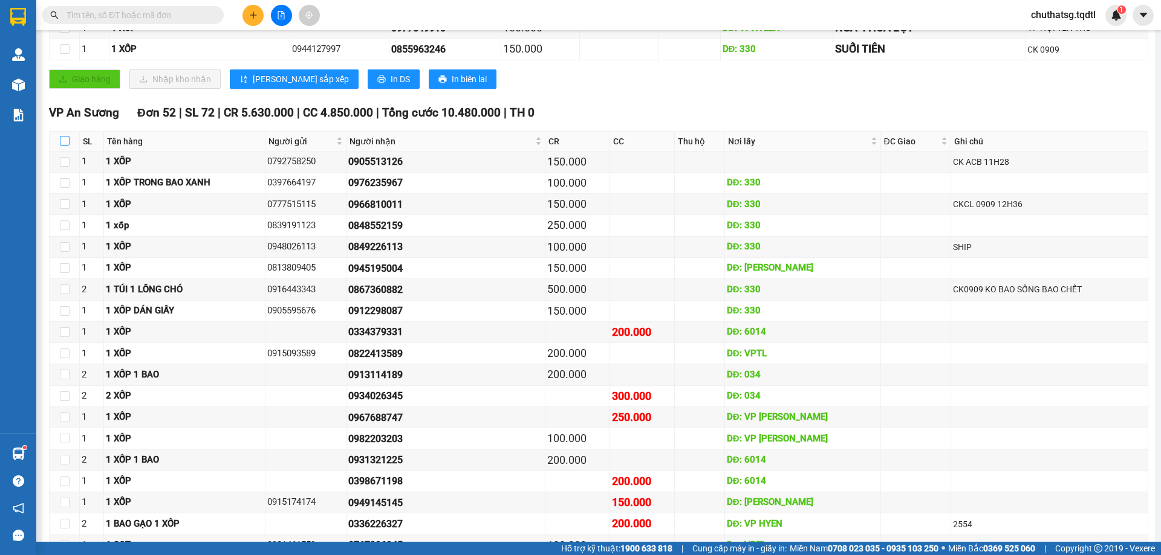
checkbox input "true"
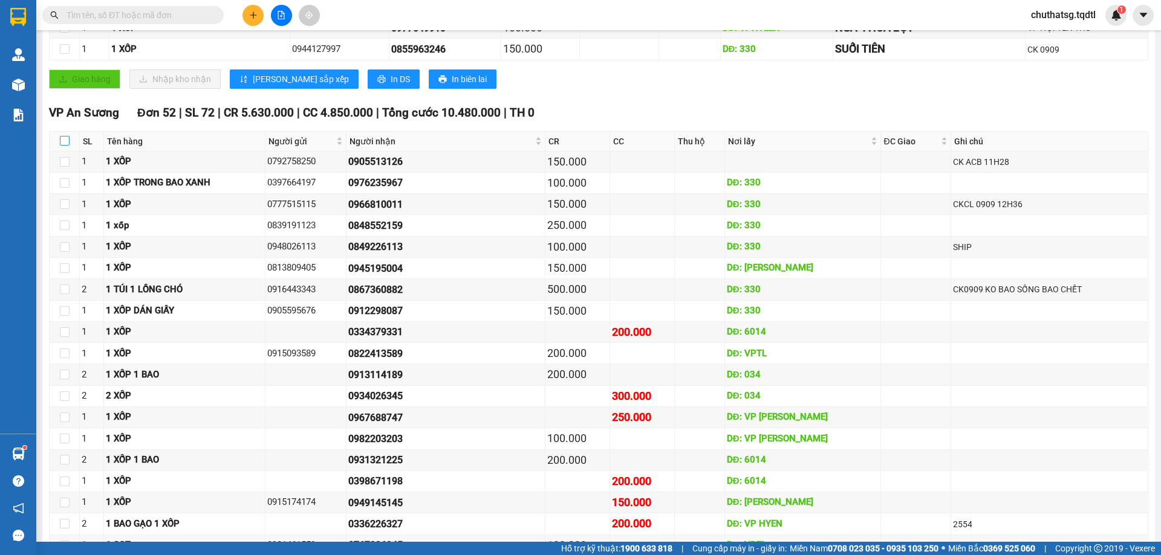
checkbox input "true"
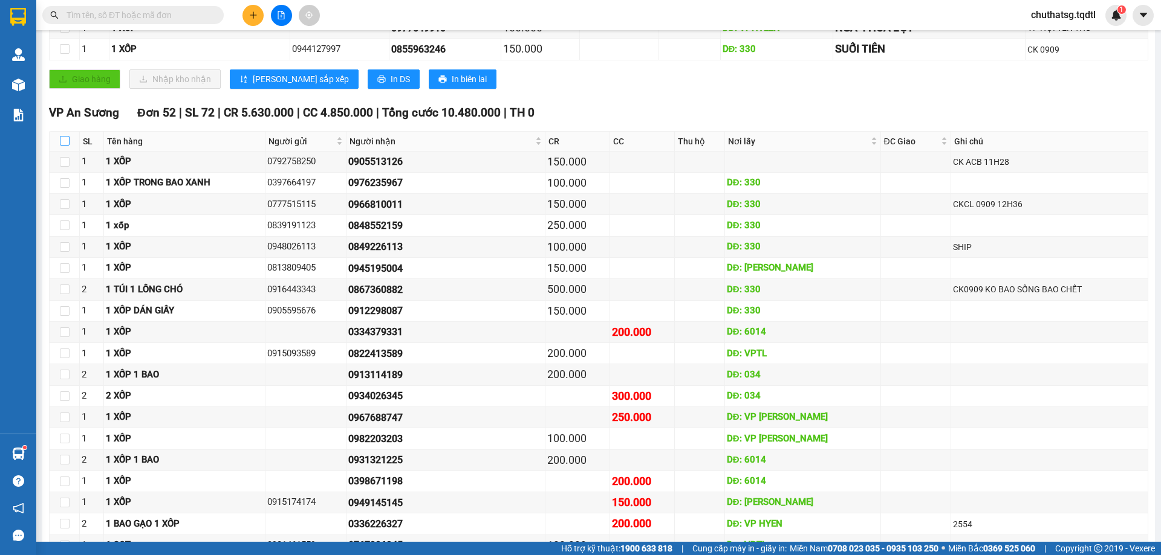
checkbox input "true"
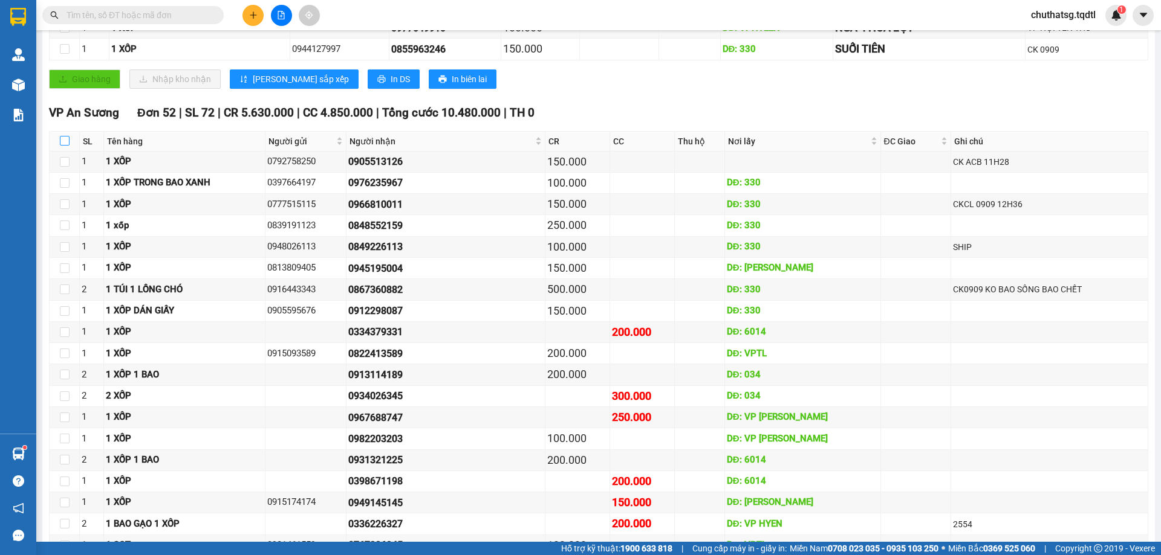
checkbox input "true"
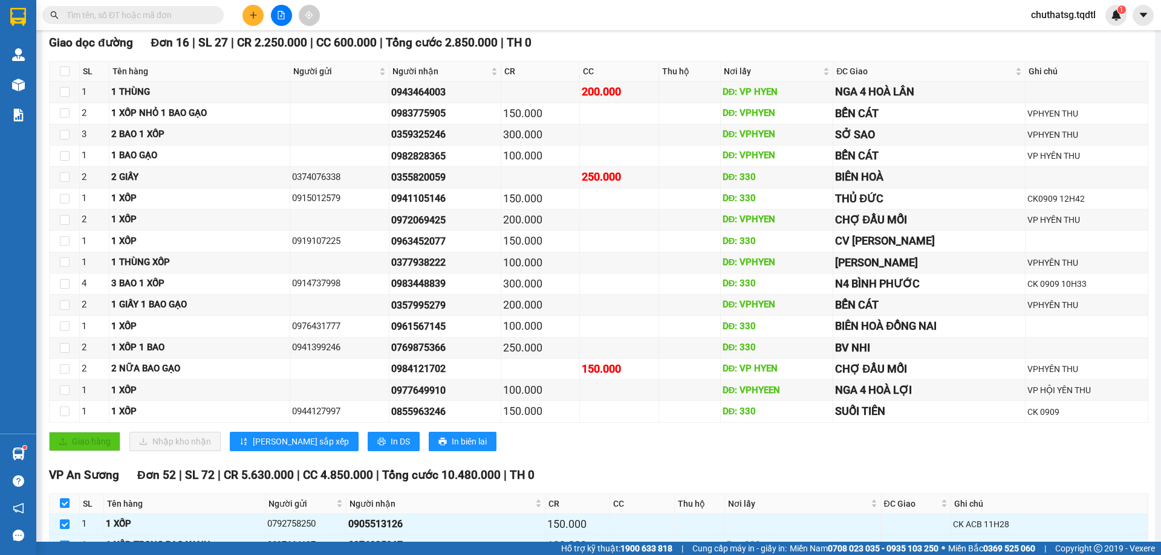
scroll to position [0, 0]
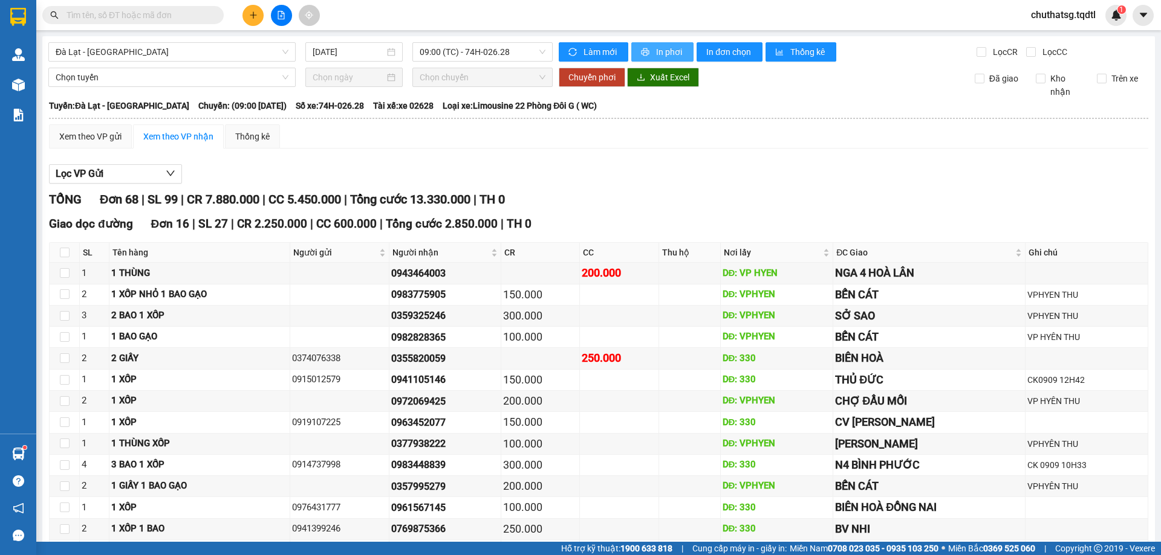
click at [661, 50] on span "In phơi" at bounding box center [670, 51] width 28 height 13
drag, startPoint x: 664, startPoint y: 62, endPoint x: 664, endPoint y: 50, distance: 11.5
drag, startPoint x: 664, startPoint y: 48, endPoint x: 684, endPoint y: 48, distance: 20.0
click at [664, 50] on span "In phơi" at bounding box center [670, 51] width 28 height 13
